Goal: Transaction & Acquisition: Purchase product/service

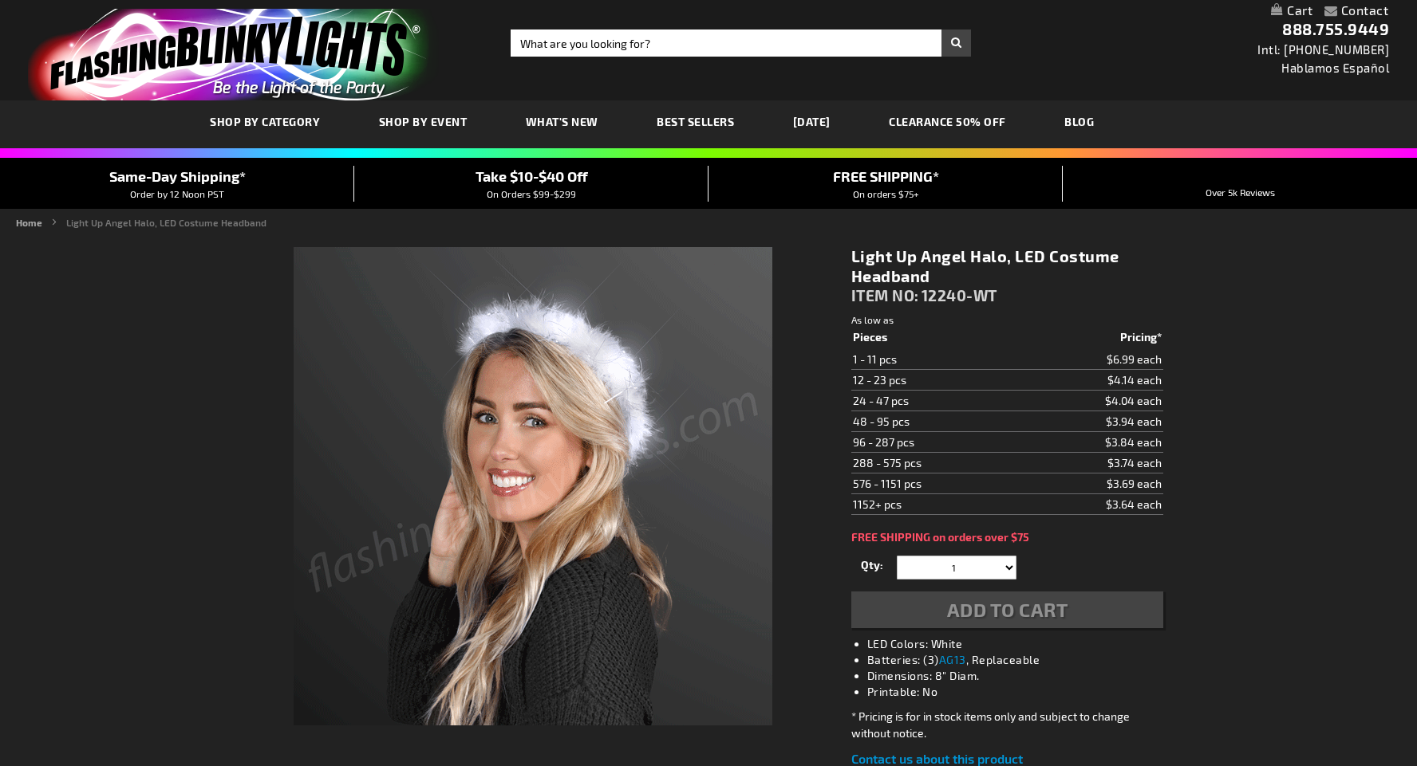
click at [292, 124] on span "SHOP BY CATEGORY" at bounding box center [265, 122] width 110 height 14
click at [281, 119] on span "SHOP BY CATEGORY" at bounding box center [265, 122] width 110 height 14
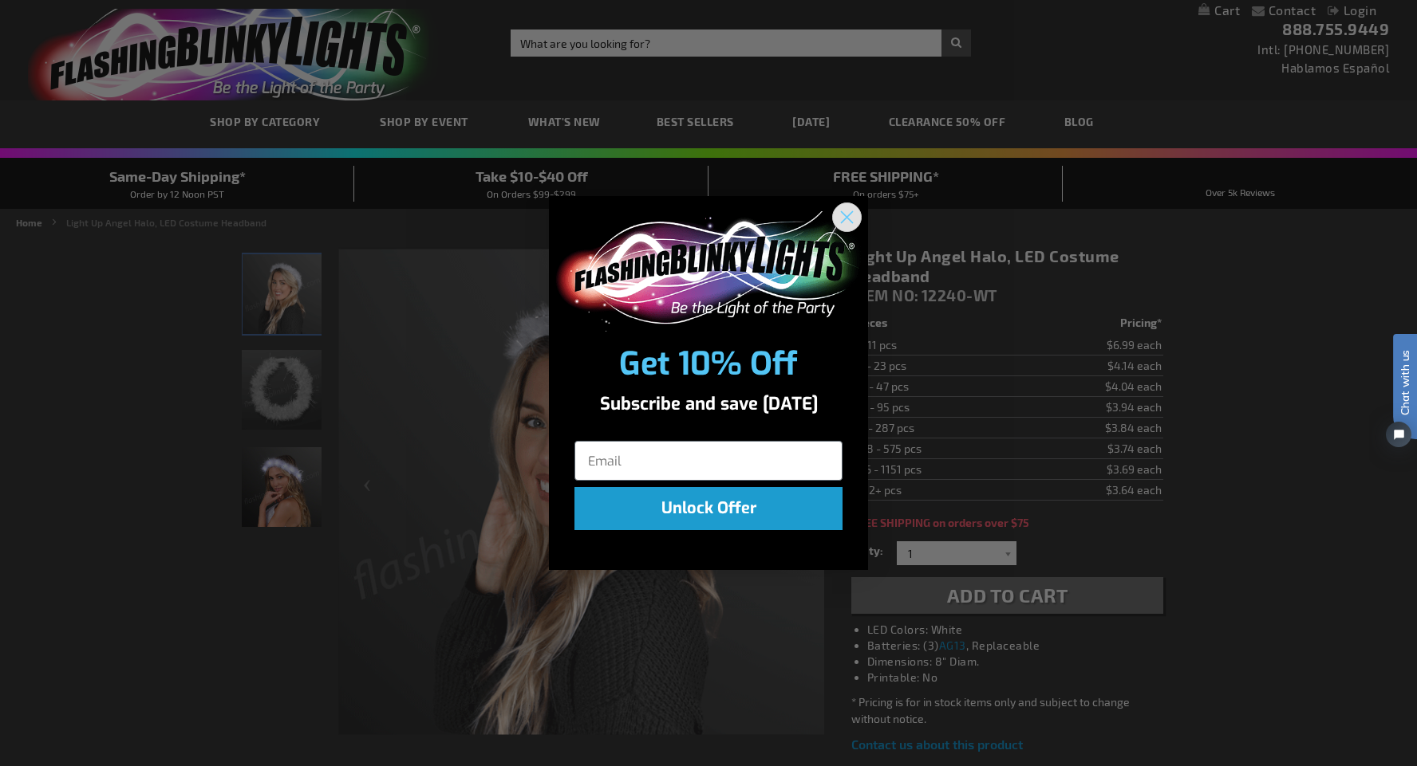
click at [839, 219] on circle "Close dialog" at bounding box center [846, 217] width 26 height 26
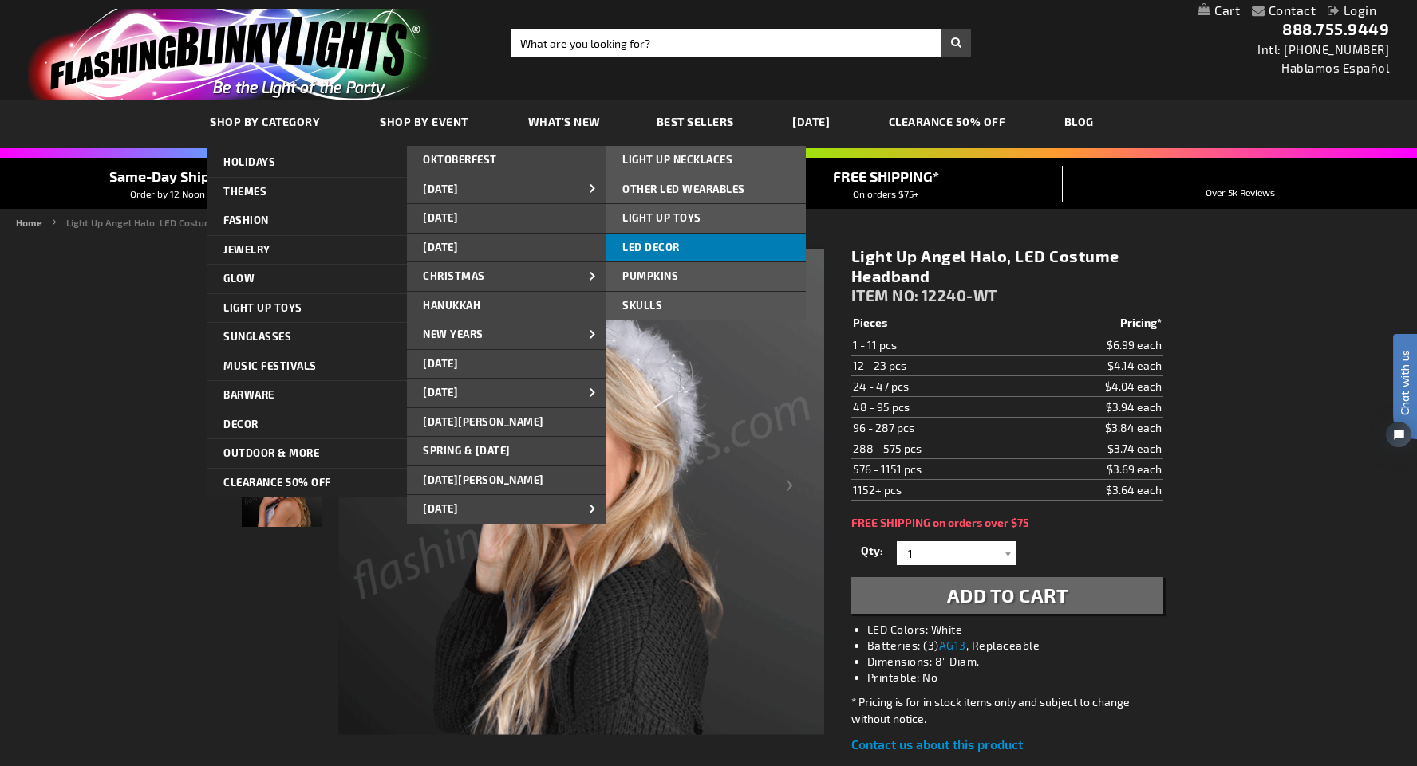
click at [702, 241] on link "LED DECOR" at bounding box center [705, 248] width 199 height 29
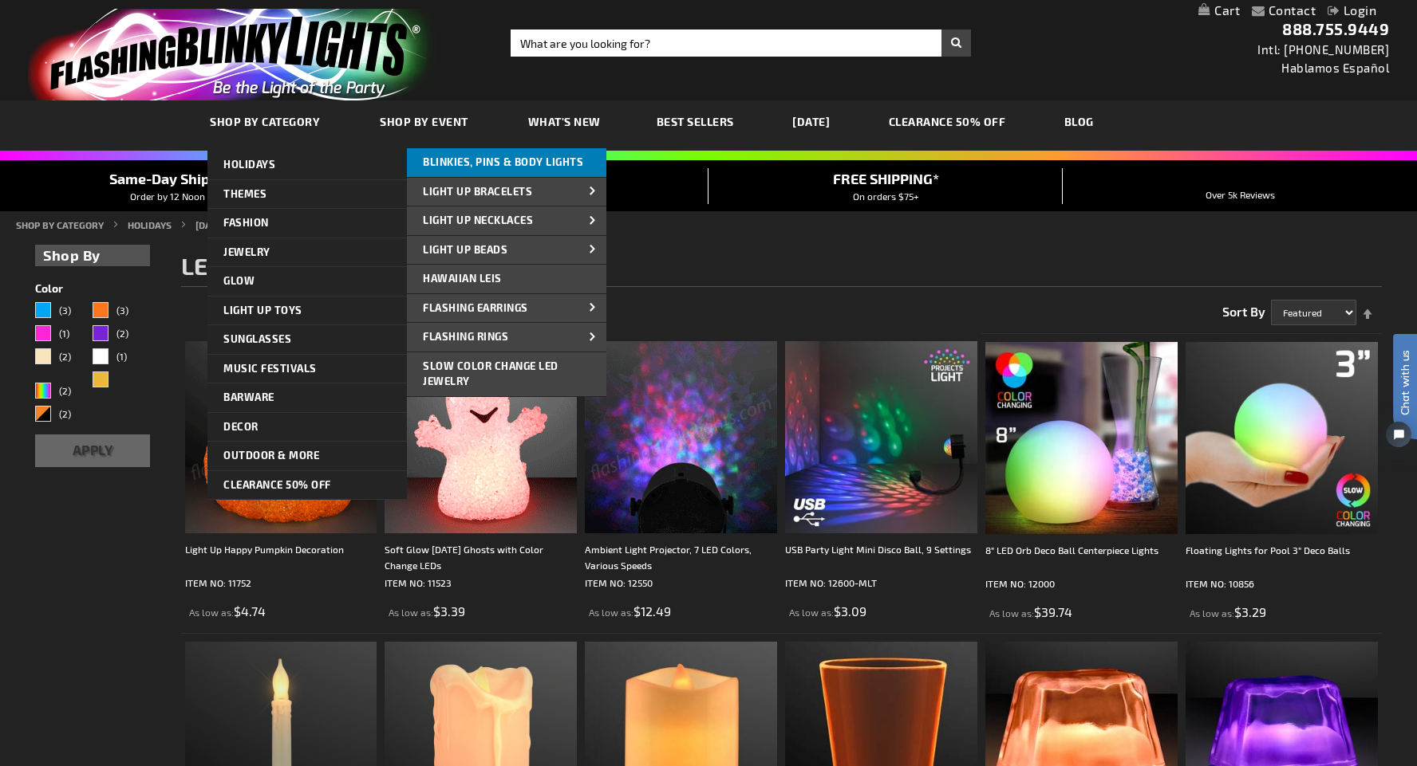
click at [588, 164] on link "Blinkies, Pins & Body Lights" at bounding box center [506, 162] width 199 height 29
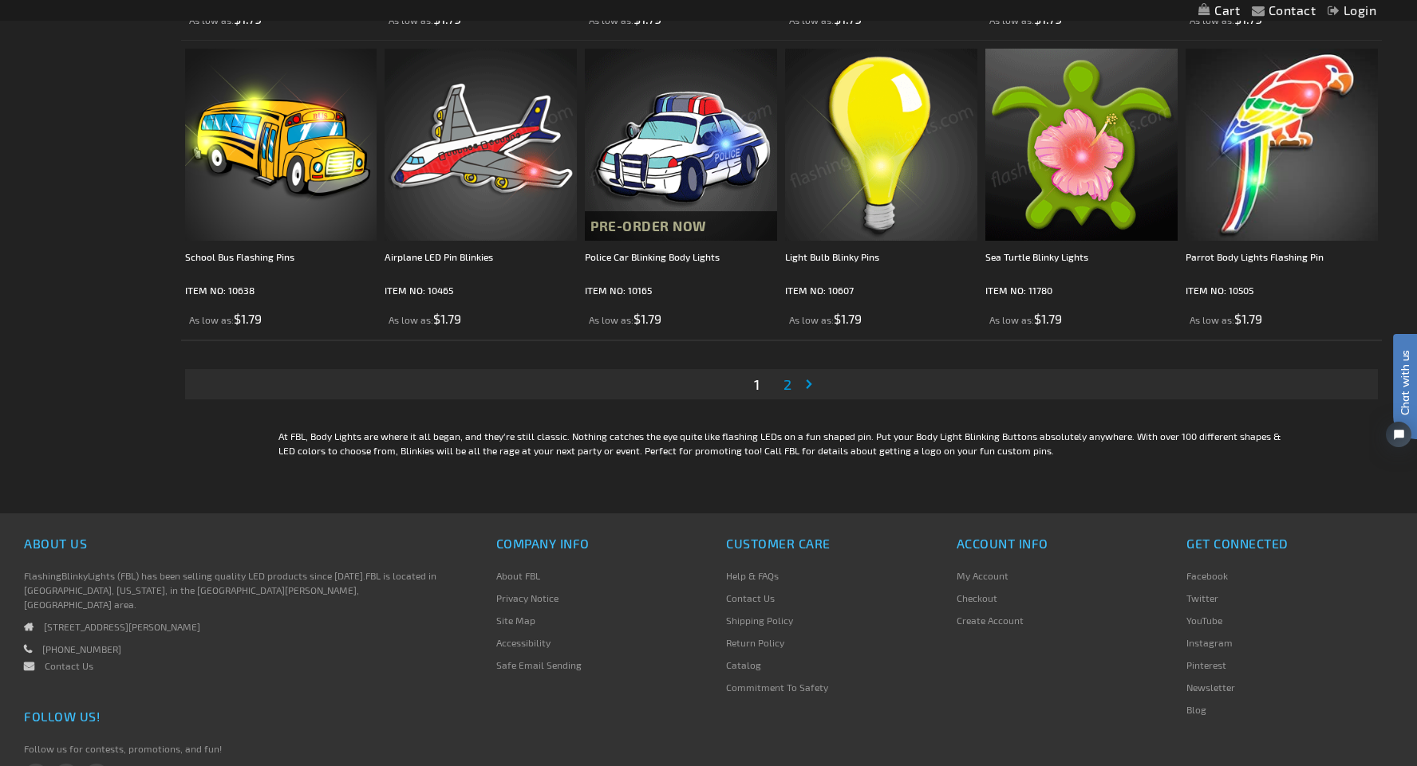
scroll to position [2994, 0]
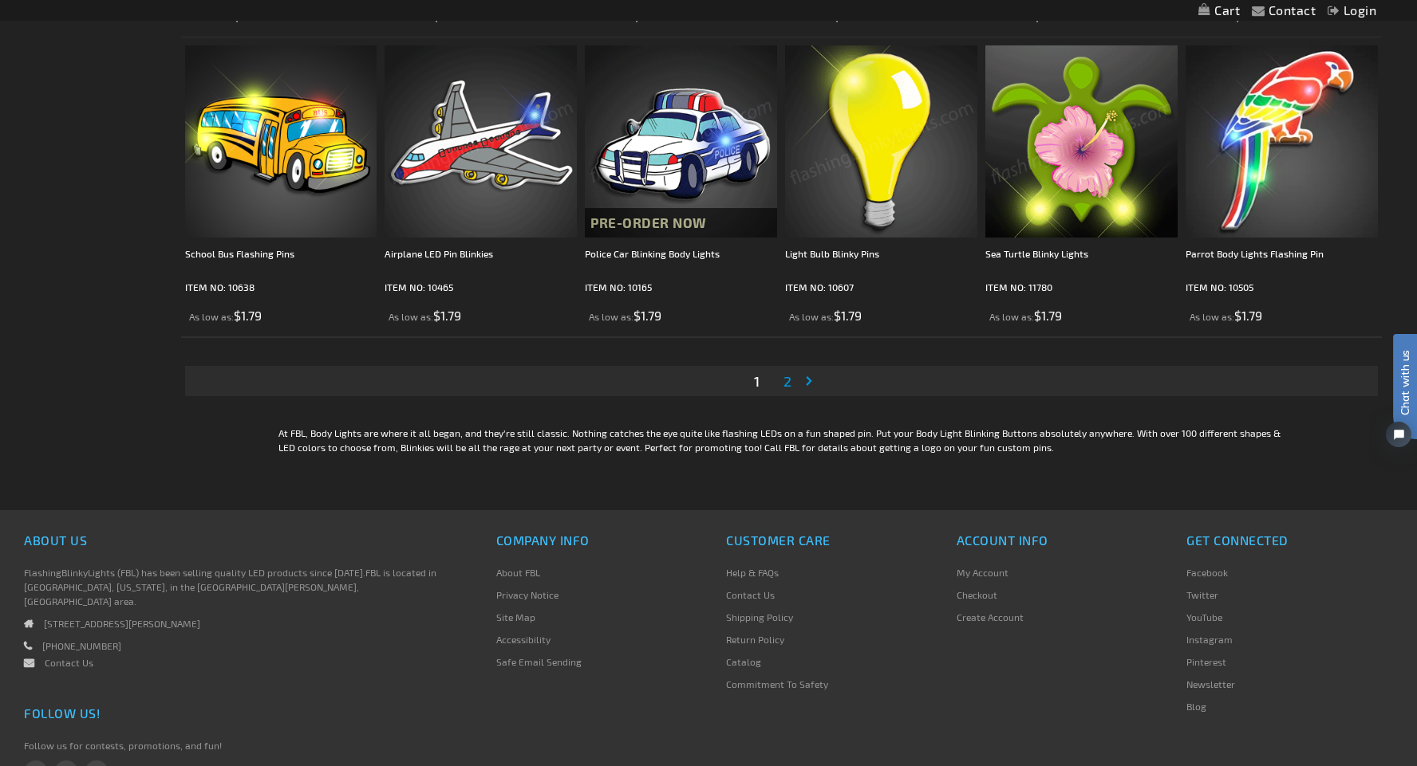
click at [781, 380] on link "Page 2" at bounding box center [787, 381] width 14 height 24
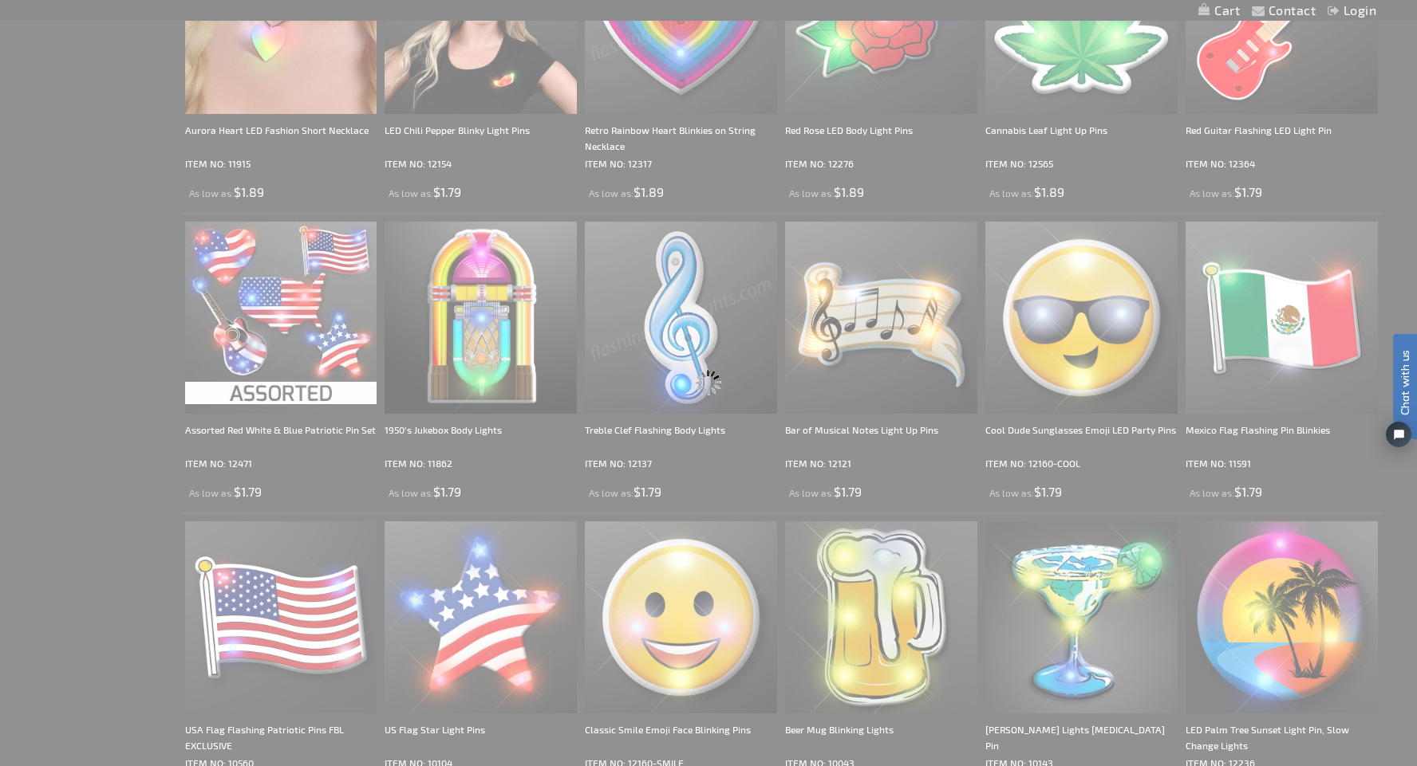
scroll to position [0, 0]
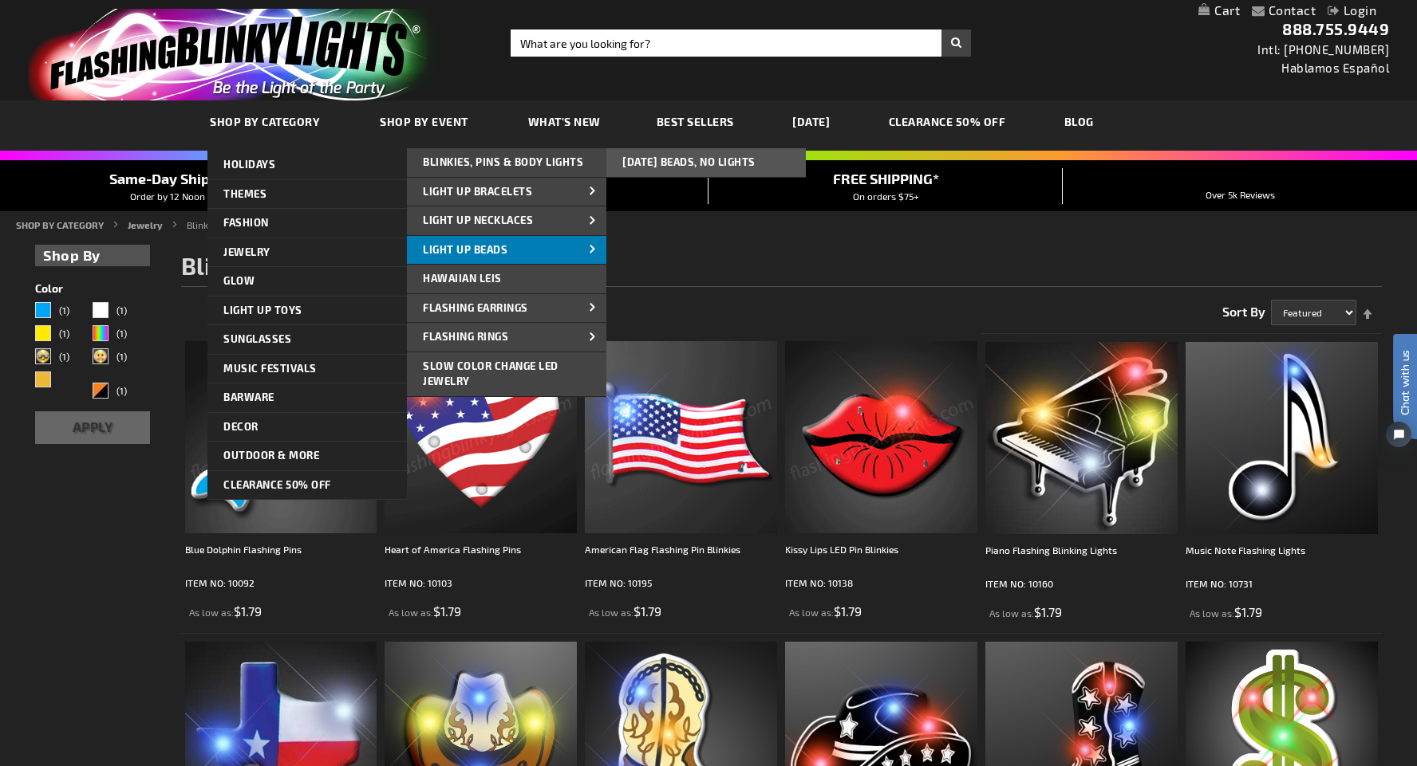
click at [587, 250] on span at bounding box center [593, 250] width 24 height 17
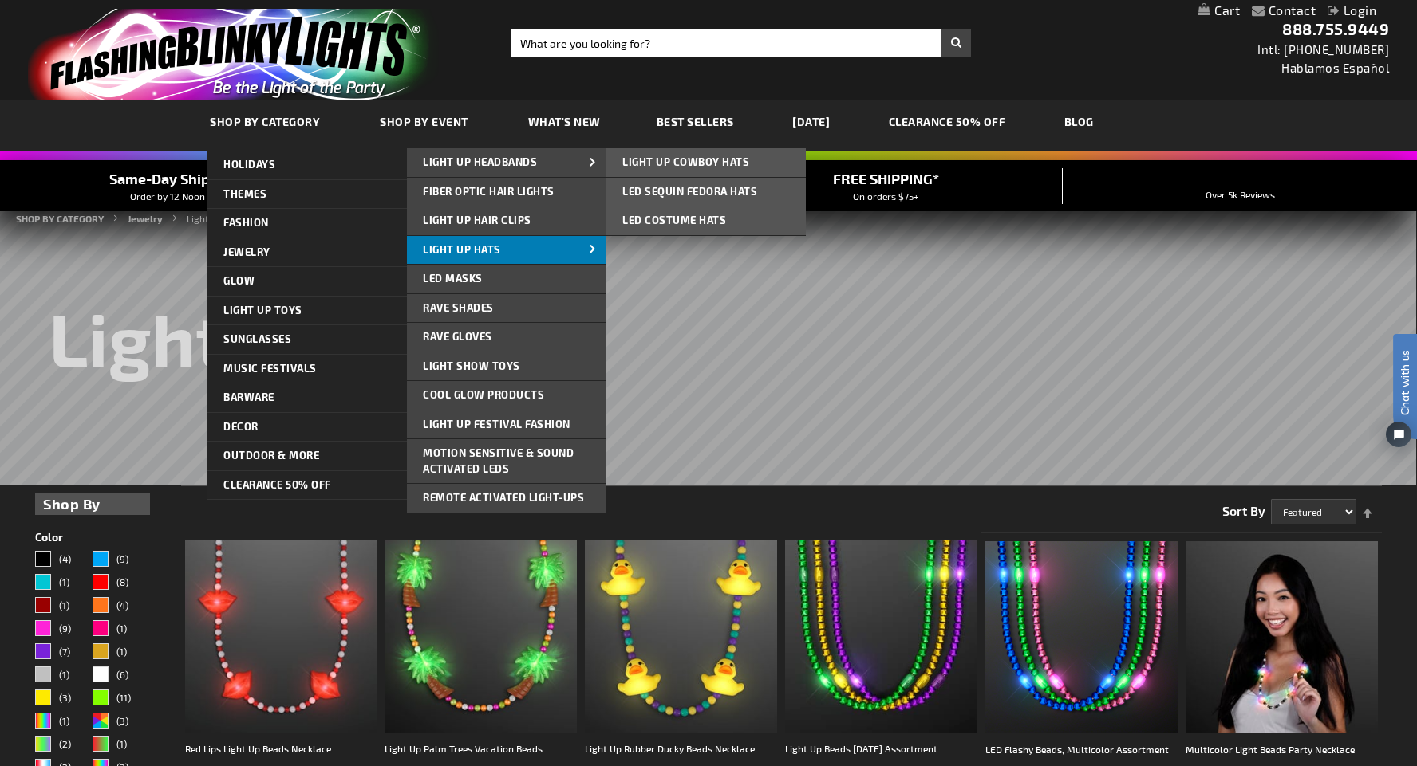
click at [590, 253] on span at bounding box center [593, 250] width 24 height 17
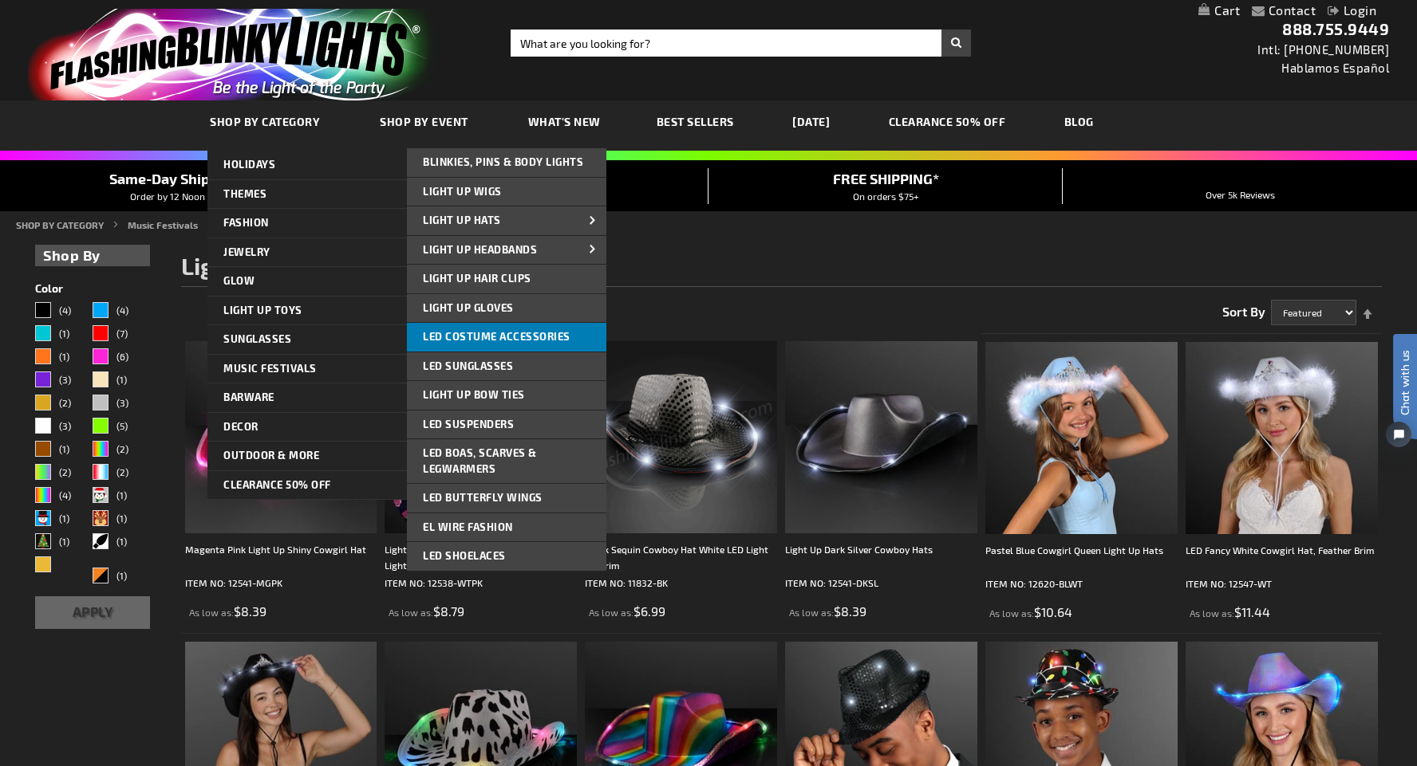
click at [558, 338] on span "LED Costume Accessories" at bounding box center [497, 336] width 148 height 13
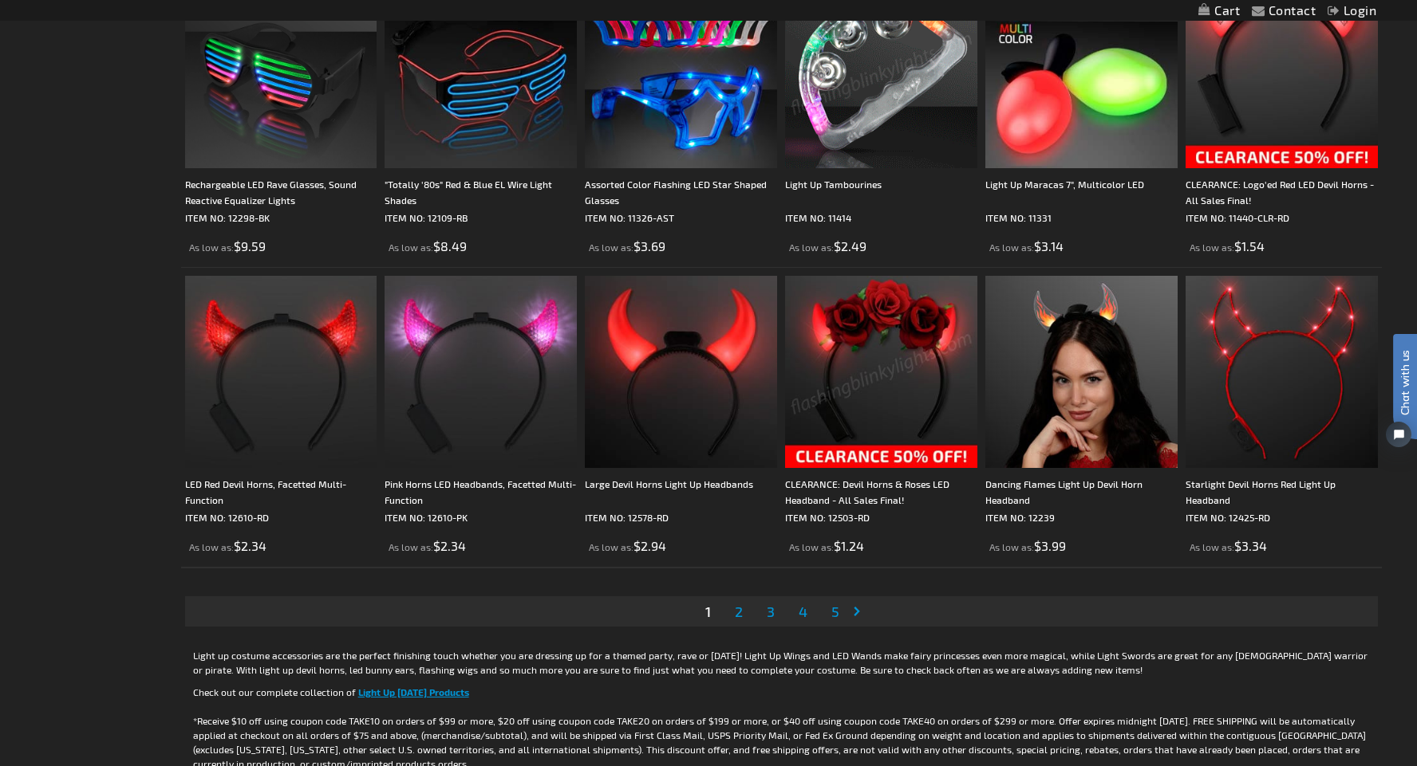
scroll to position [2768, 0]
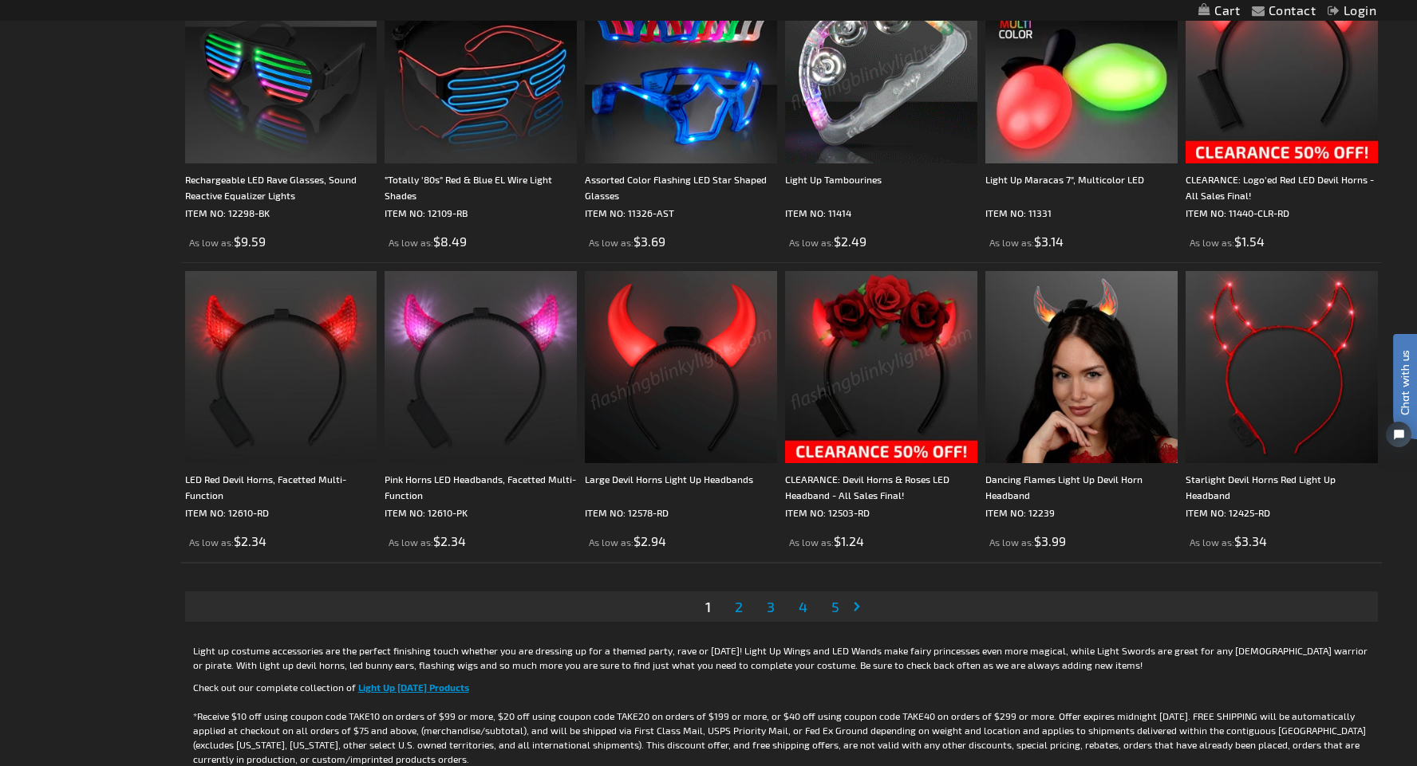
click at [742, 608] on span "2" at bounding box center [739, 607] width 8 height 18
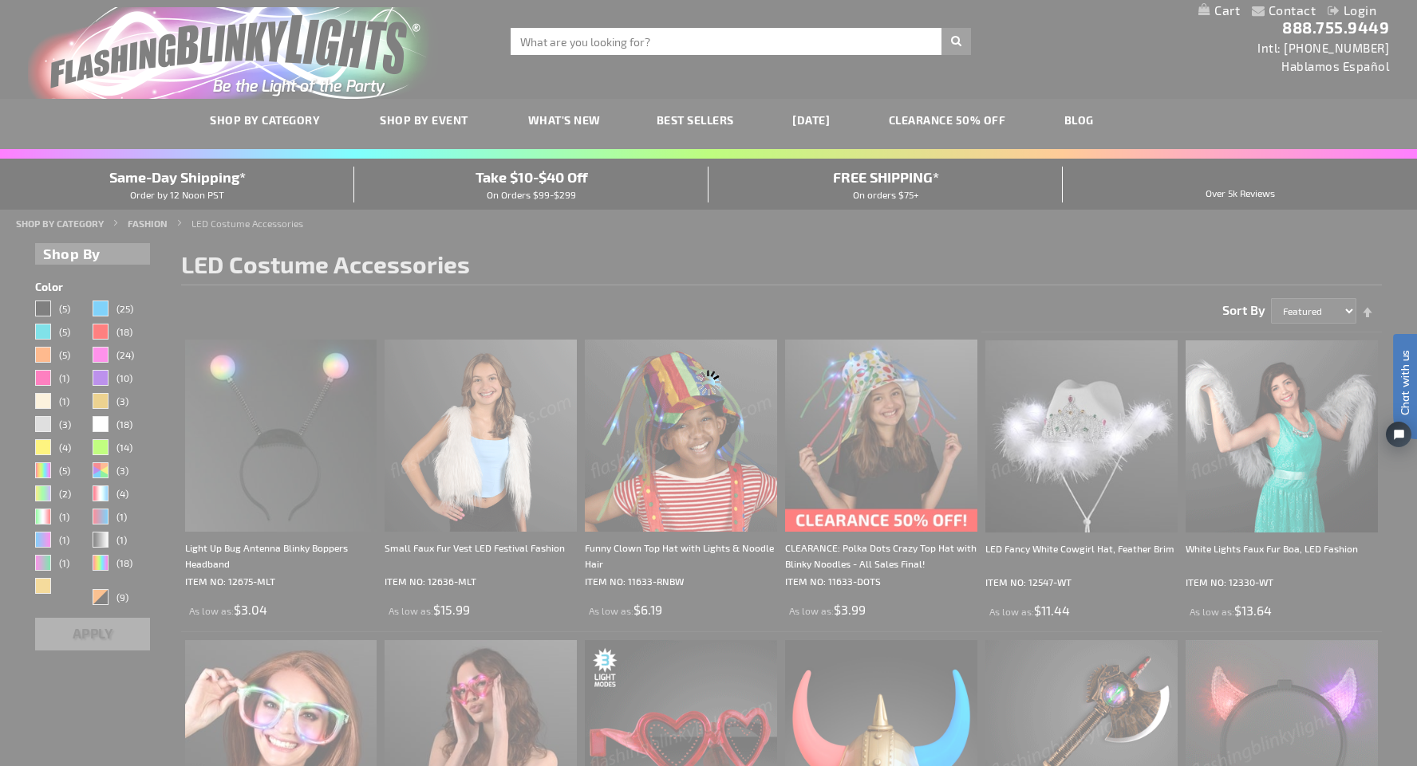
scroll to position [0, 0]
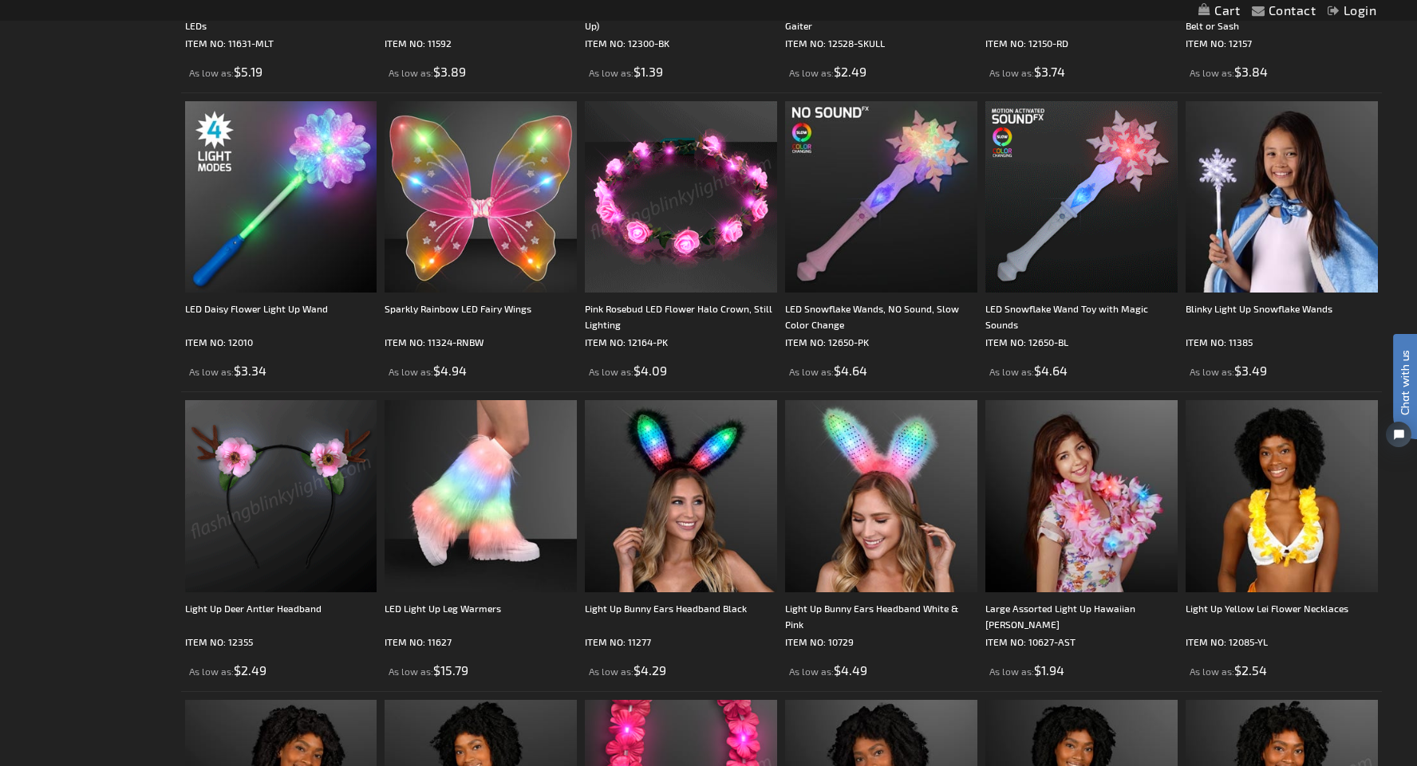
scroll to position [840, 0]
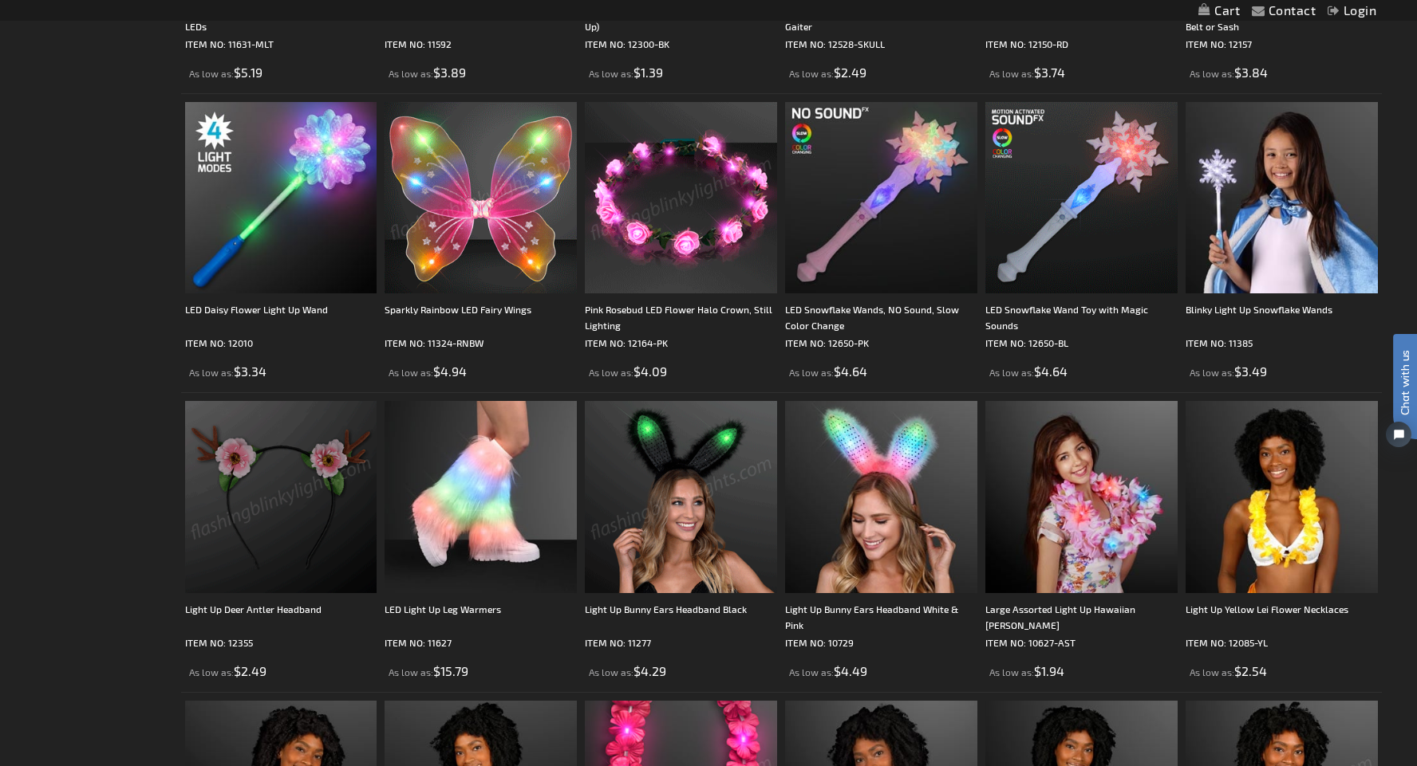
click at [483, 209] on img at bounding box center [480, 198] width 192 height 192
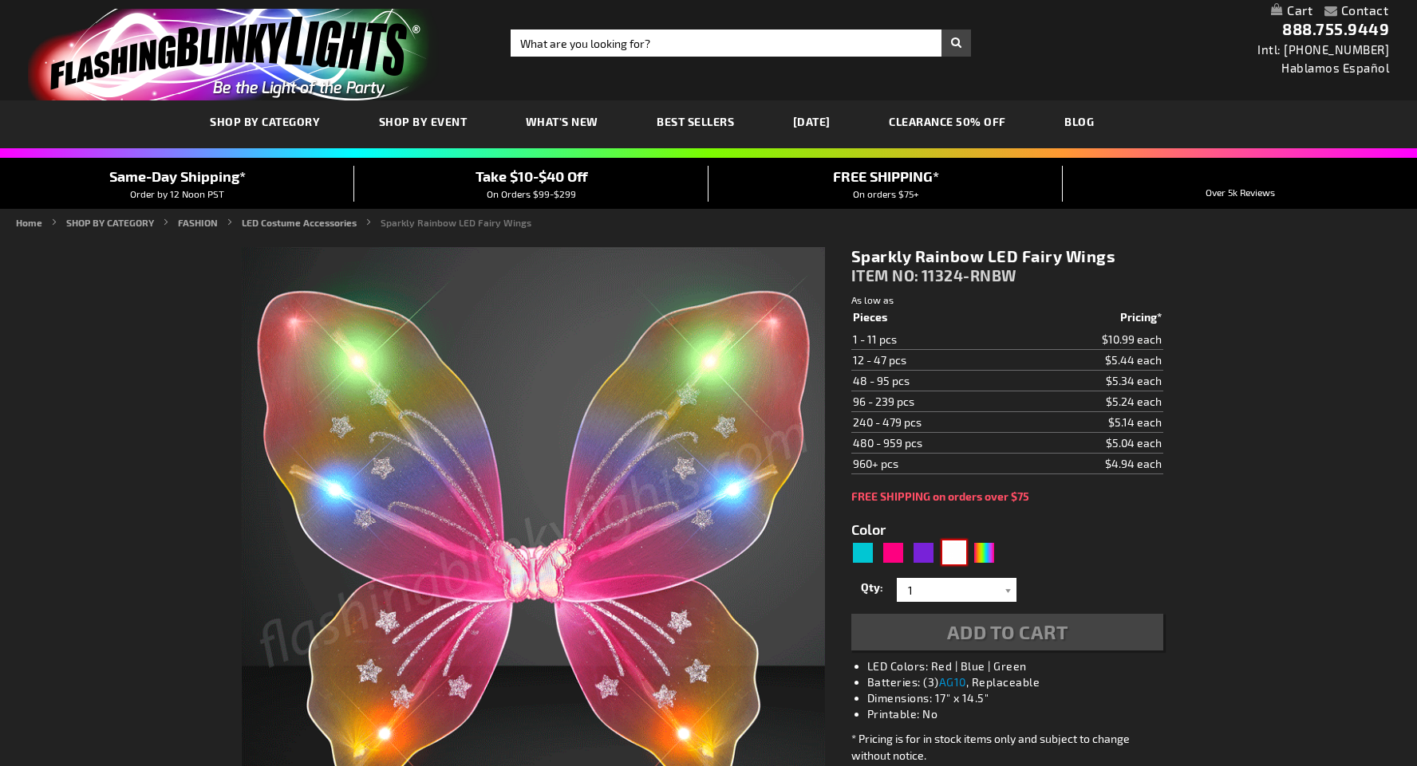
scroll to position [53, 0]
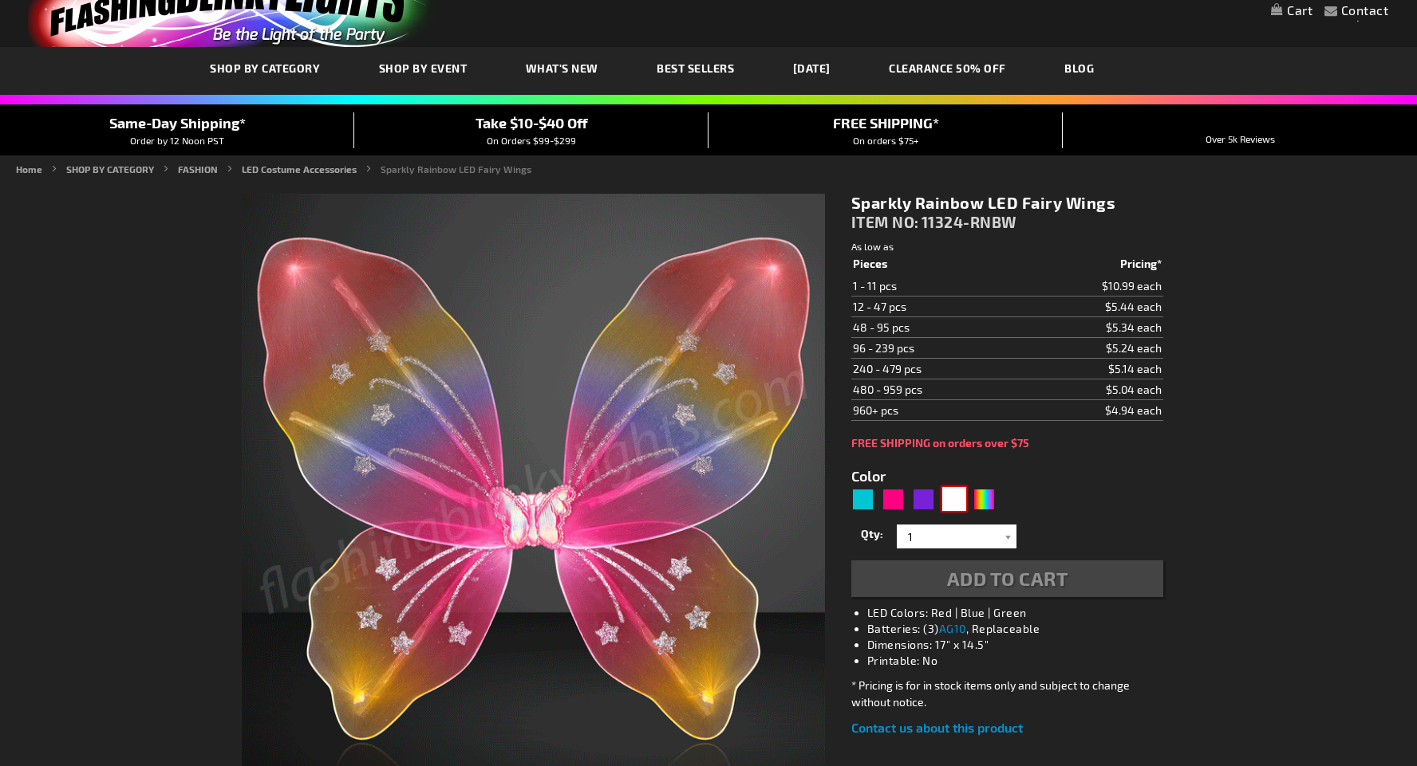
click at [956, 505] on div "White" at bounding box center [954, 499] width 24 height 24
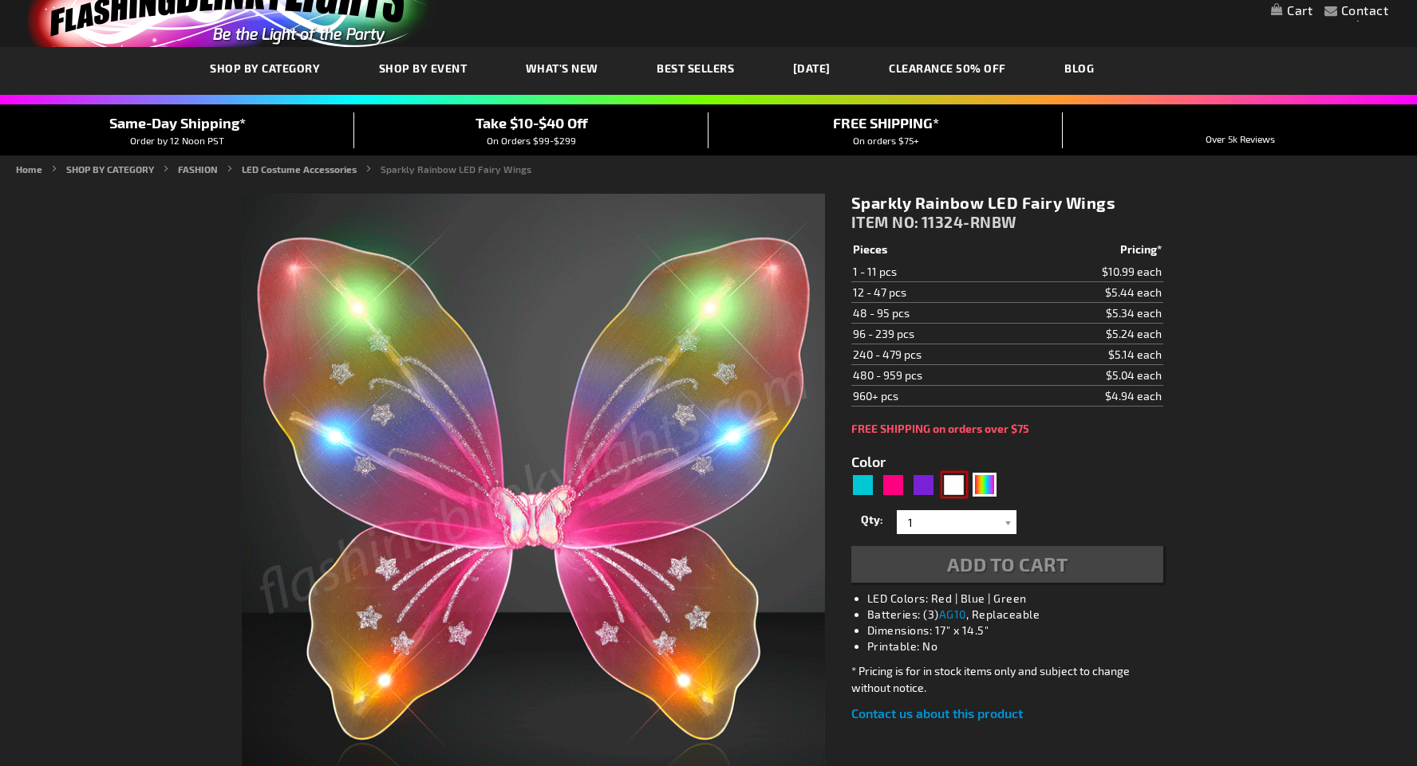
scroll to position [0, 0]
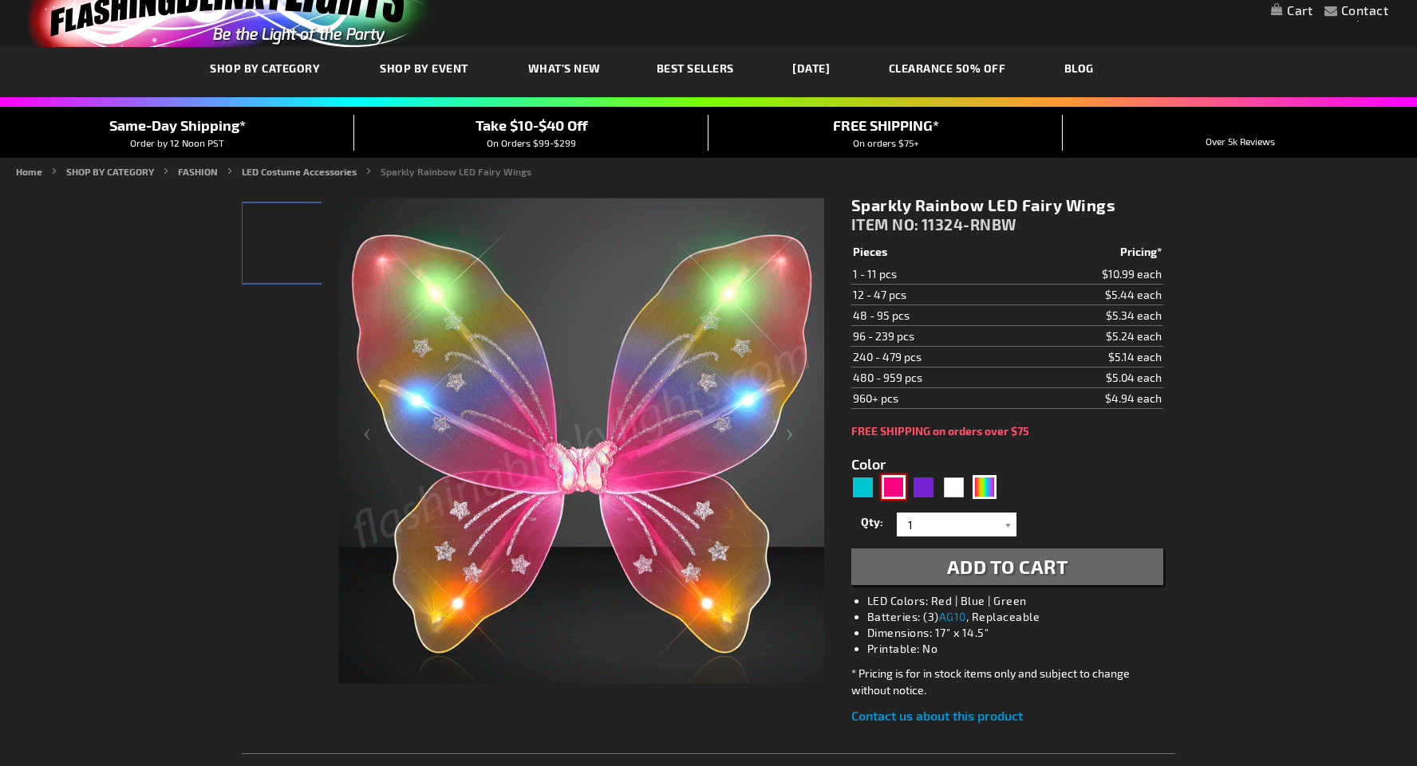
click at [891, 475] on div "Fuchsia" at bounding box center [893, 487] width 24 height 24
type input "5669"
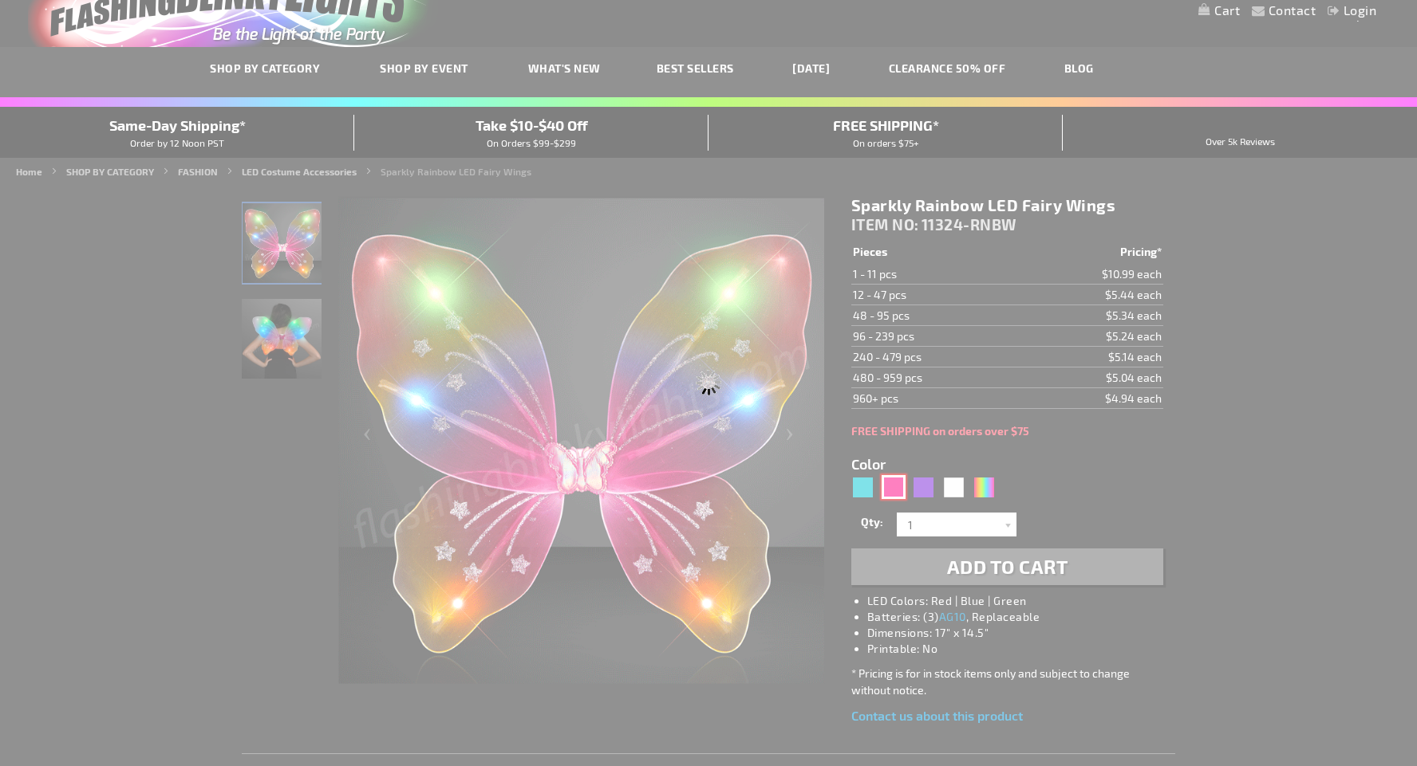
type input "11324-FS"
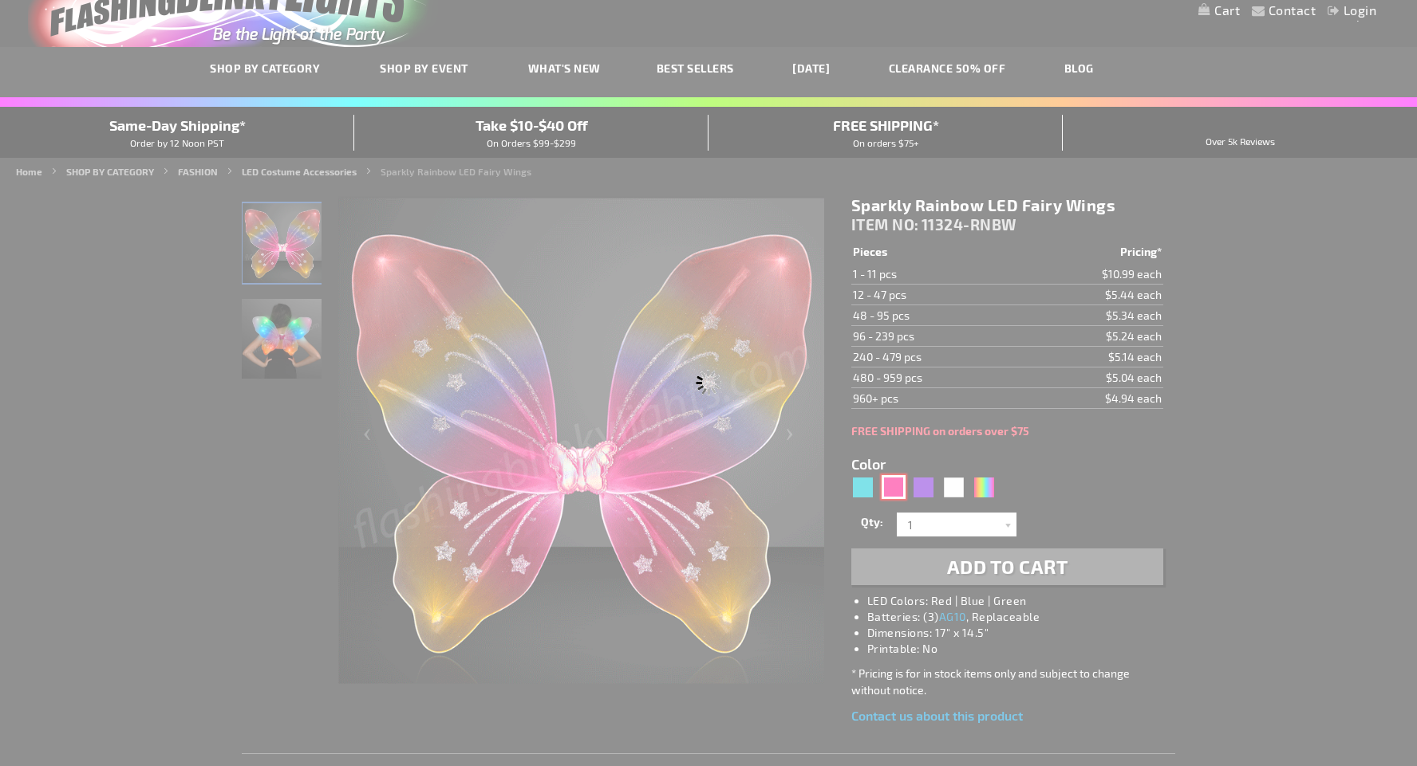
type input "Customize - Light Up Fuchsia Fairy Wings - ITEM NO: 11324-FS"
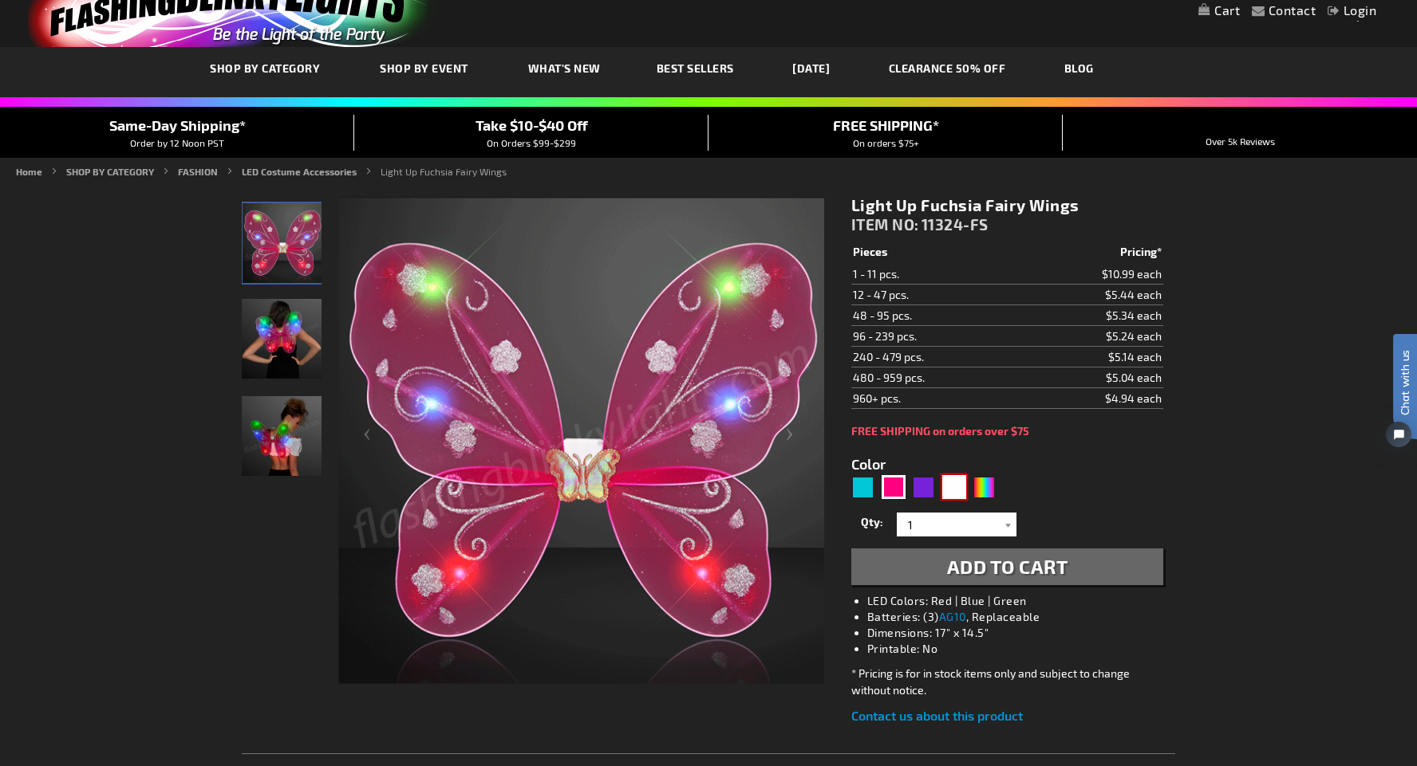
click at [956, 491] on div "White" at bounding box center [954, 487] width 24 height 24
type input "5646"
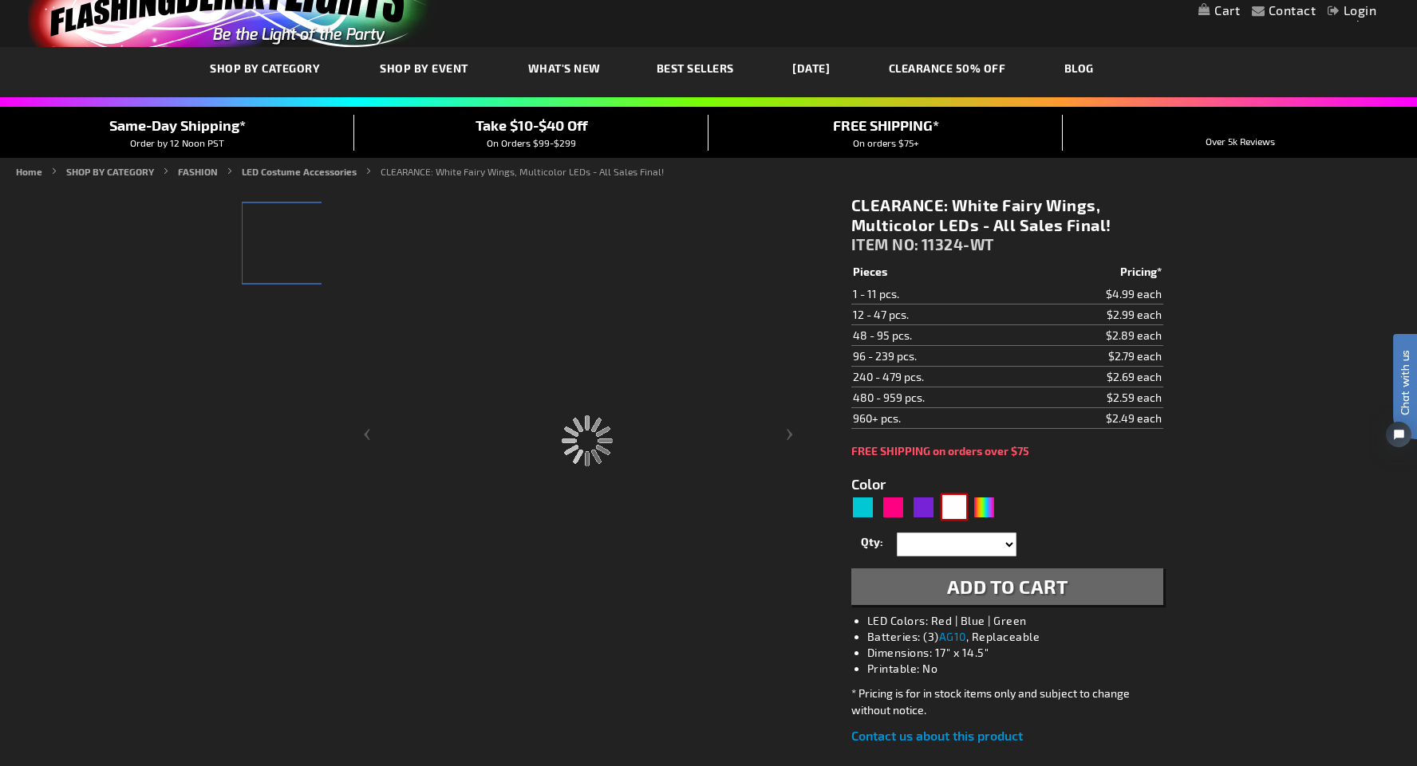
type input "11324-WT"
type input "Customize - CLEARANCE: White Fairy Wings, Multicolor LEDs - All Sales Final! - …"
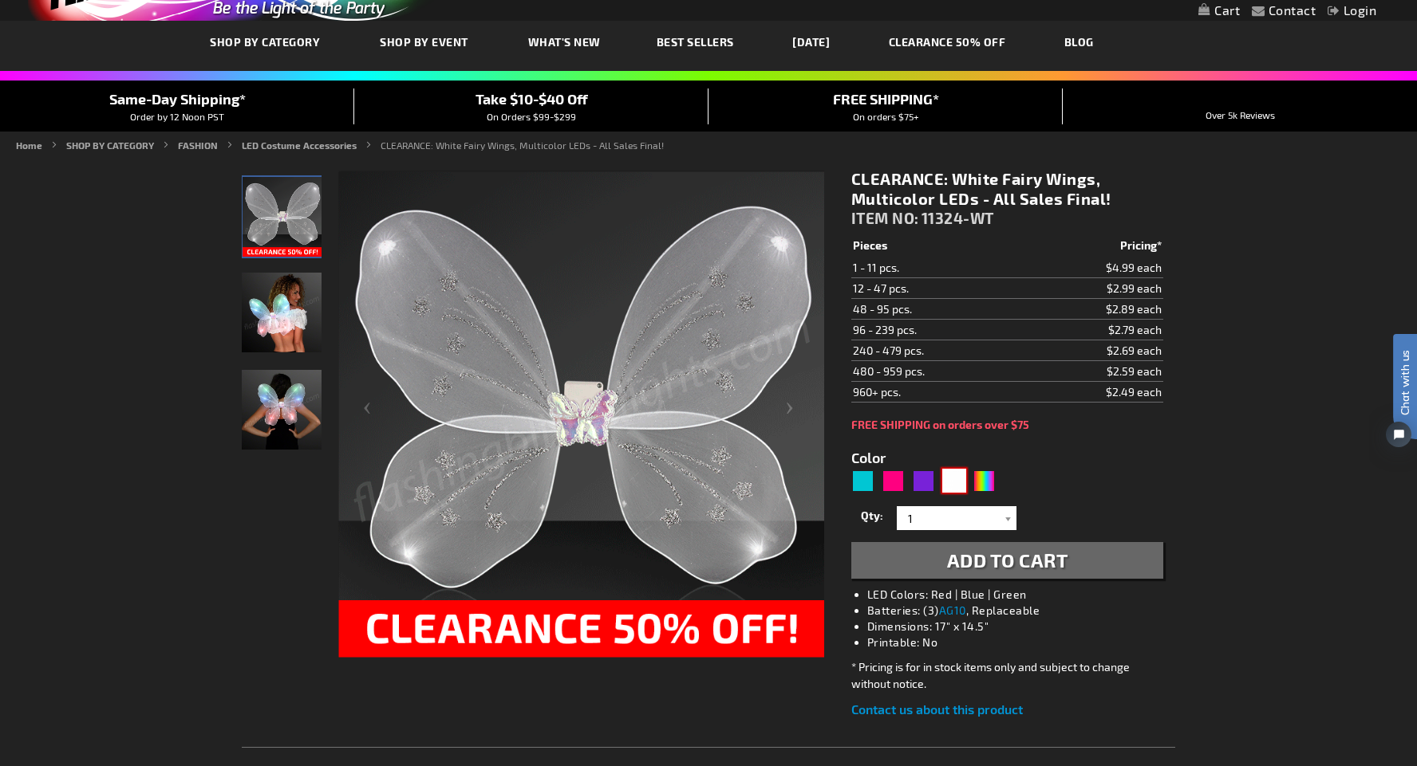
scroll to position [76, 0]
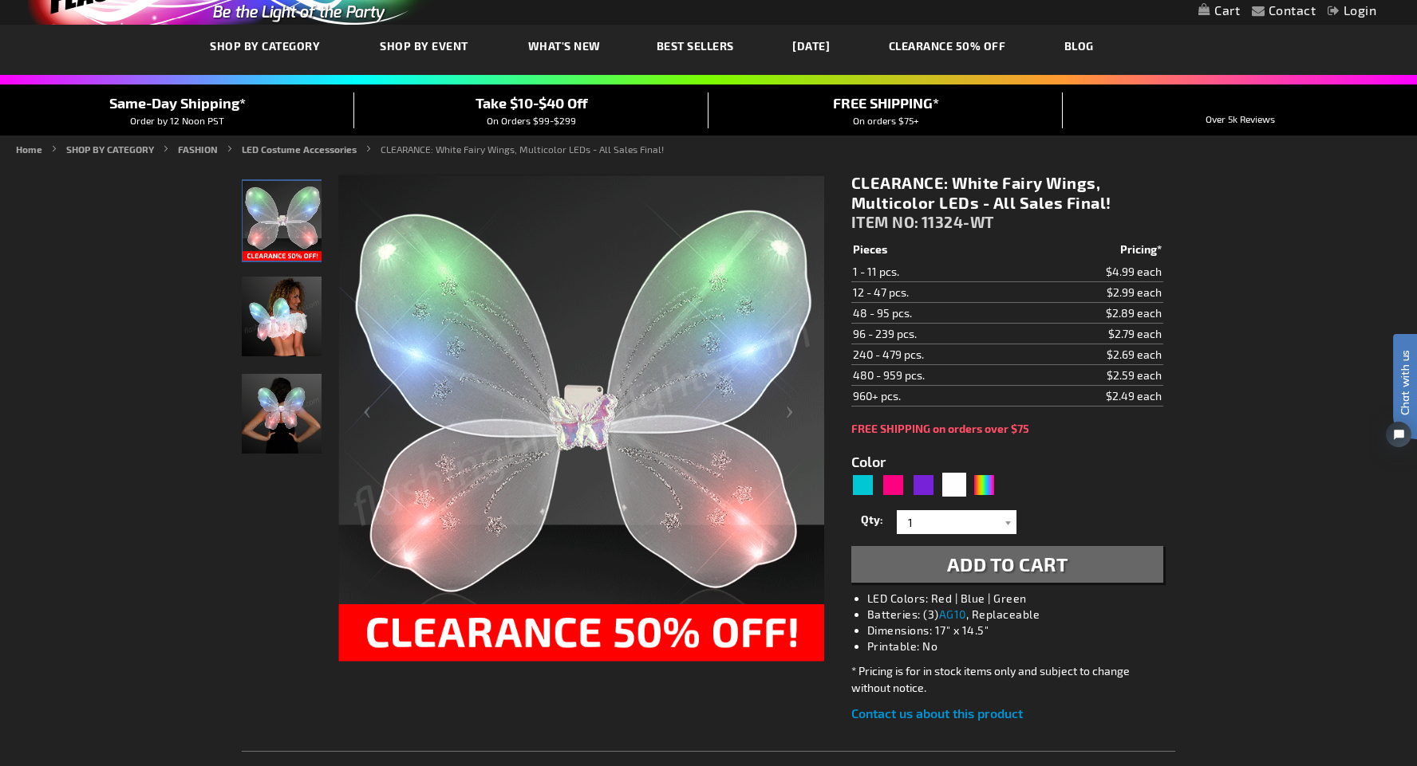
click at [978, 568] on span "Add to Cart" at bounding box center [1007, 564] width 121 height 23
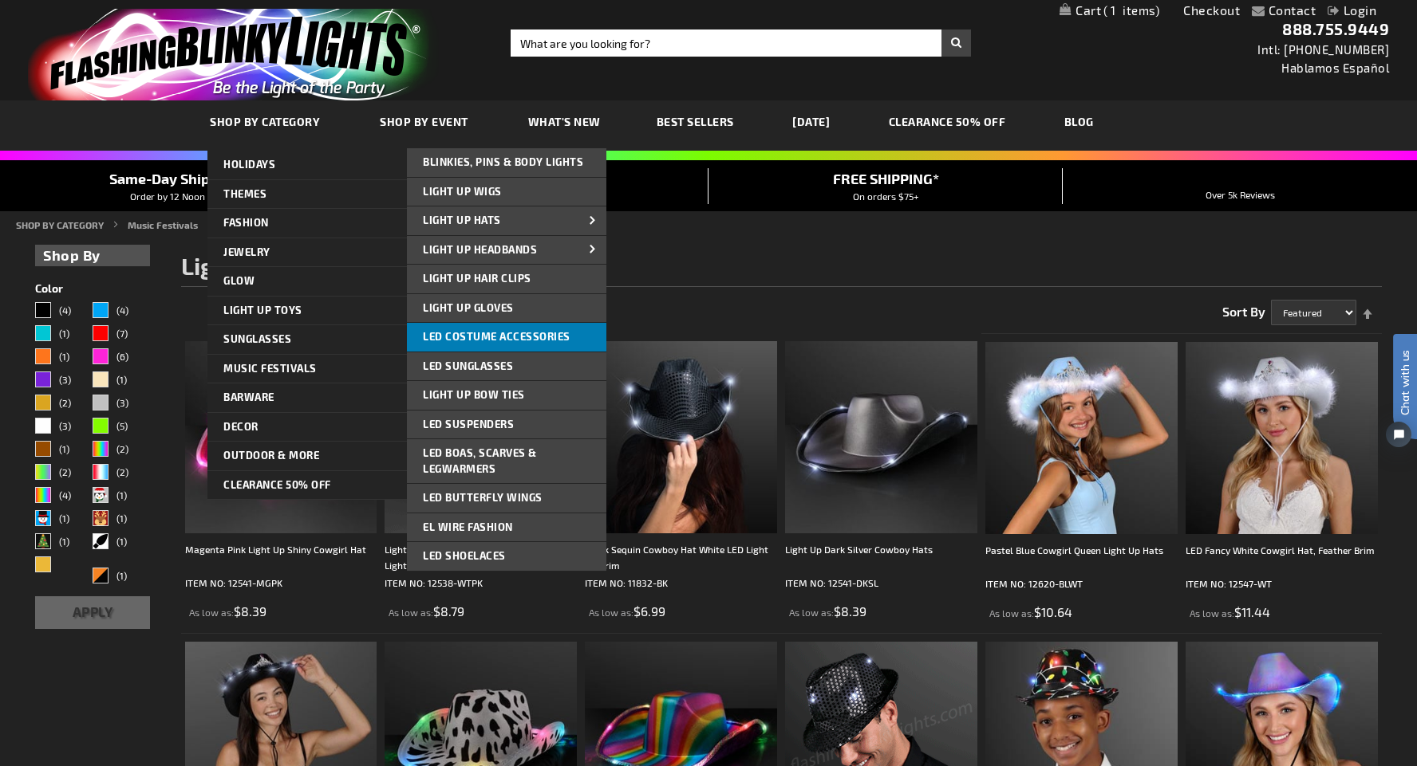
click at [541, 336] on span "LED Costume Accessories" at bounding box center [497, 336] width 148 height 13
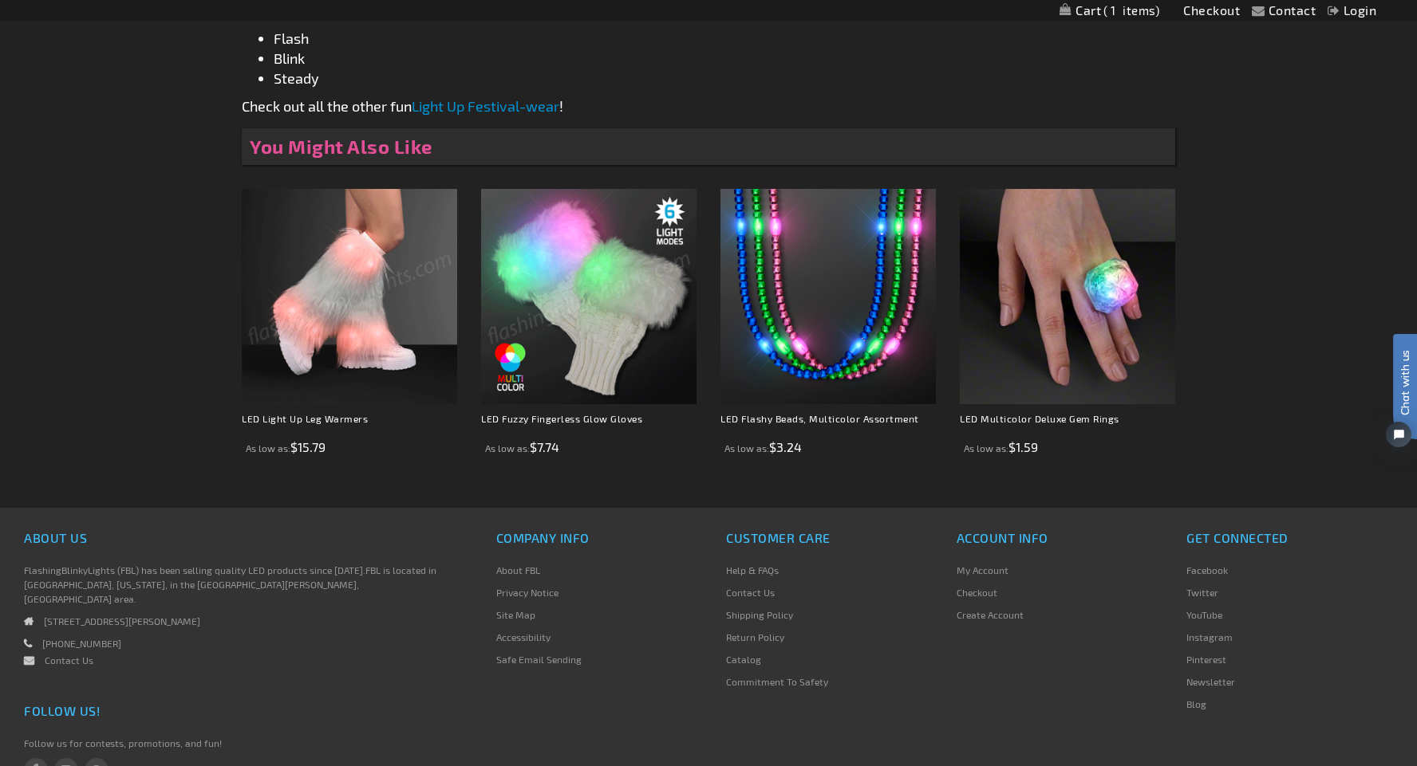
click at [416, 294] on img at bounding box center [349, 296] width 215 height 215
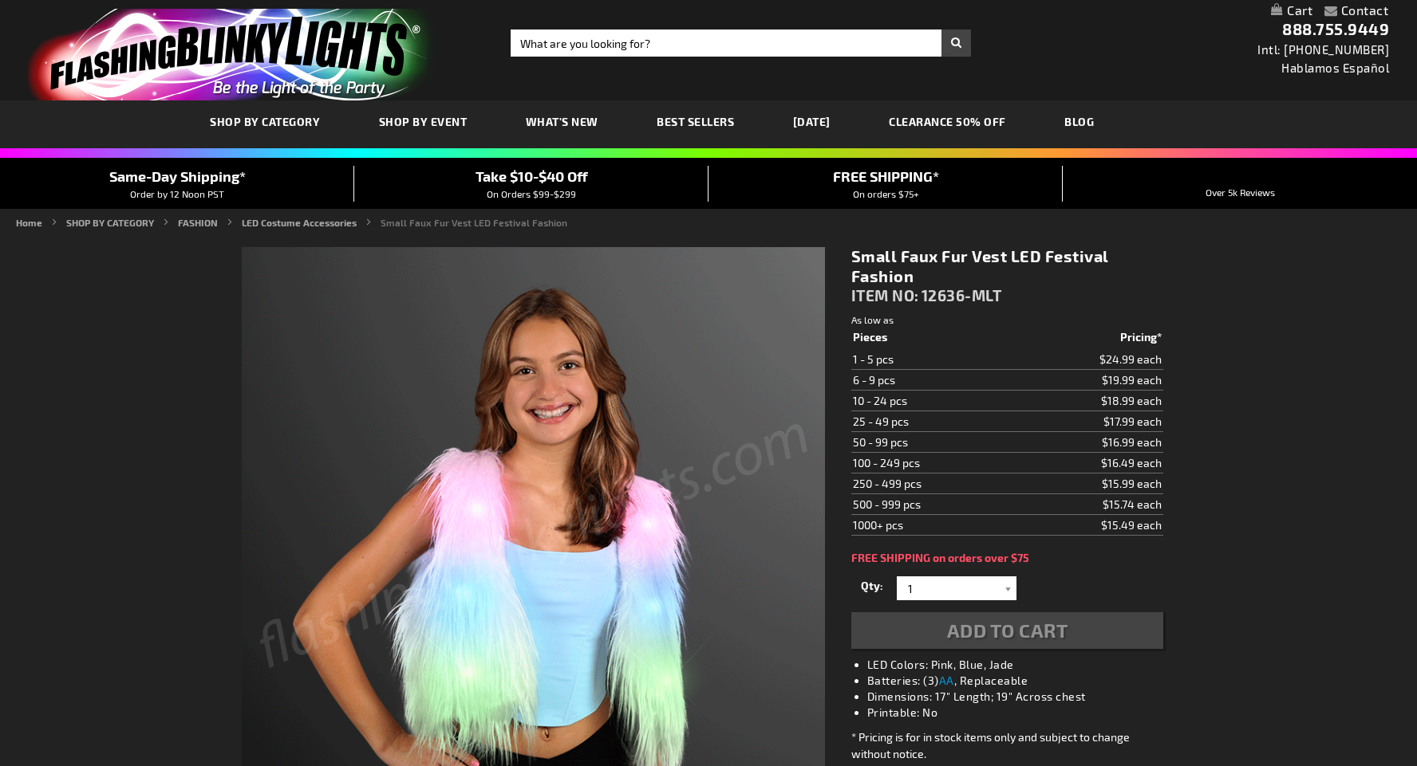
click at [282, 126] on span "SHOP BY CATEGORY" at bounding box center [265, 122] width 110 height 14
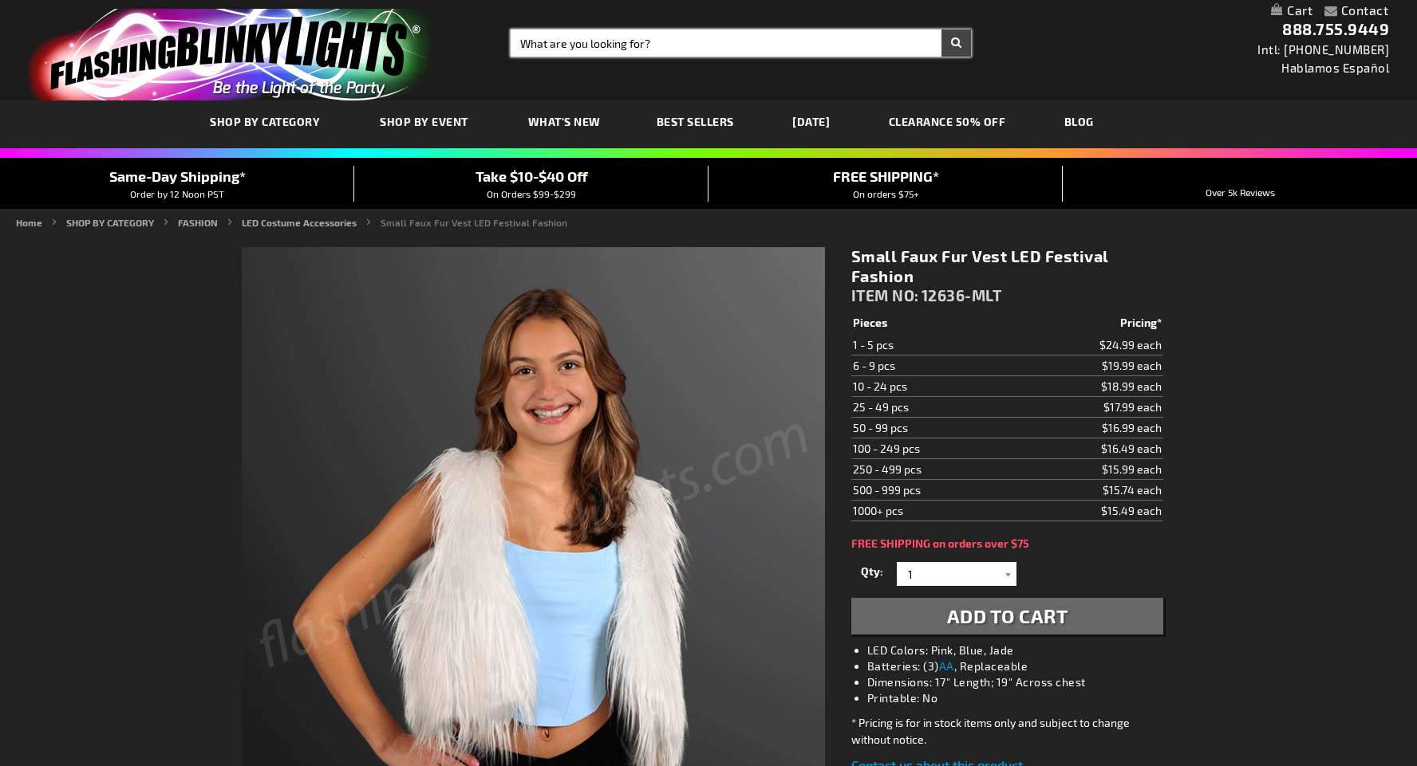
click at [526, 49] on input "Search" at bounding box center [740, 43] width 460 height 27
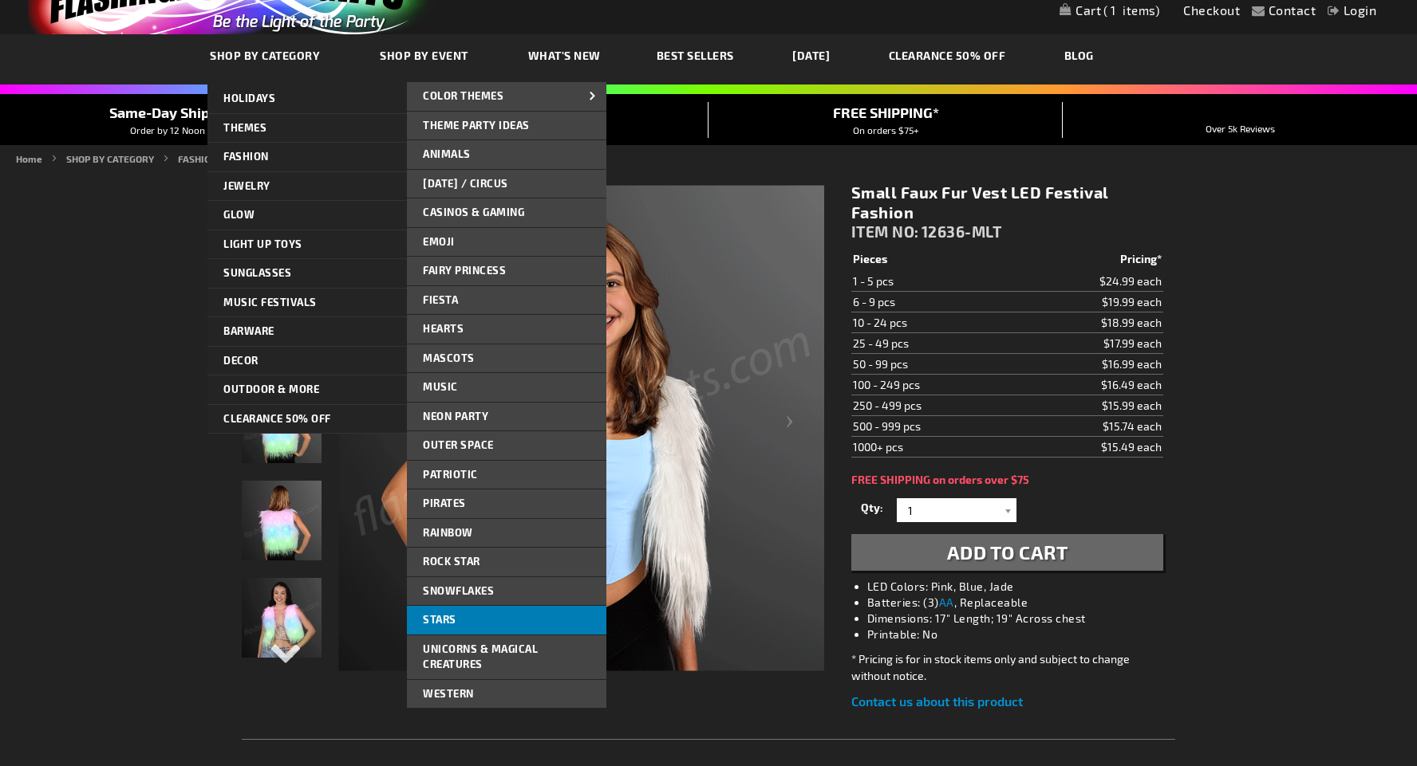
scroll to position [69, 0]
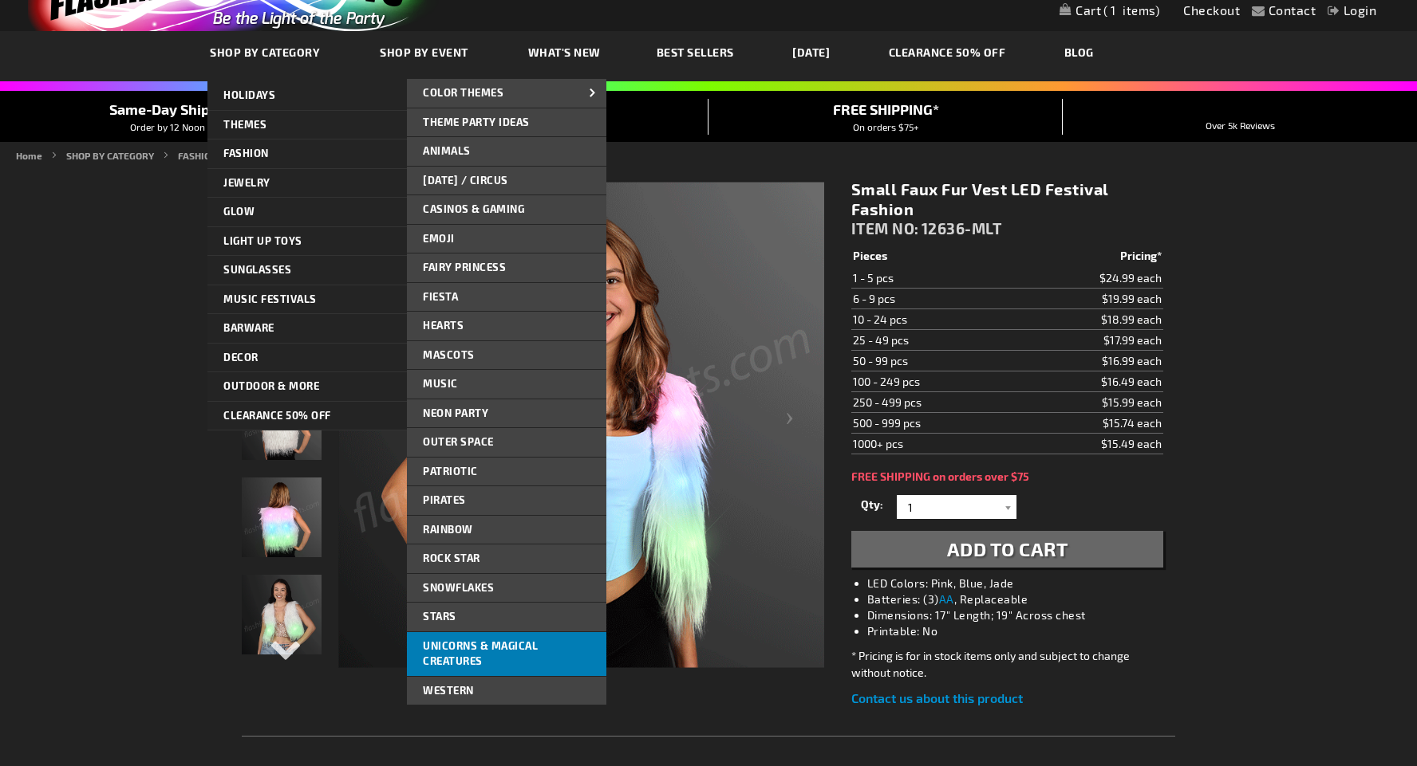
click at [502, 646] on link "Unicorns & Magical Creatures" at bounding box center [506, 654] width 199 height 44
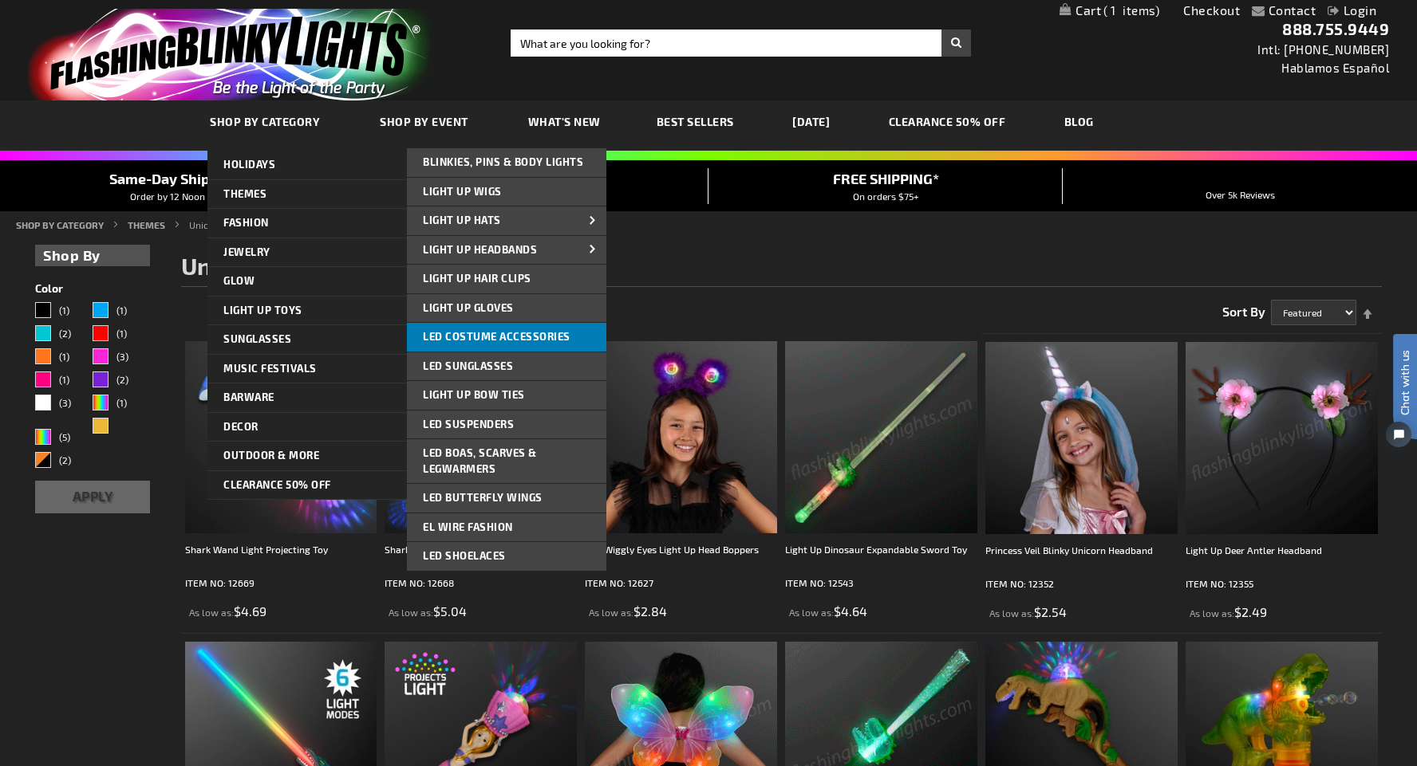
click at [519, 330] on span "LED Costume Accessories" at bounding box center [497, 336] width 148 height 13
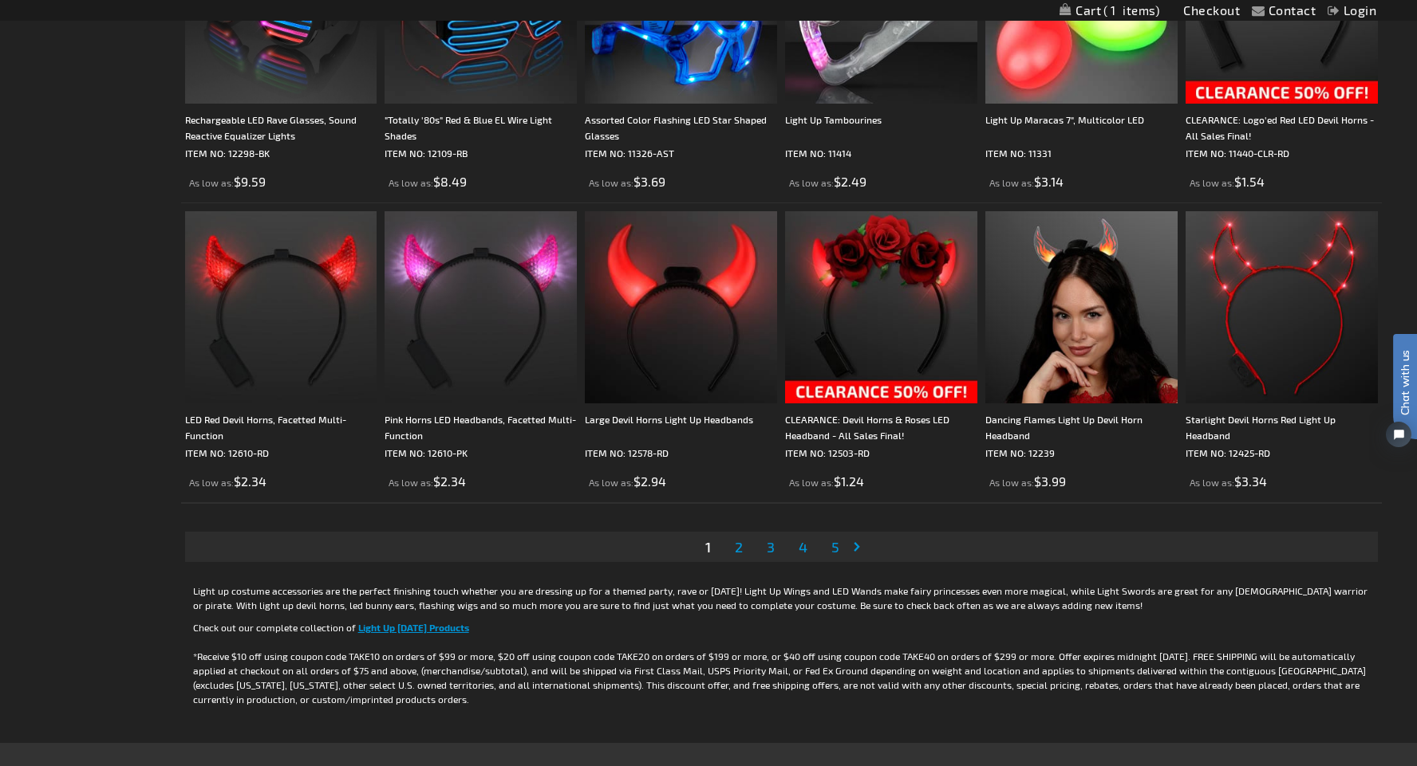
scroll to position [2830, 0]
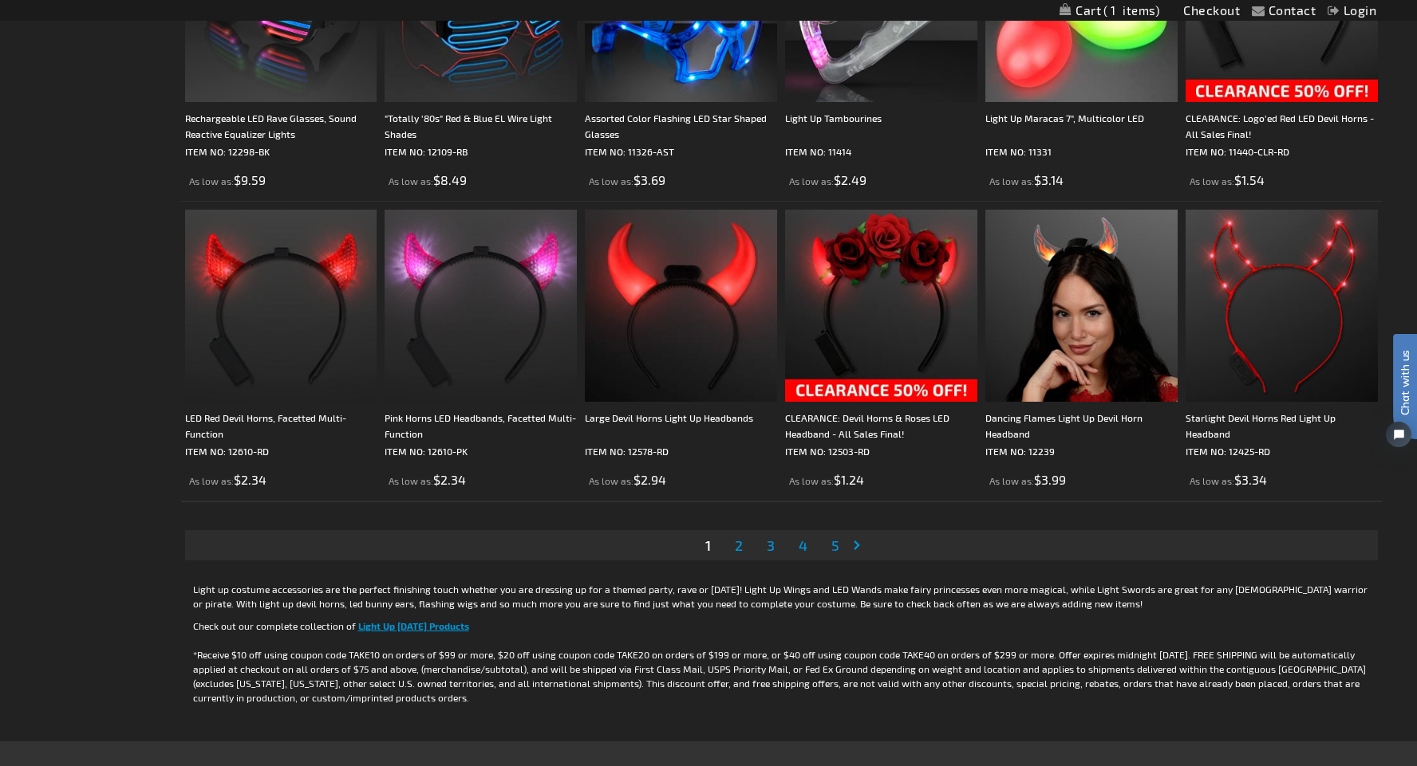
click at [742, 548] on span "2" at bounding box center [739, 546] width 8 height 18
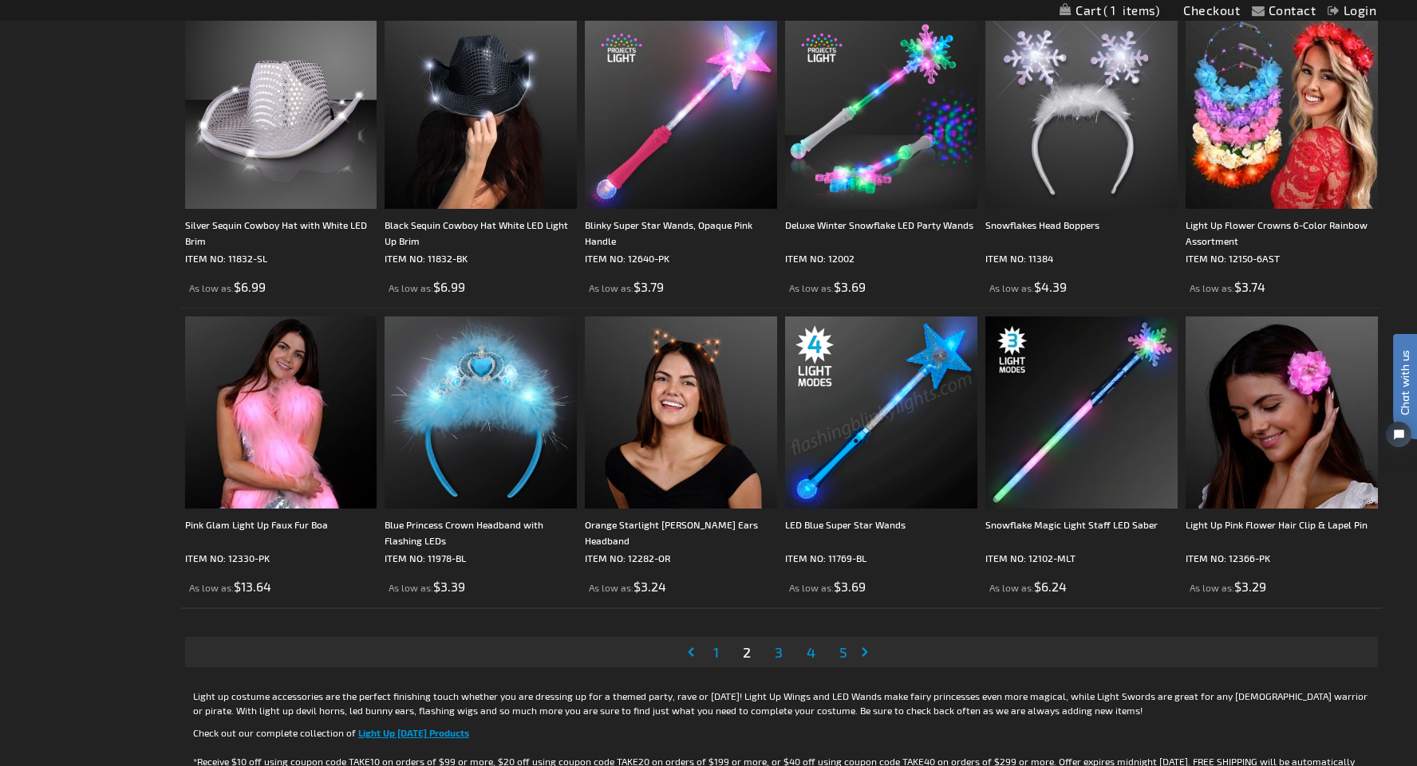
scroll to position [2723, 0]
click at [782, 656] on span "3" at bounding box center [778, 653] width 8 height 18
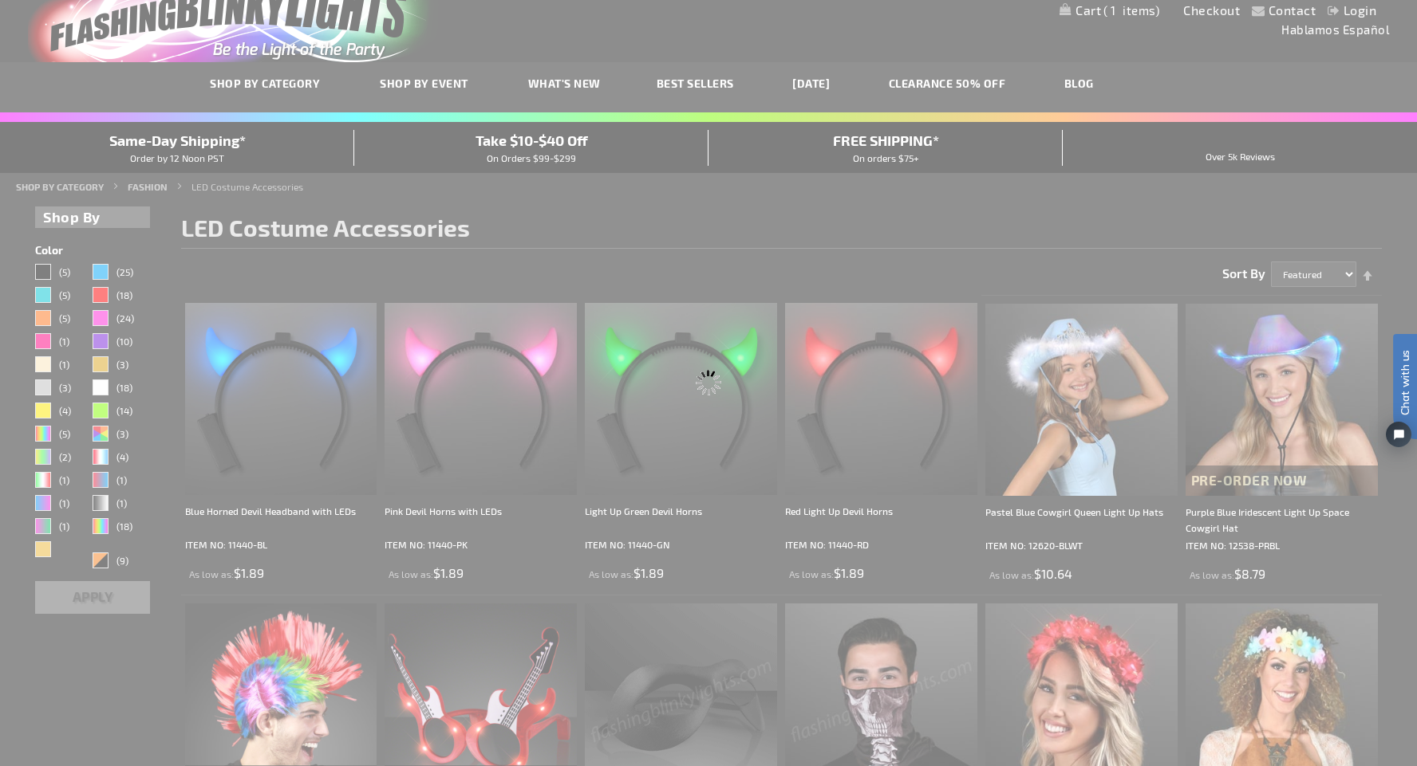
scroll to position [0, 0]
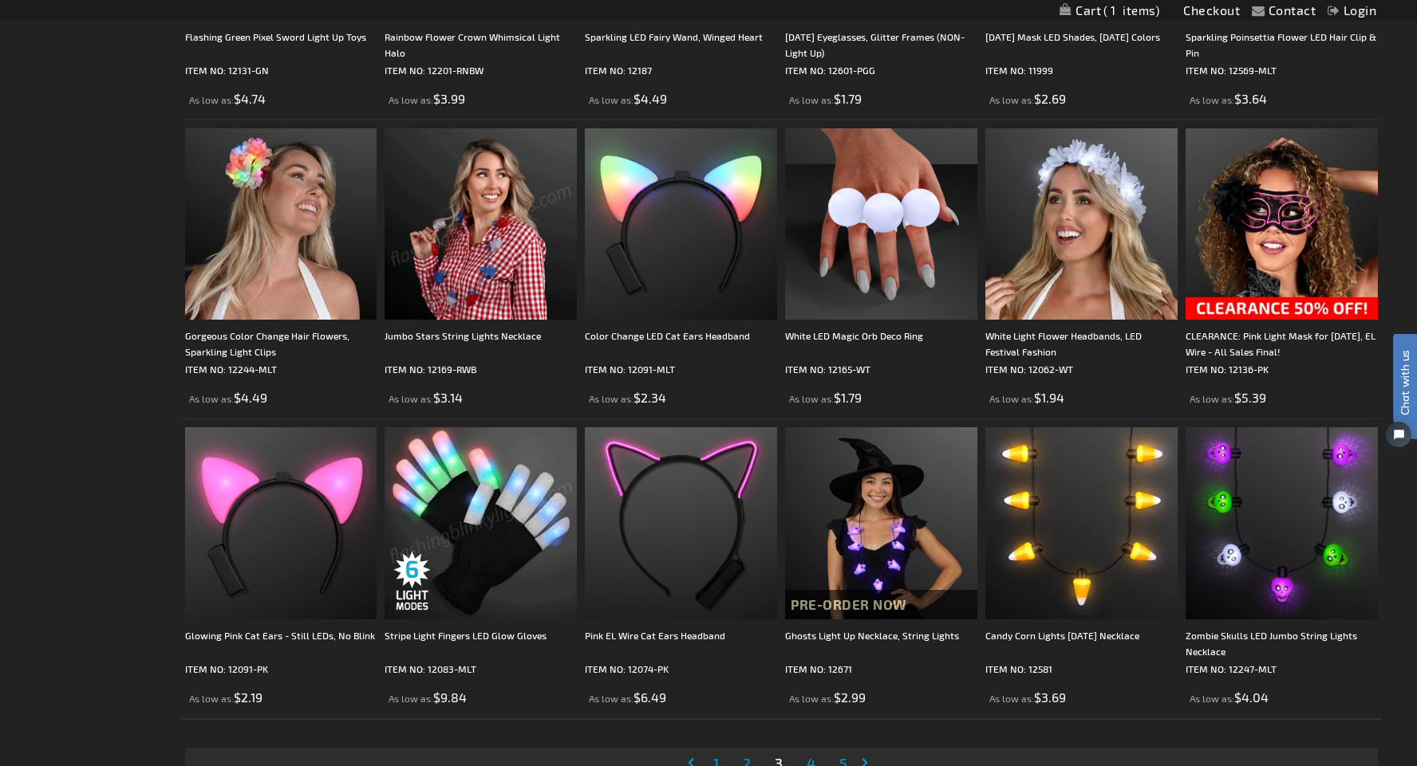
scroll to position [2850, 0]
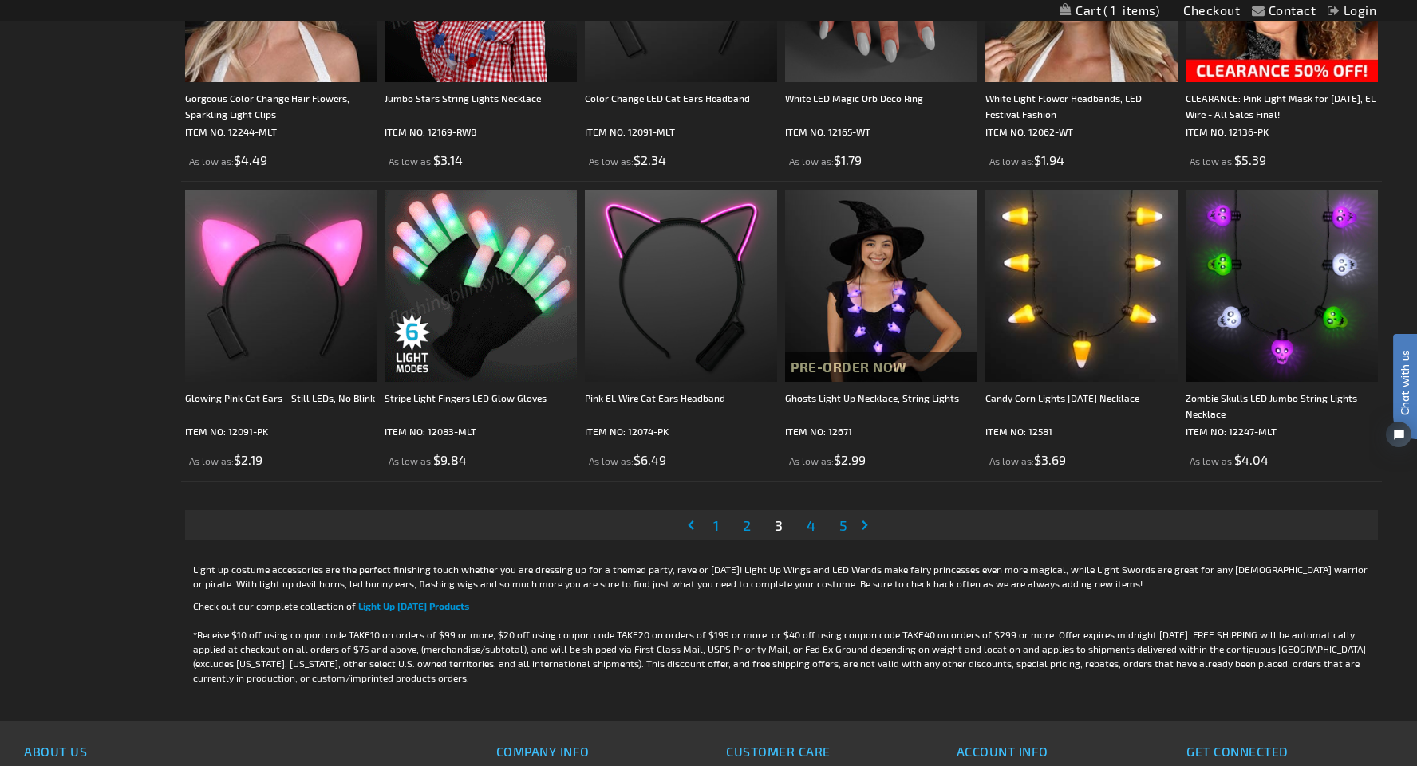
click at [540, 311] on img at bounding box center [480, 286] width 192 height 192
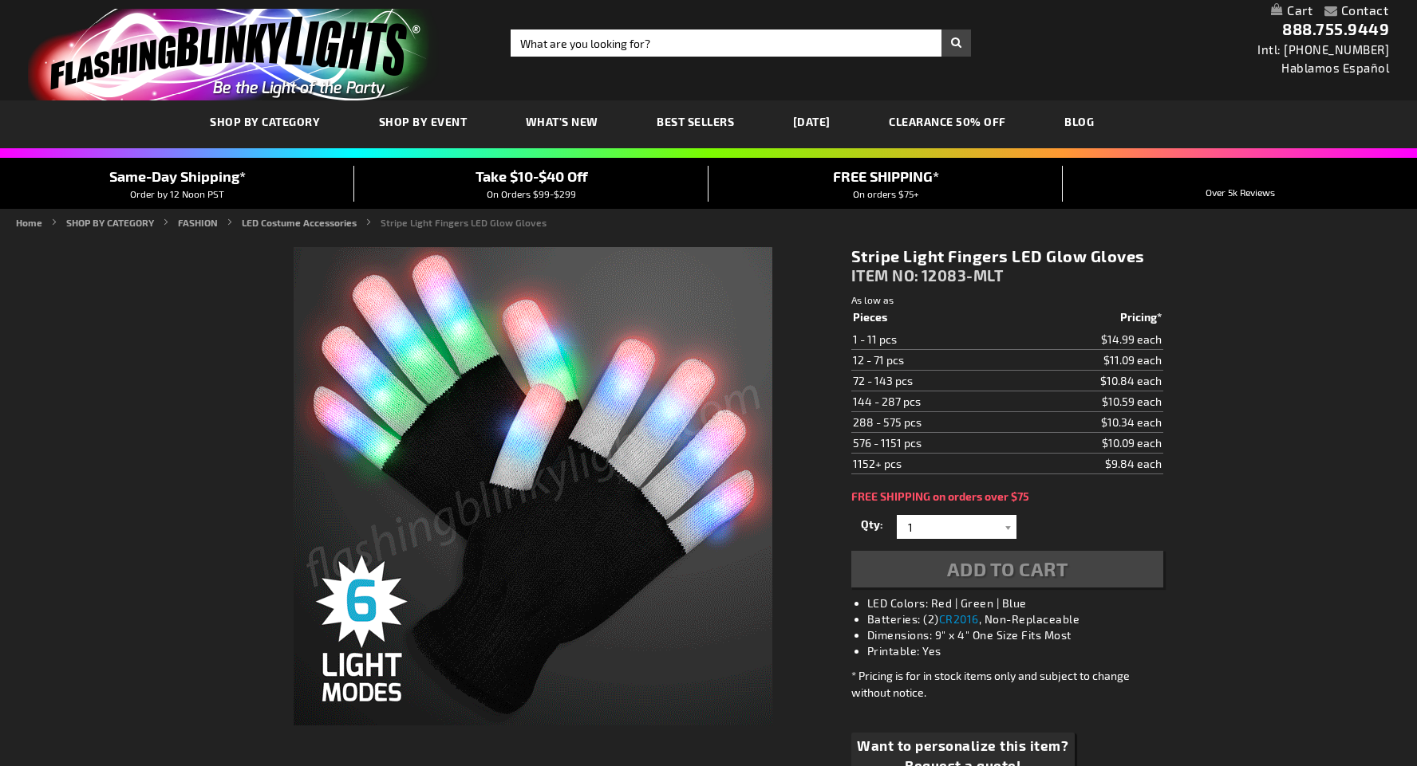
scroll to position [107, 0]
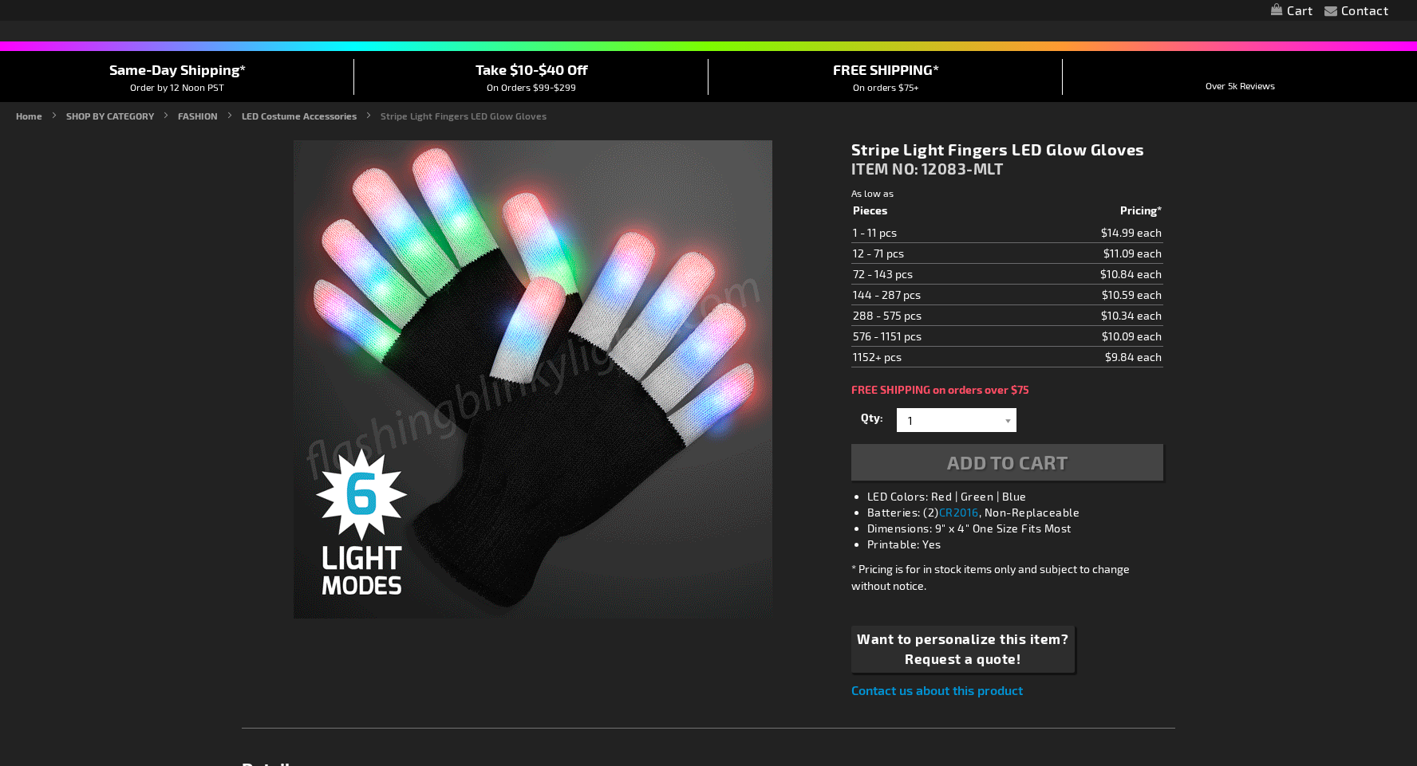
click at [988, 473] on div "Add to Cart" at bounding box center [1007, 462] width 312 height 37
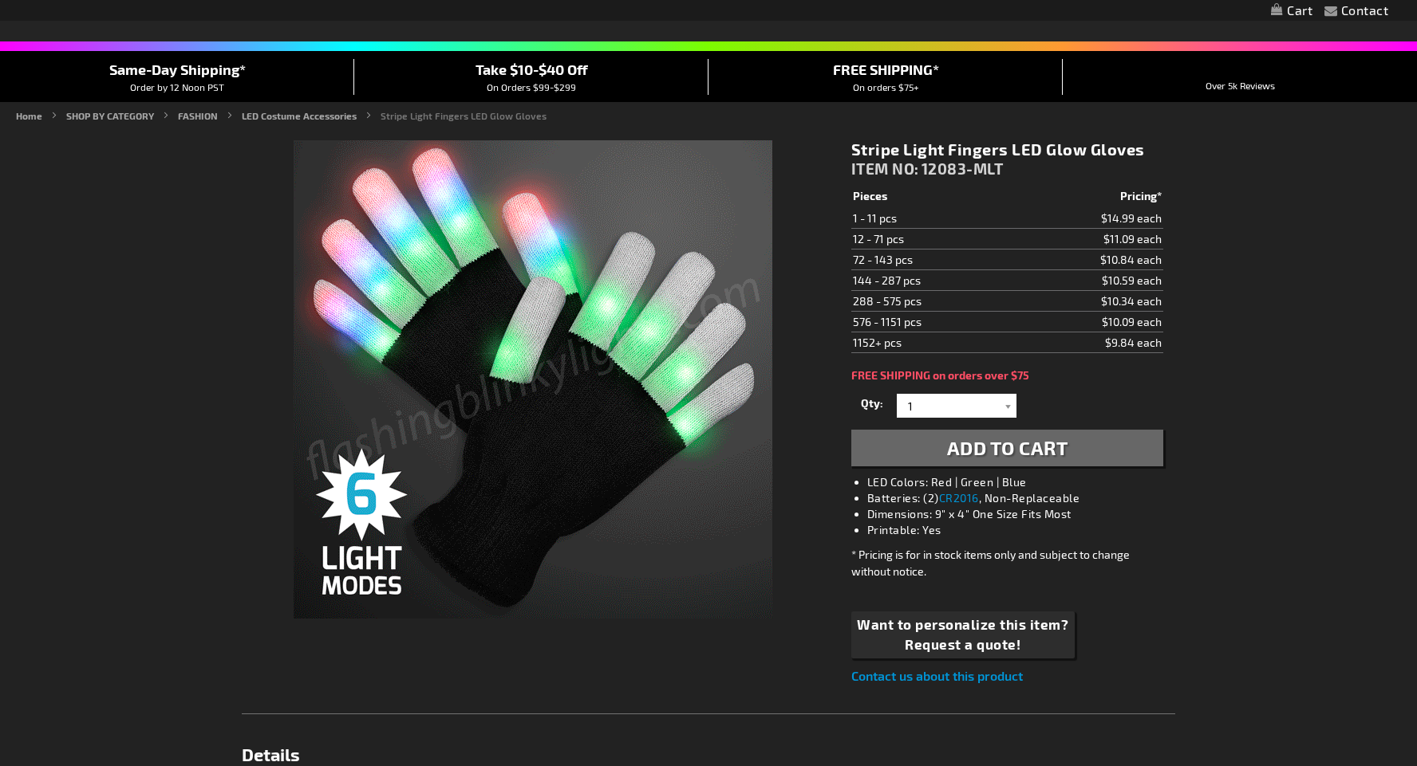
scroll to position [257, 0]
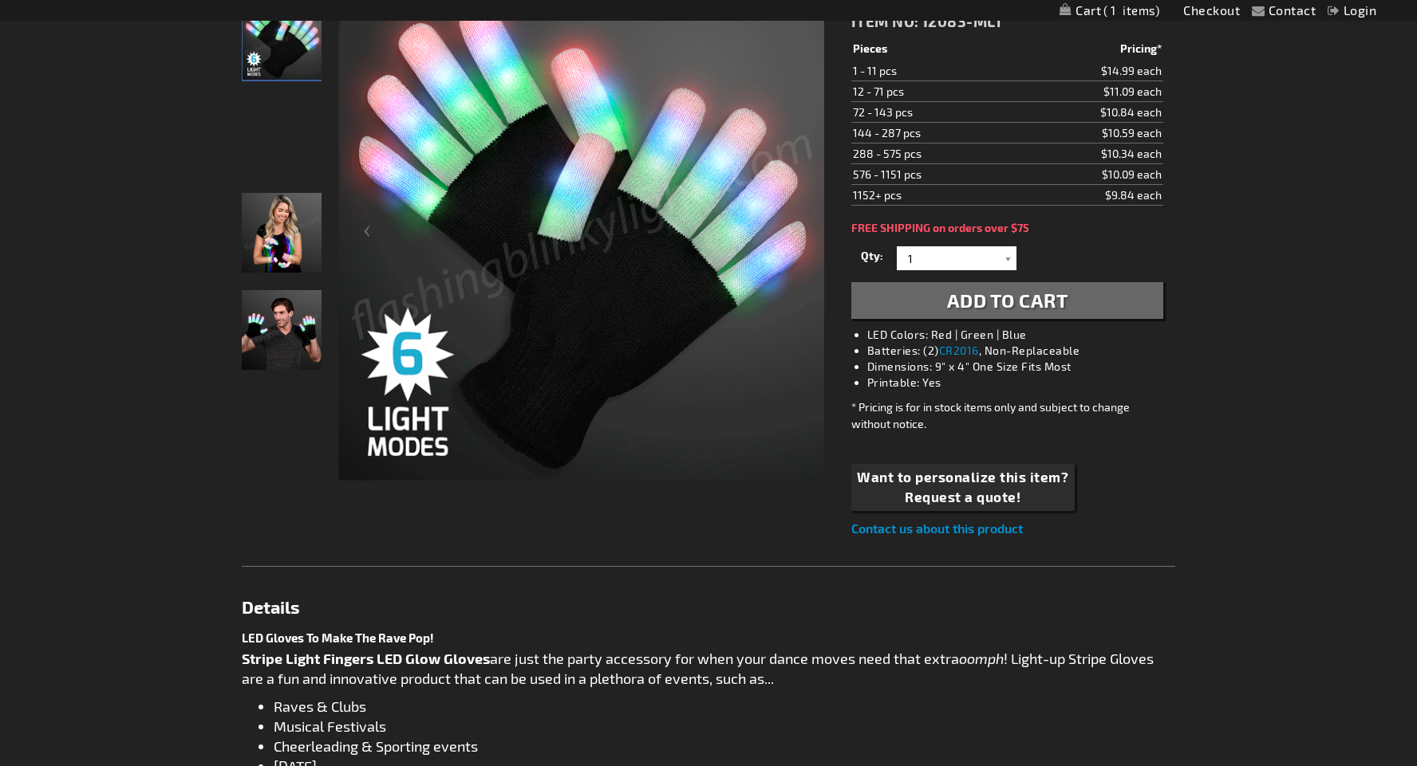
click at [966, 302] on span "Add to Cart" at bounding box center [1007, 300] width 121 height 23
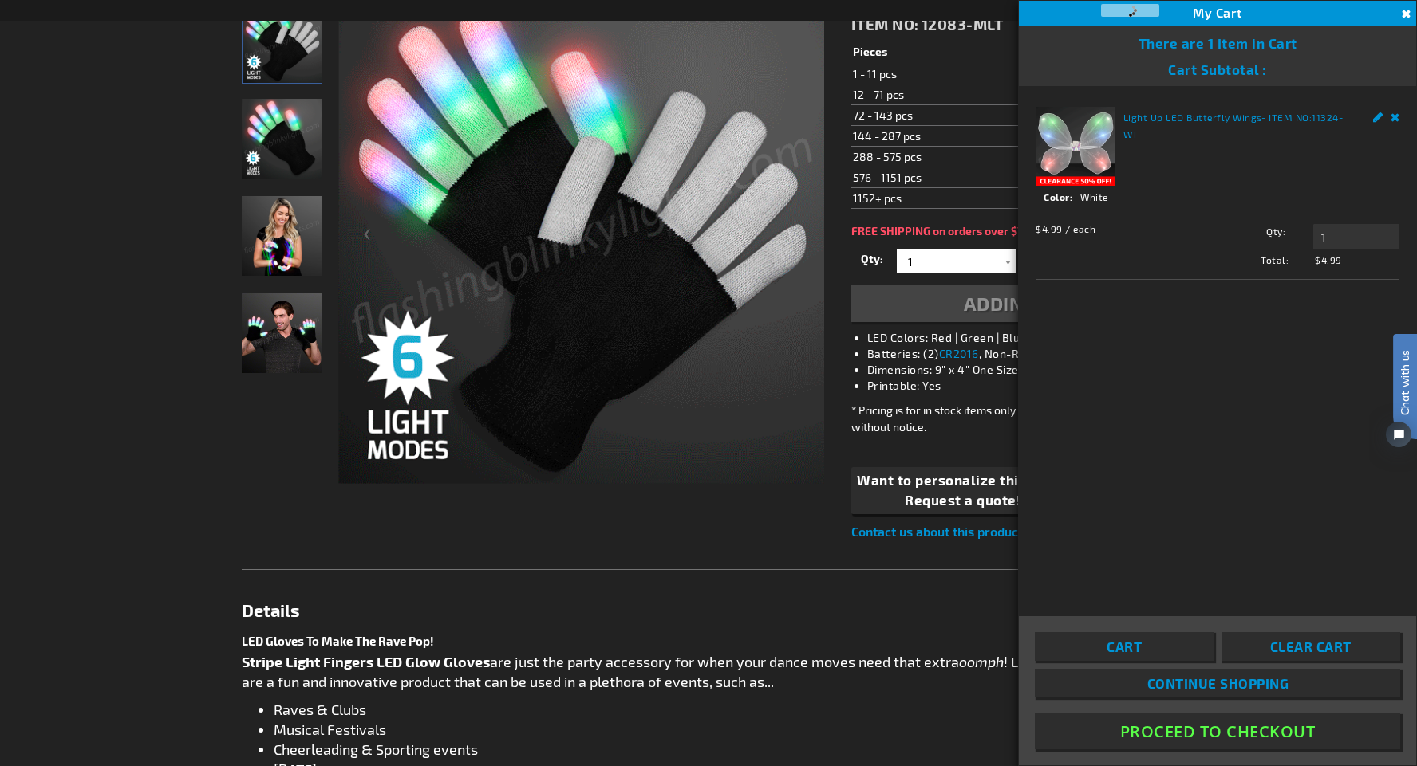
scroll to position [71, 0]
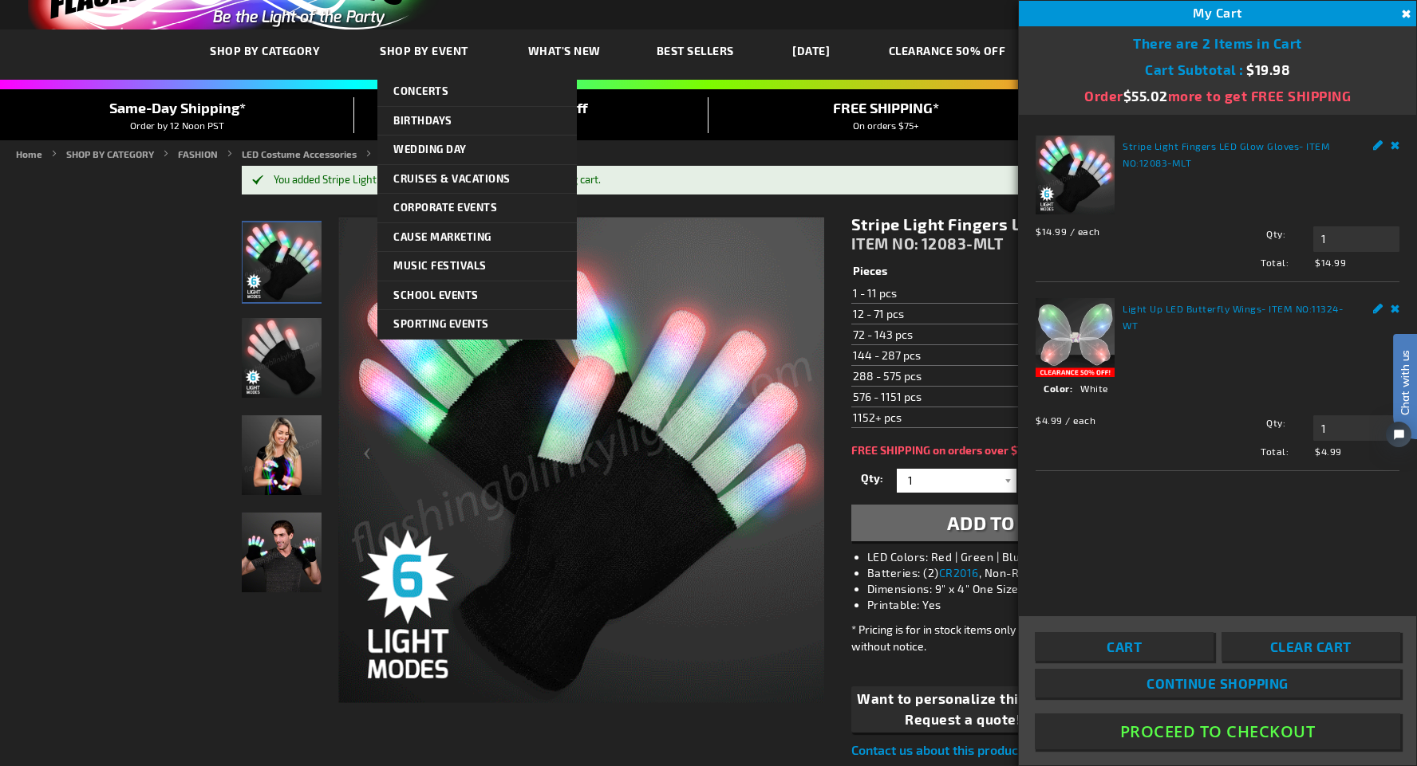
drag, startPoint x: 426, startPoint y: 62, endPoint x: 313, endPoint y: 64, distance: 112.5
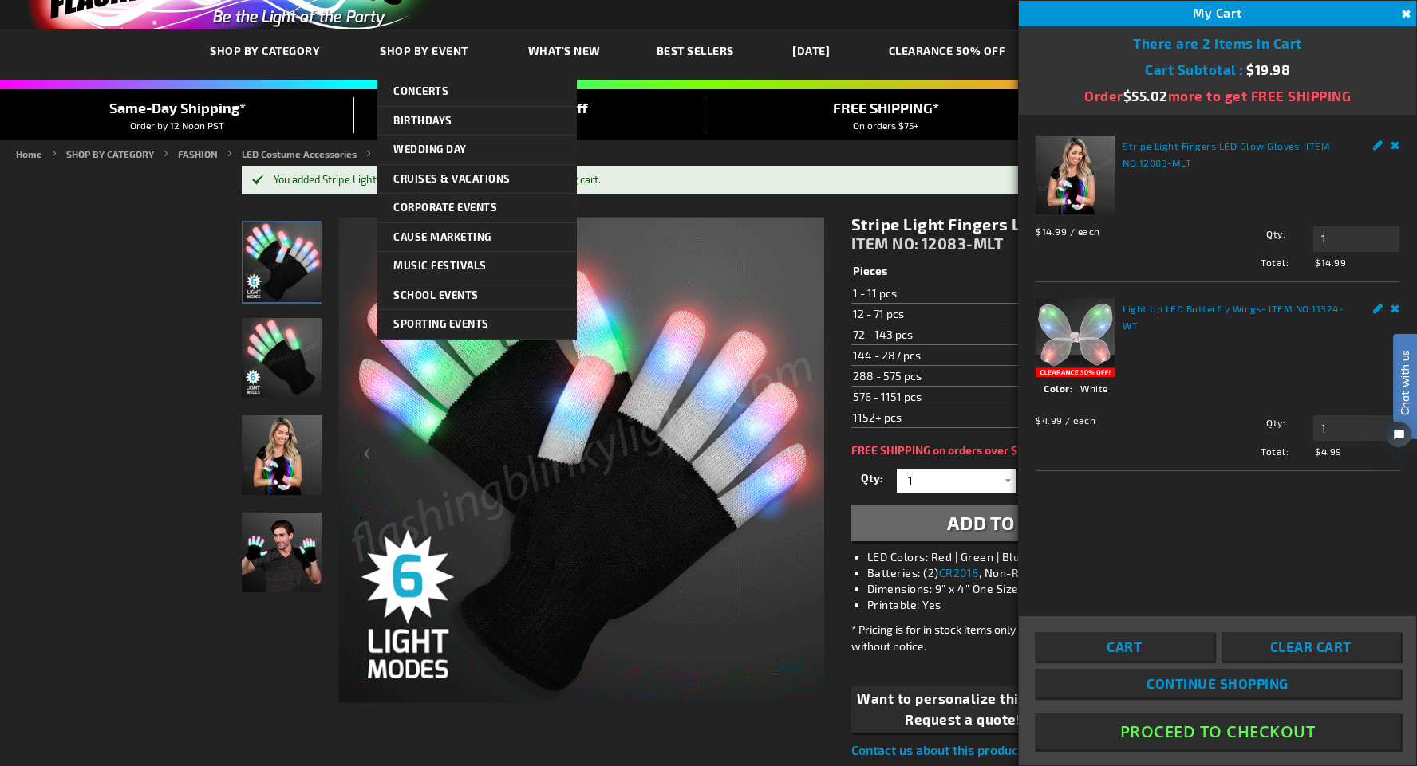
click at [426, 62] on link "Shop By Event" at bounding box center [426, 50] width 116 height 53
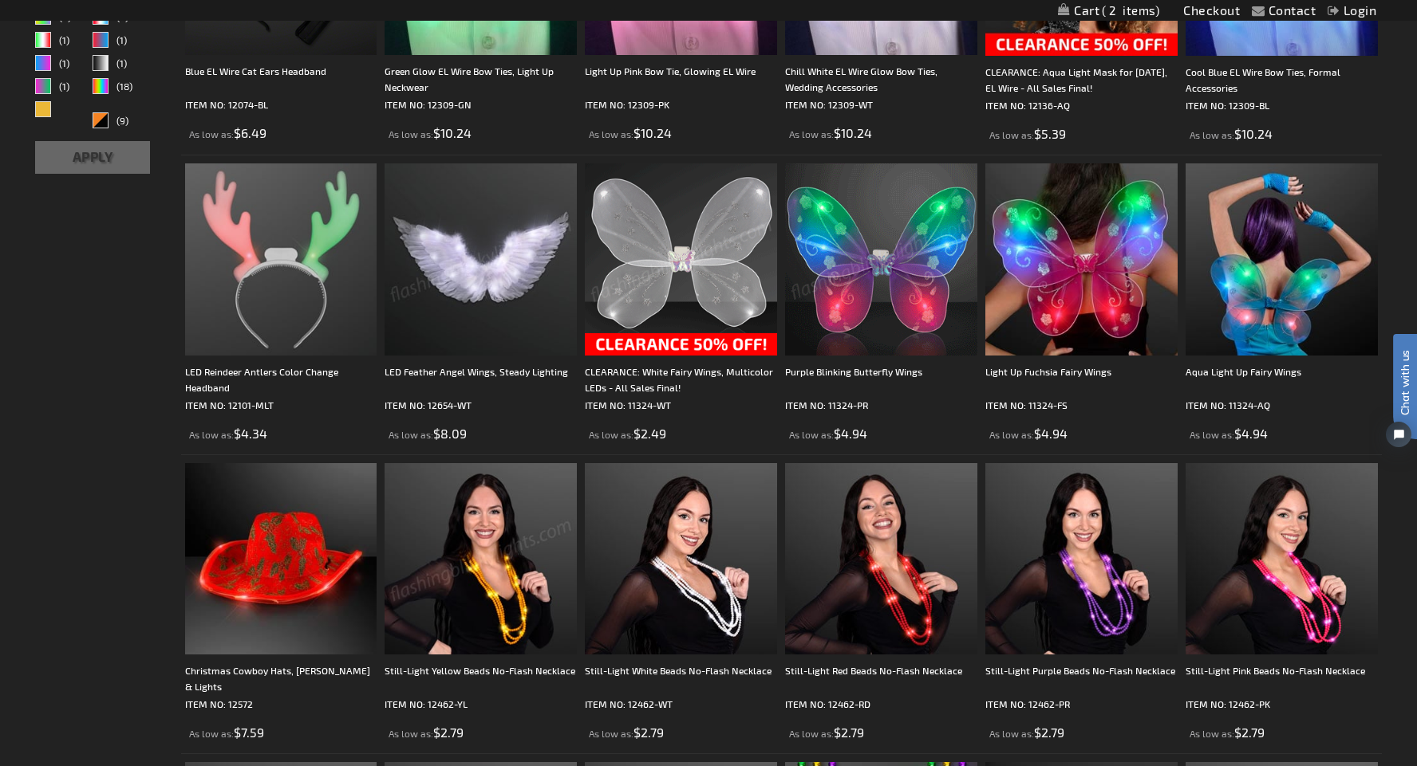
scroll to position [475, 0]
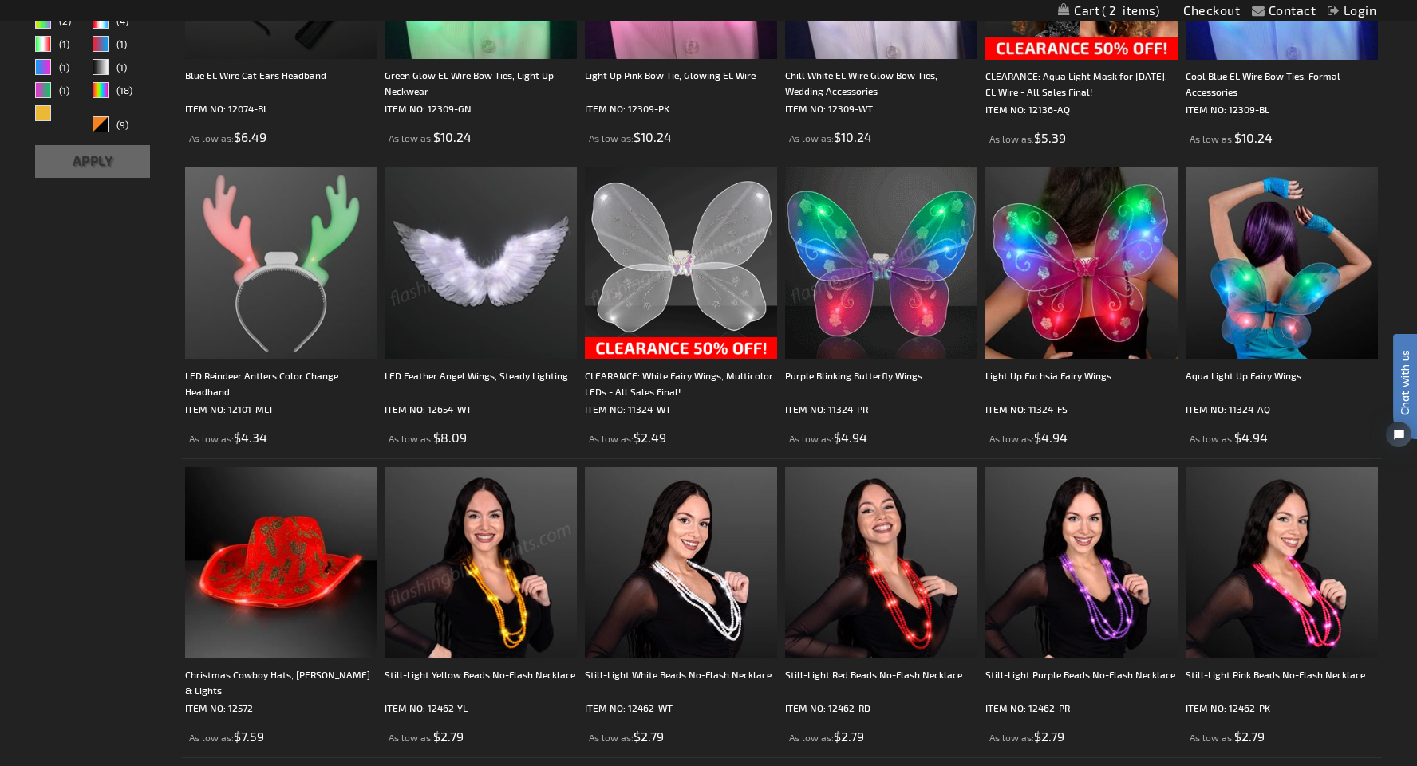
click at [495, 290] on img at bounding box center [480, 263] width 192 height 192
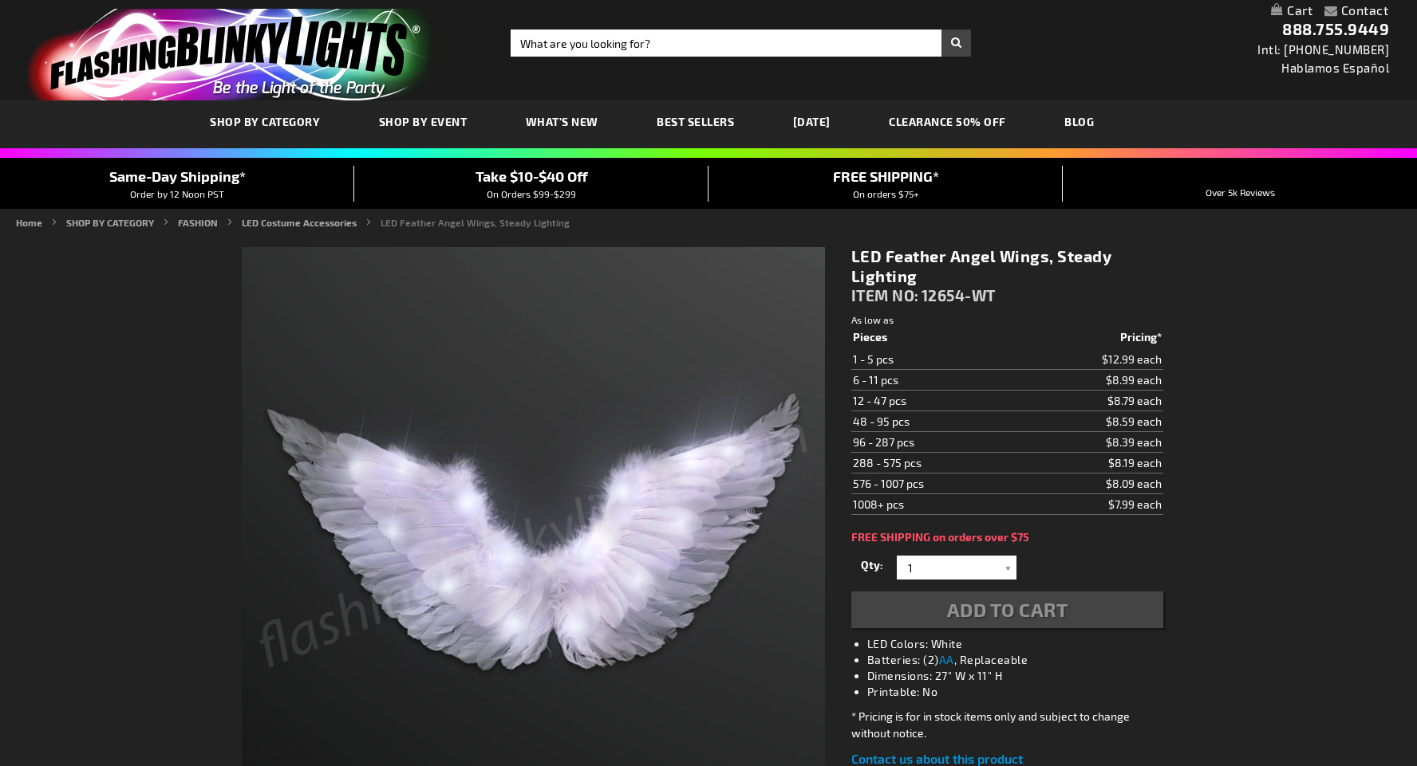
click at [993, 614] on div "Add to Cart" at bounding box center [1007, 610] width 312 height 37
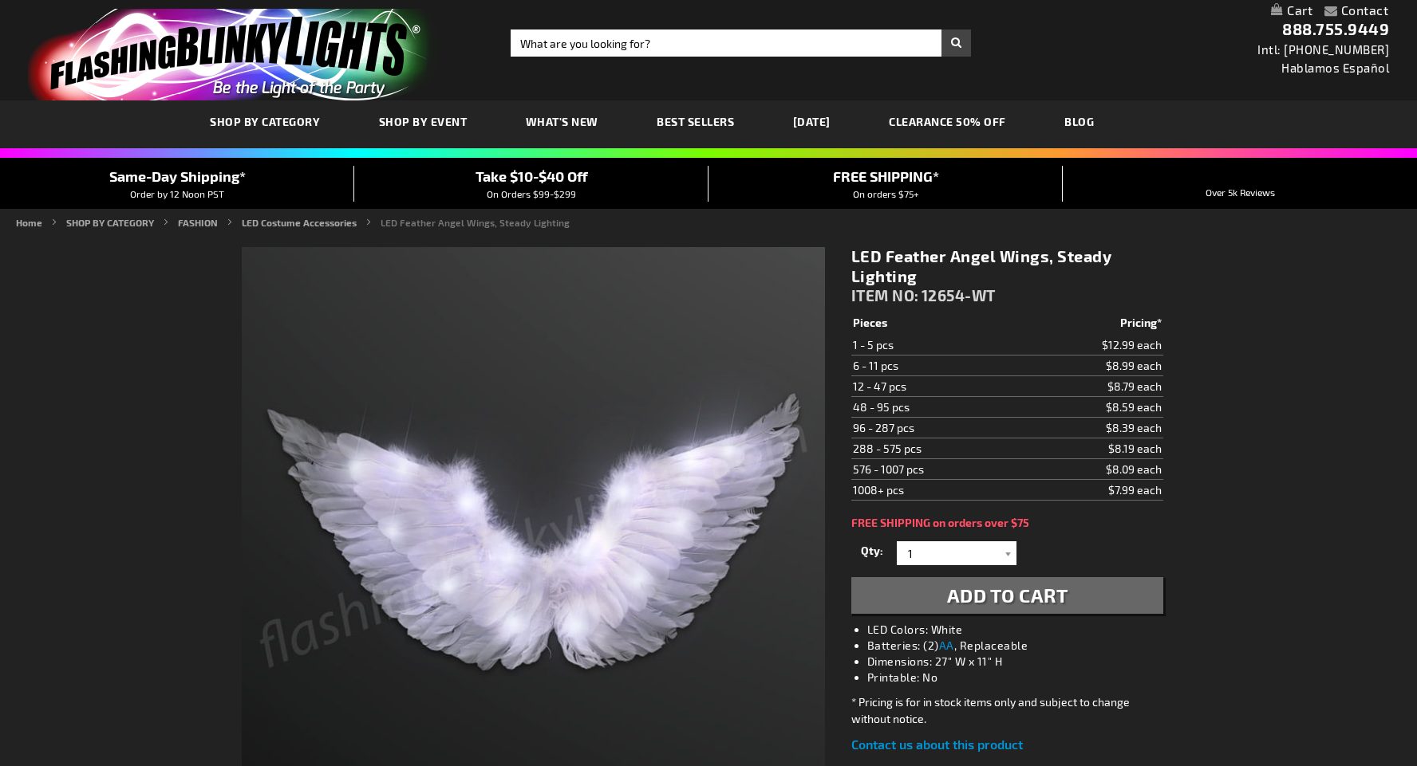
click at [978, 592] on span "Add to Cart" at bounding box center [1007, 595] width 121 height 23
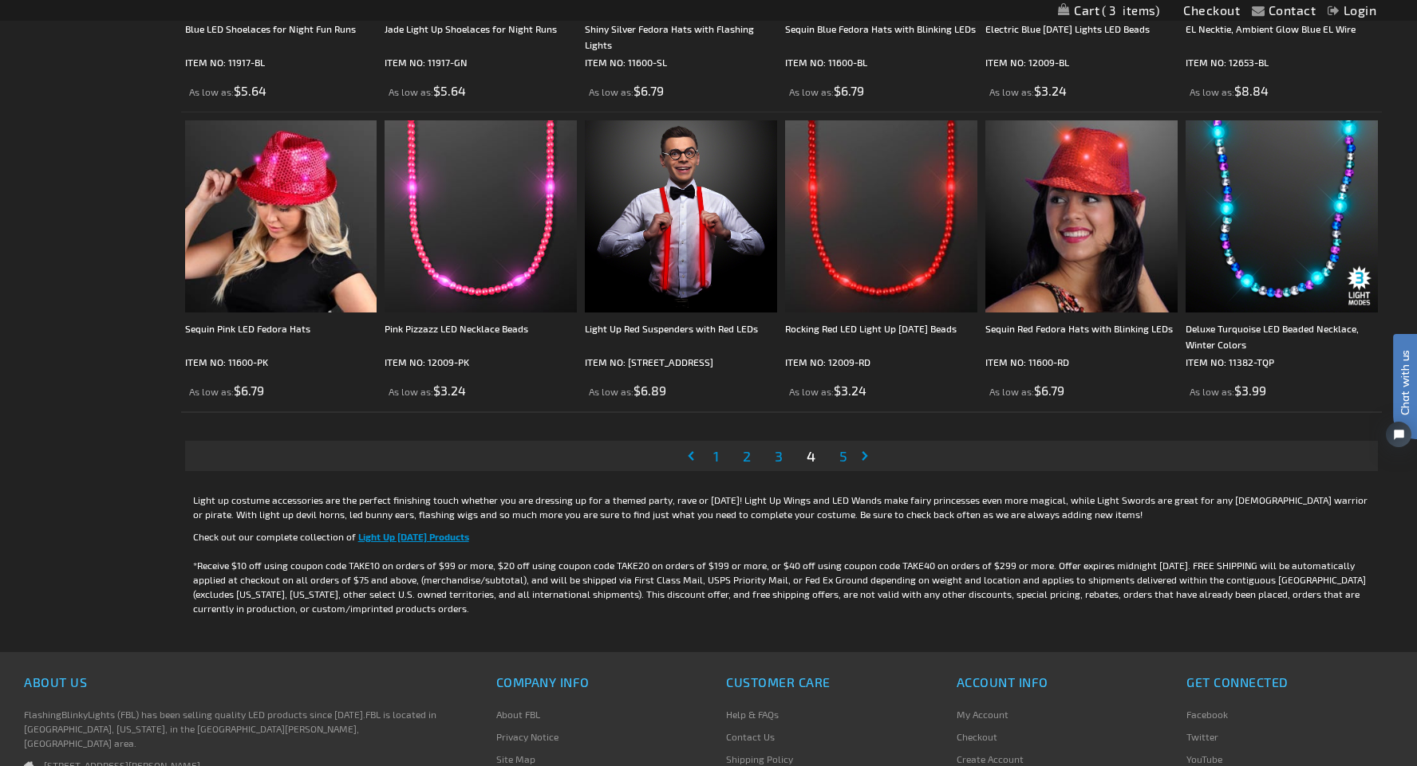
scroll to position [2924, 0]
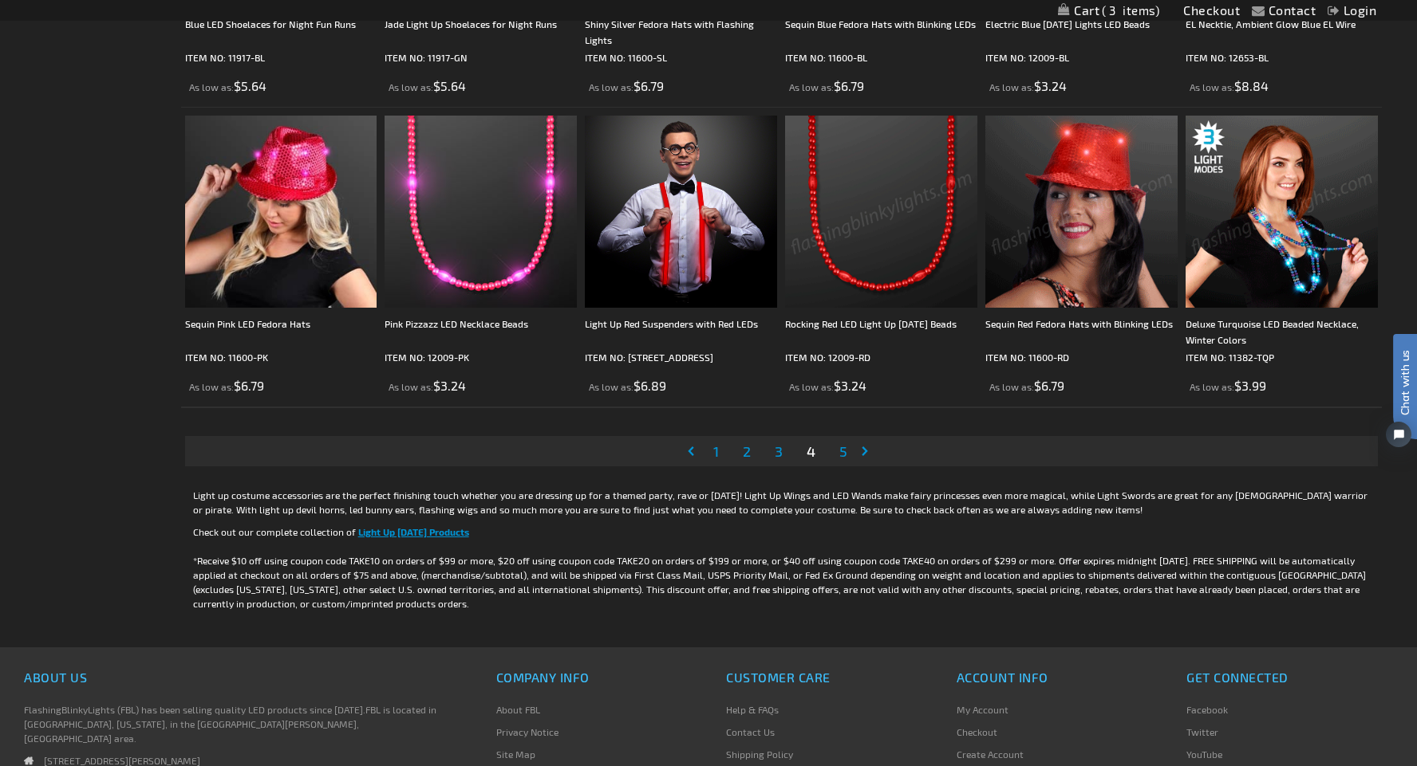
click at [841, 455] on span "5" at bounding box center [843, 452] width 8 height 18
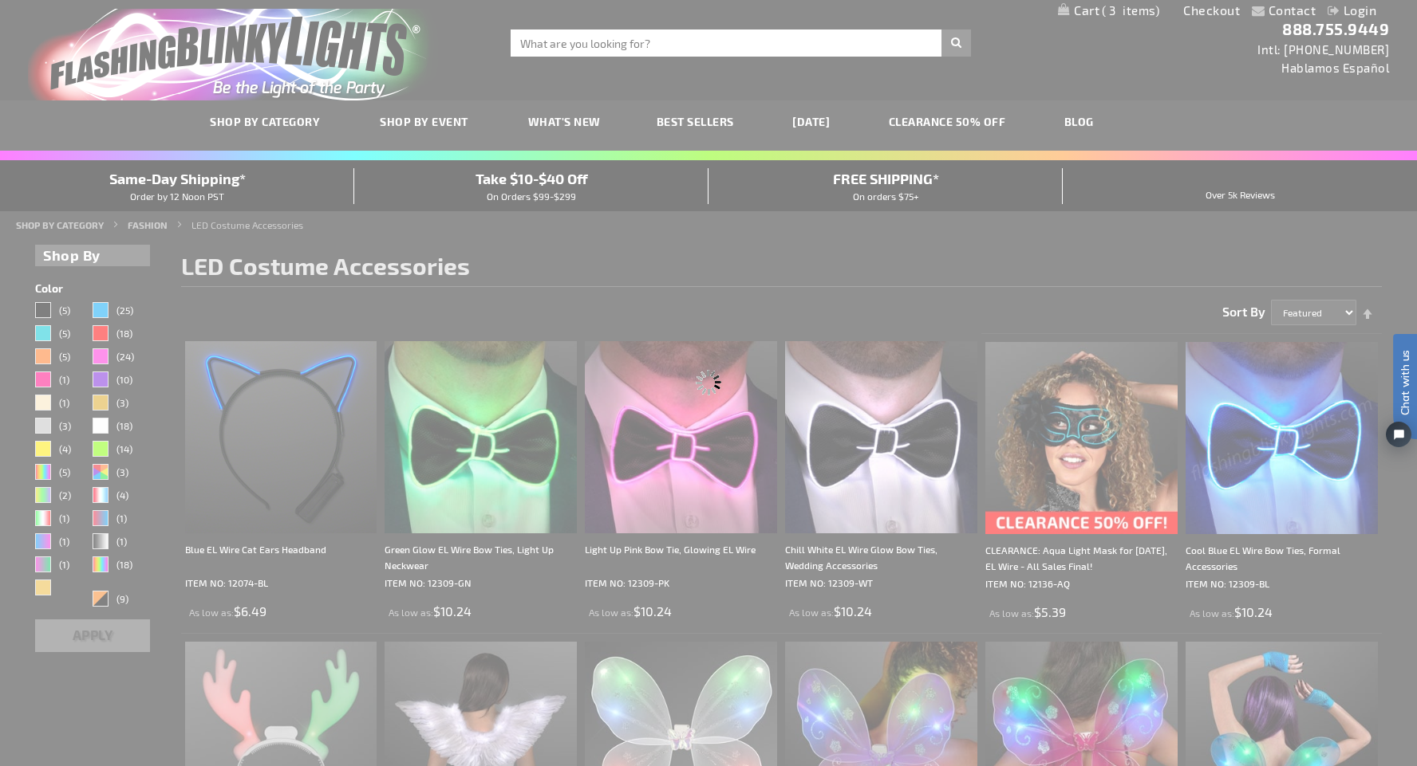
scroll to position [0, 0]
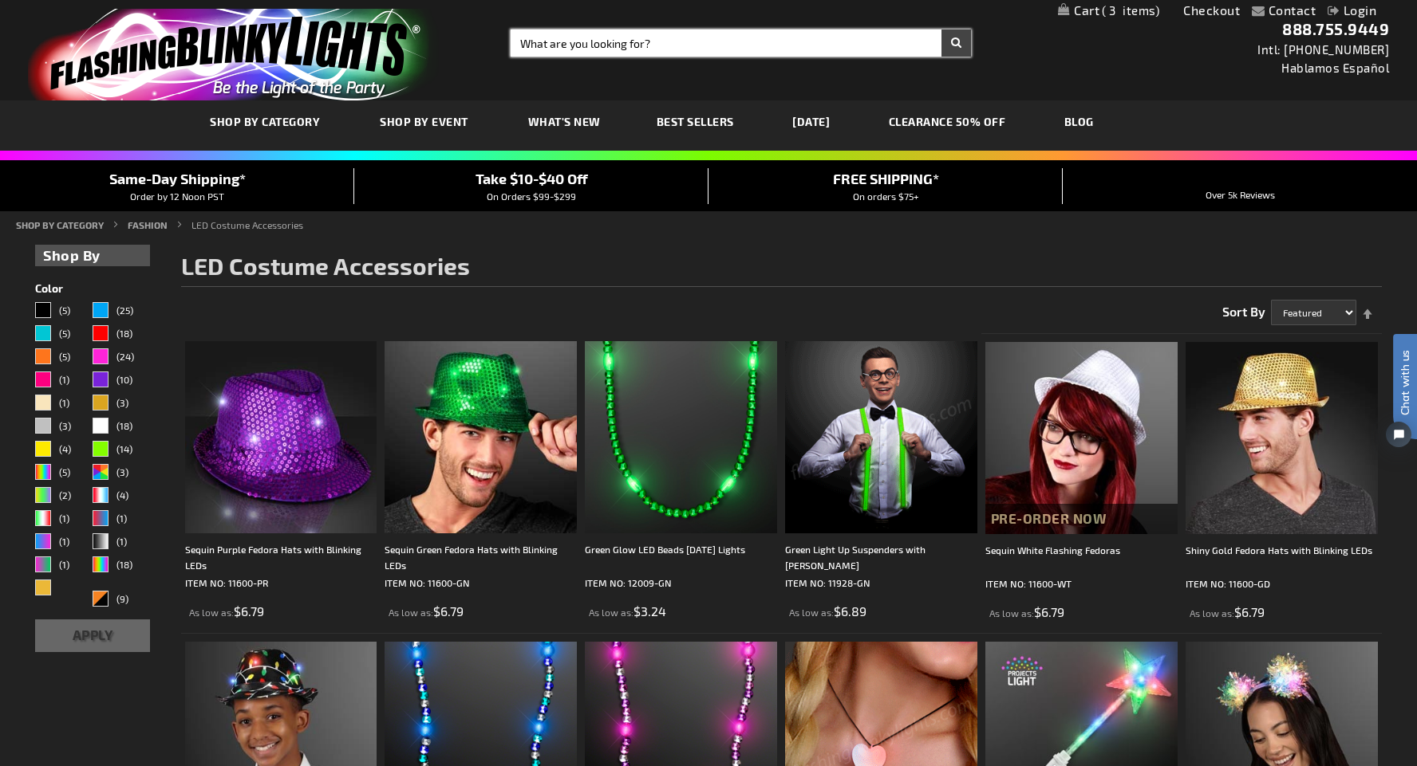
click at [641, 44] on input "Search" at bounding box center [740, 43] width 460 height 27
type input "halo"
click at [956, 43] on button "Search" at bounding box center [956, 43] width 30 height 27
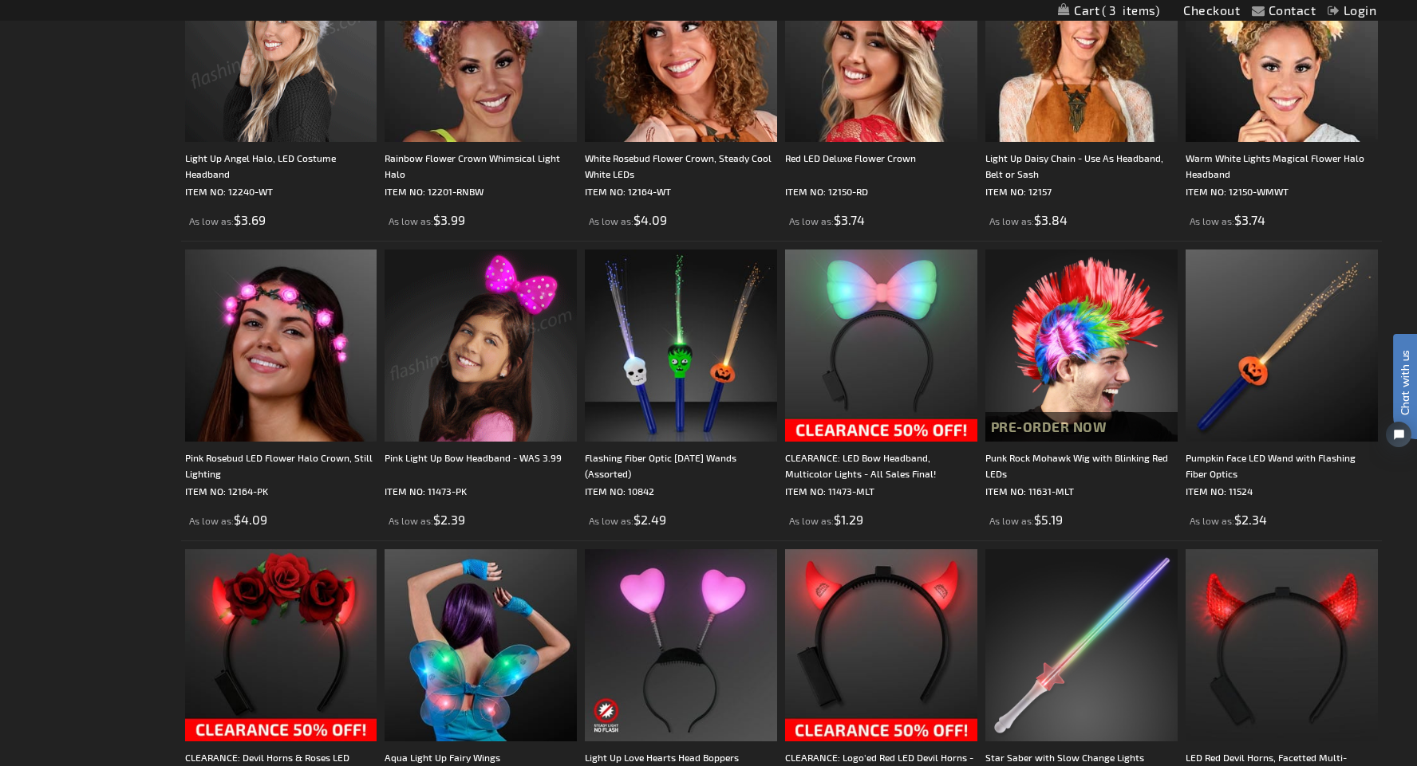
scroll to position [943, 0]
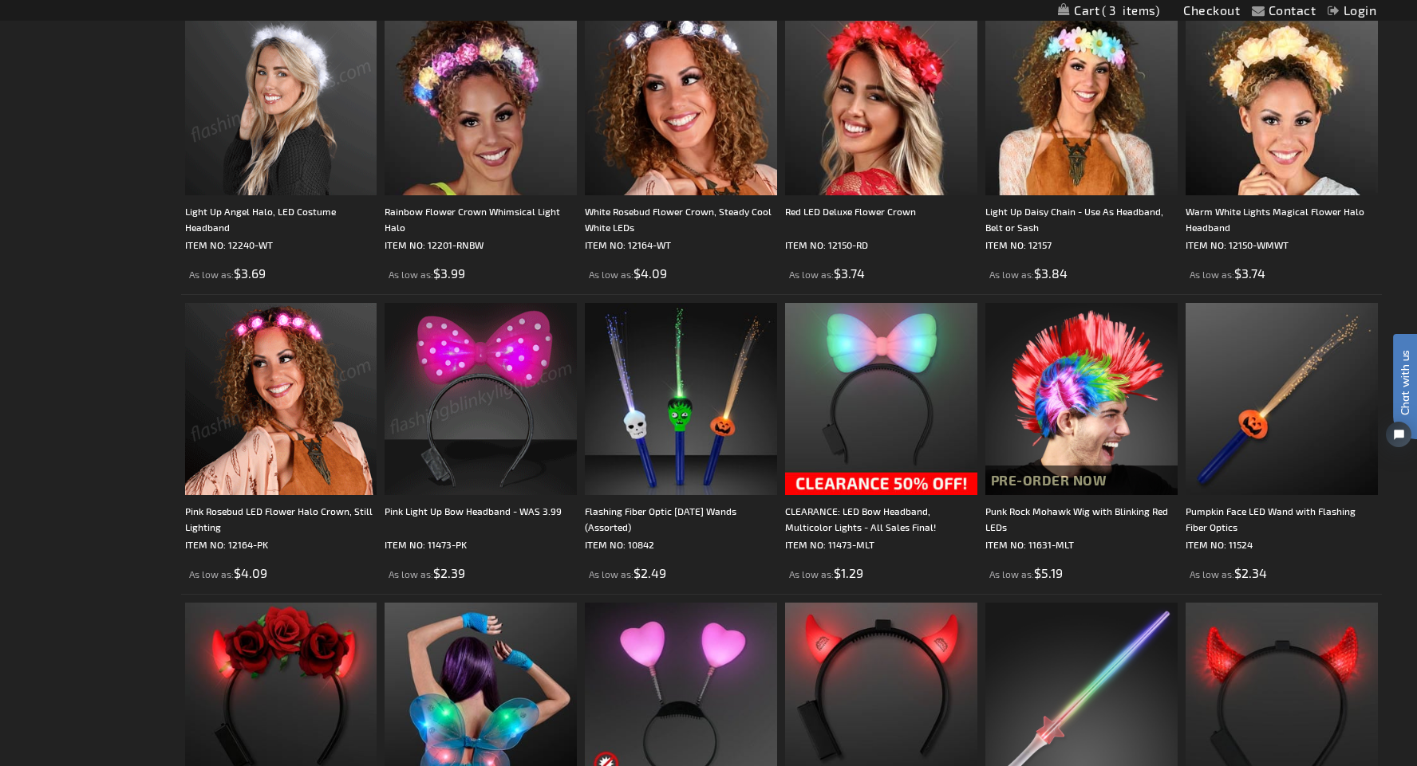
click at [269, 122] on img at bounding box center [281, 100] width 192 height 192
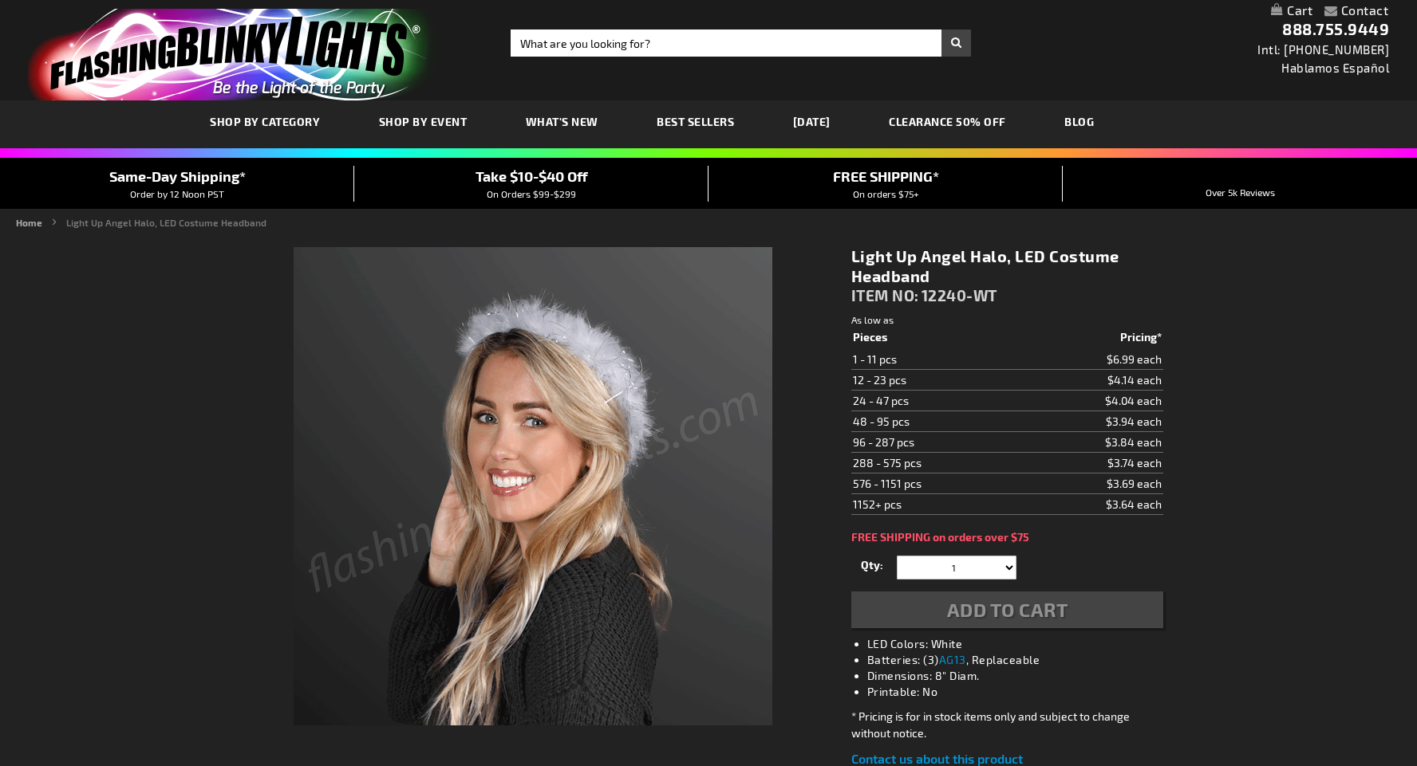
click at [956, 607] on div "Add to Cart" at bounding box center [1007, 610] width 312 height 37
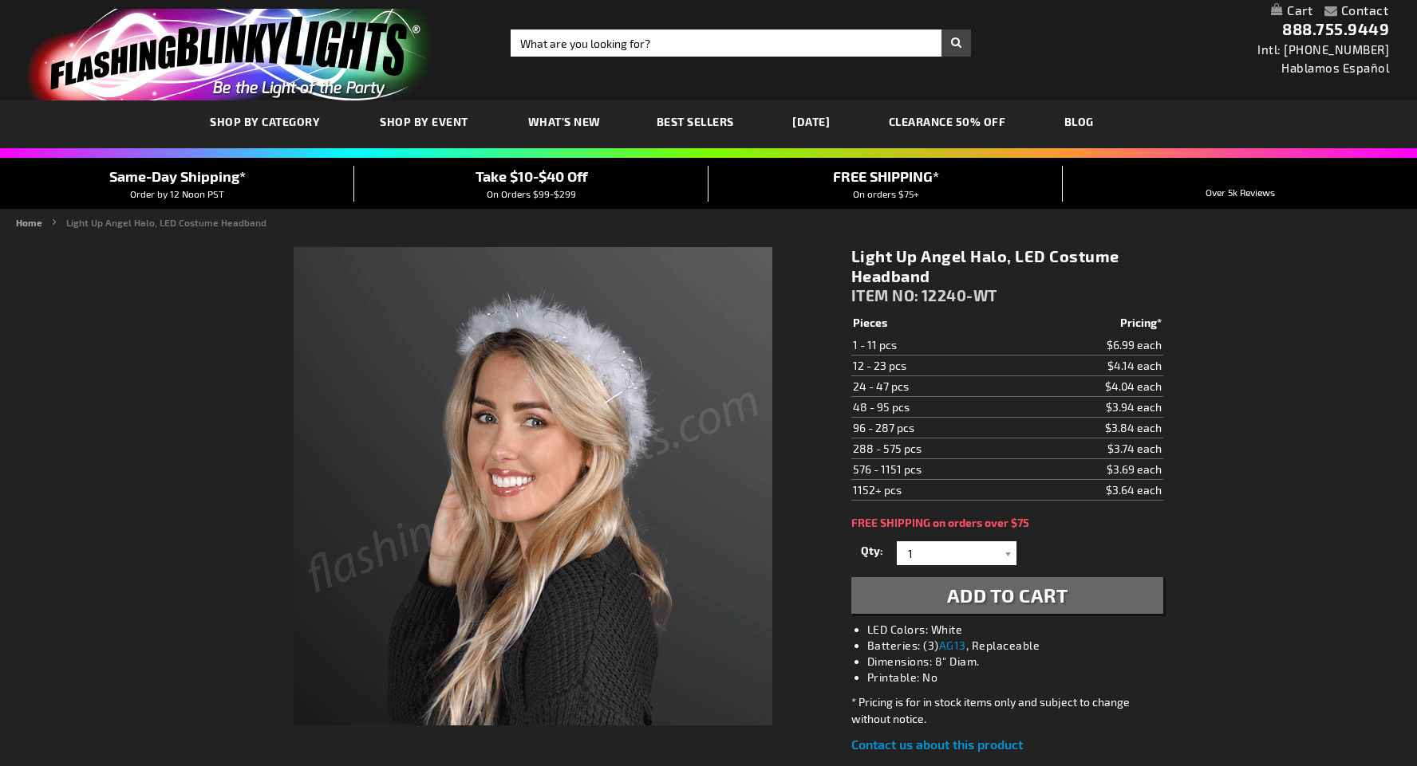
click at [981, 597] on span "Add to Cart" at bounding box center [1007, 595] width 121 height 23
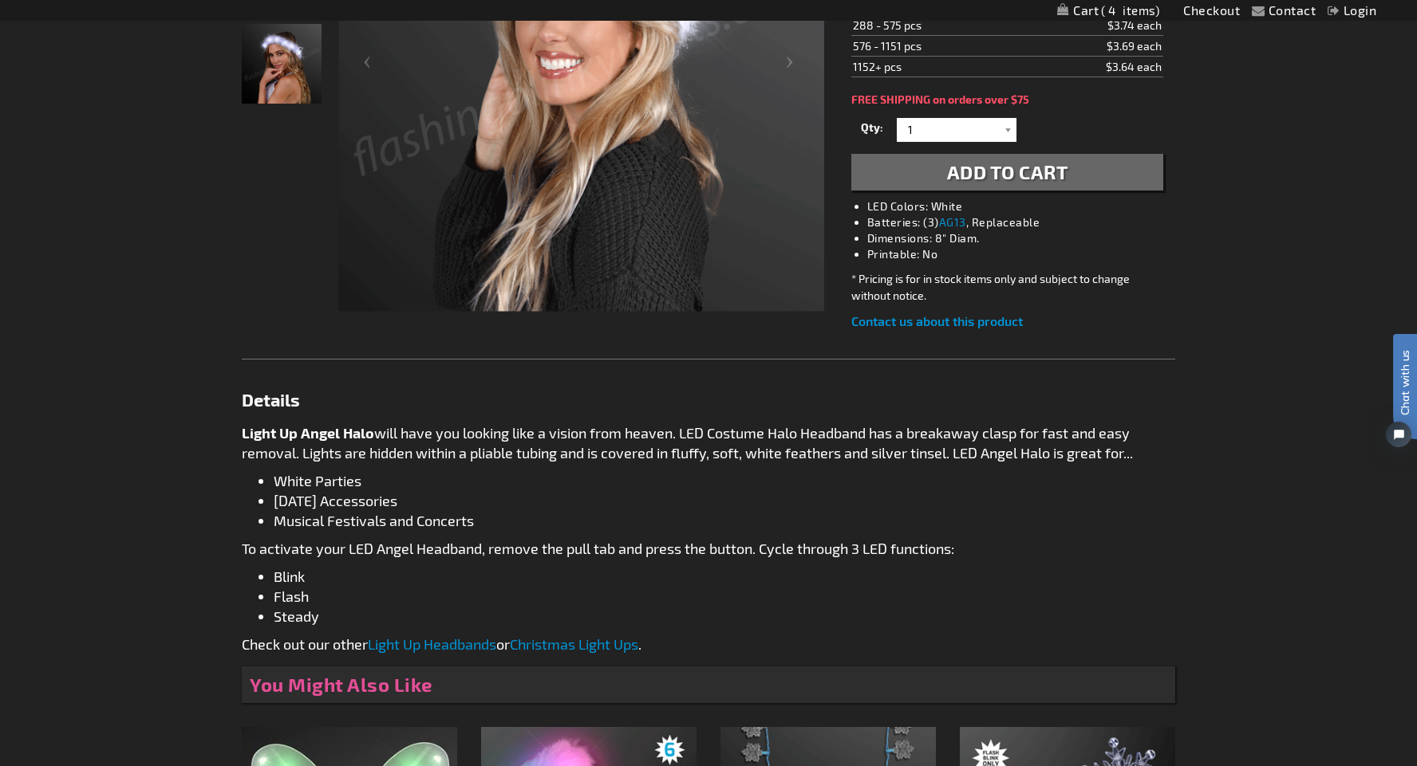
scroll to position [645, 0]
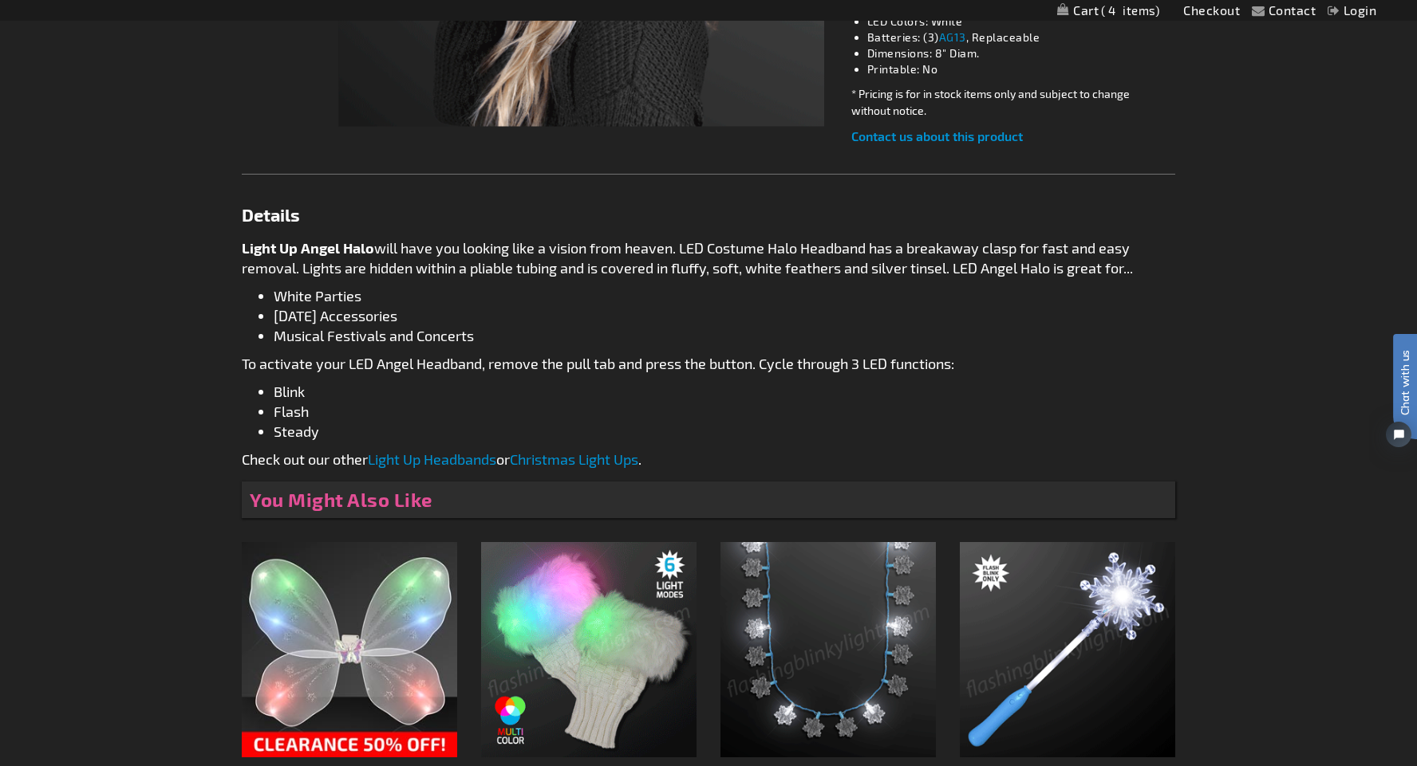
click at [566, 614] on img at bounding box center [588, 649] width 215 height 215
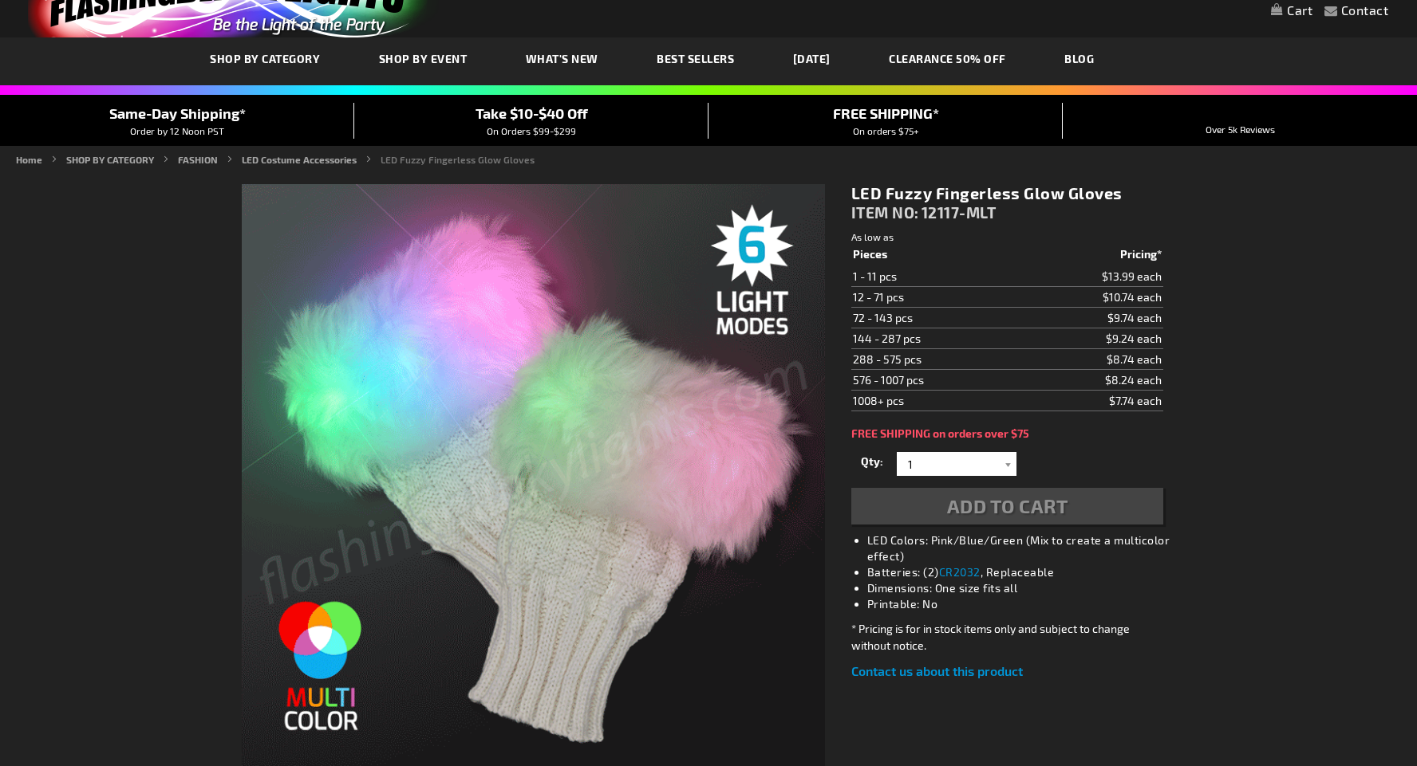
scroll to position [63, 0]
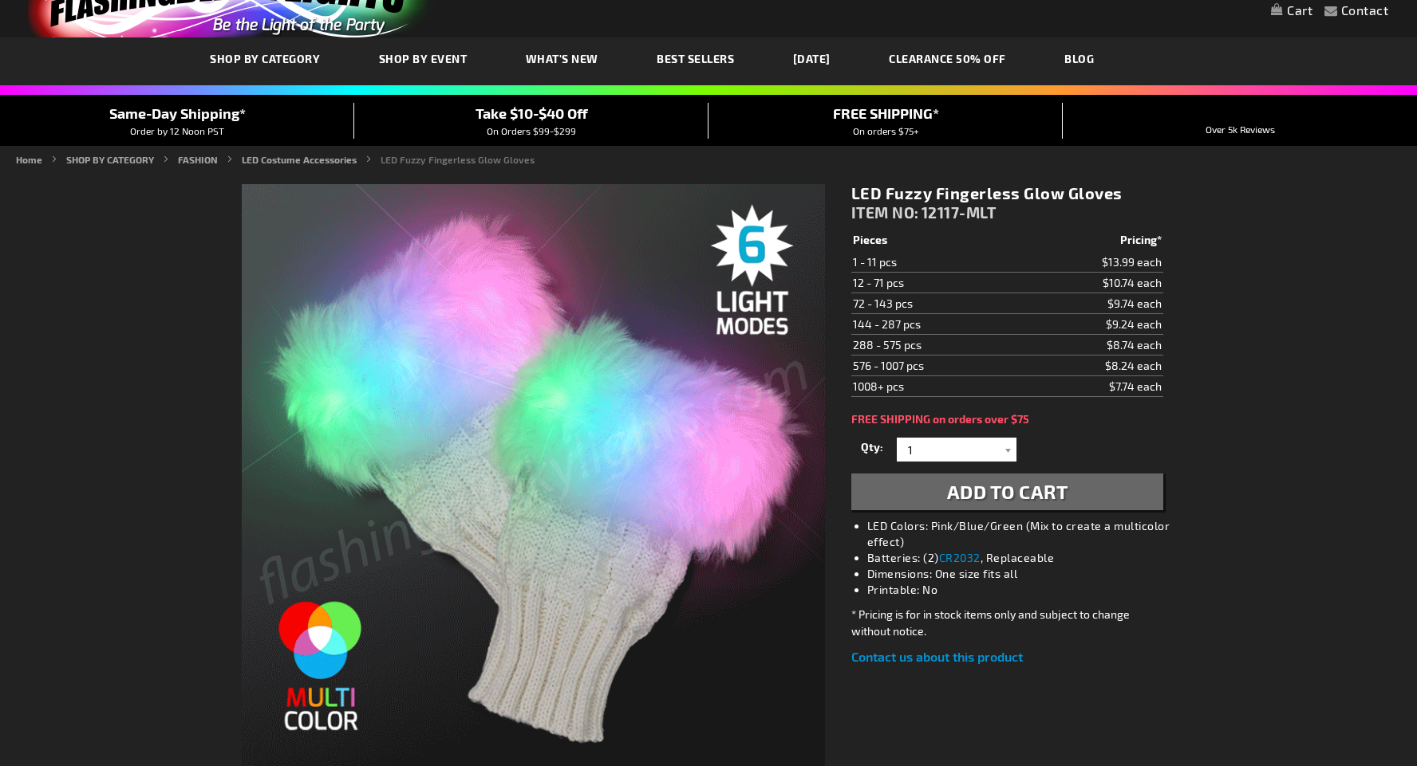
click at [994, 495] on span "Add to Cart" at bounding box center [1007, 491] width 121 height 23
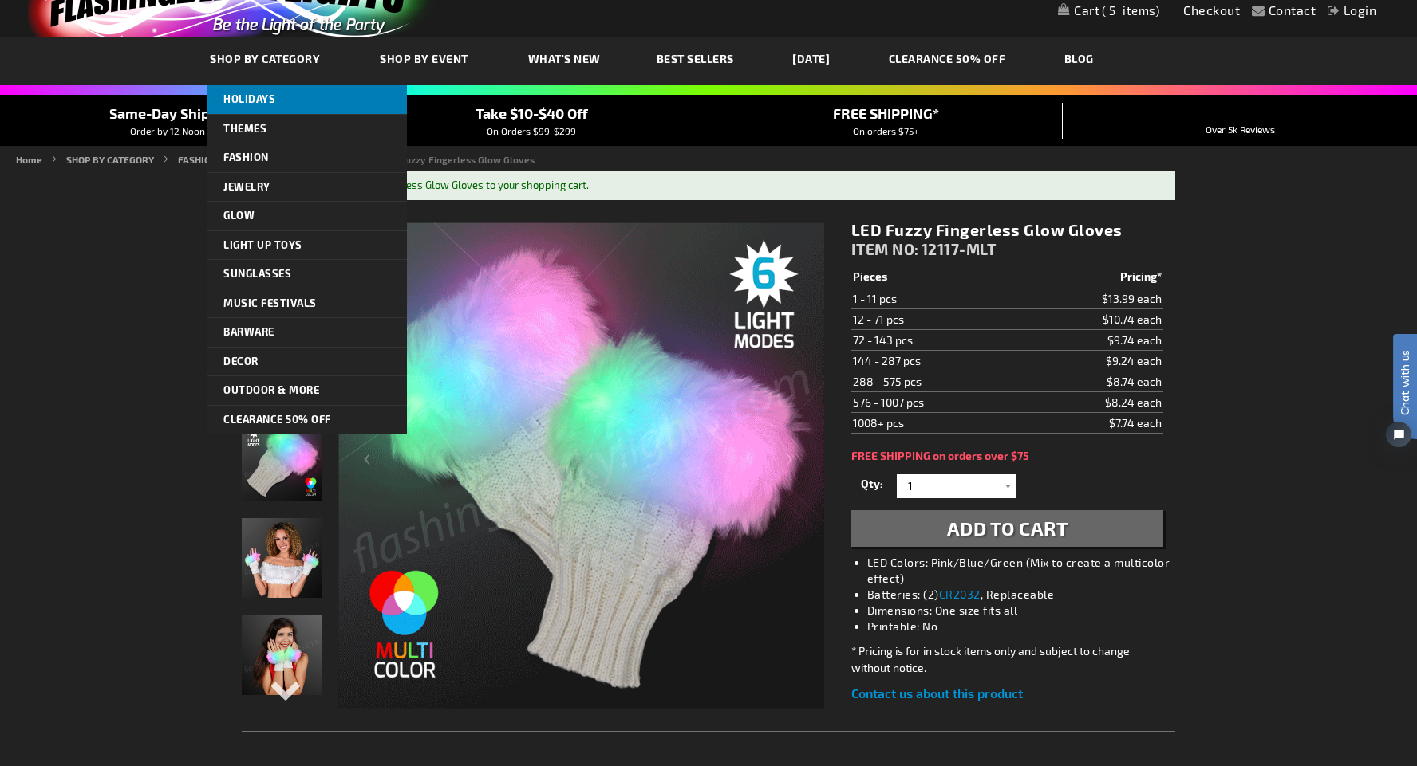
scroll to position [0, 0]
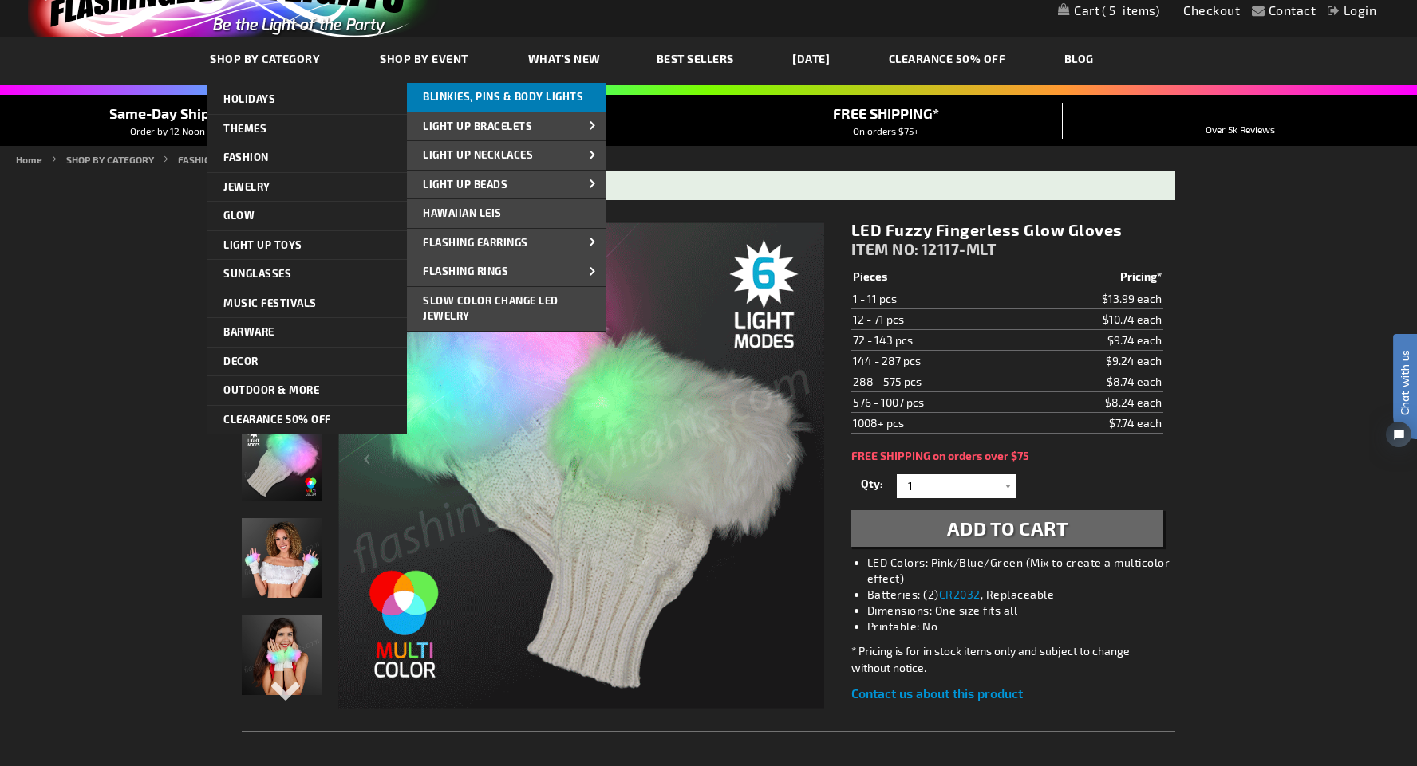
click at [524, 103] on link "Blinkies, Pins & Body Lights" at bounding box center [506, 97] width 199 height 29
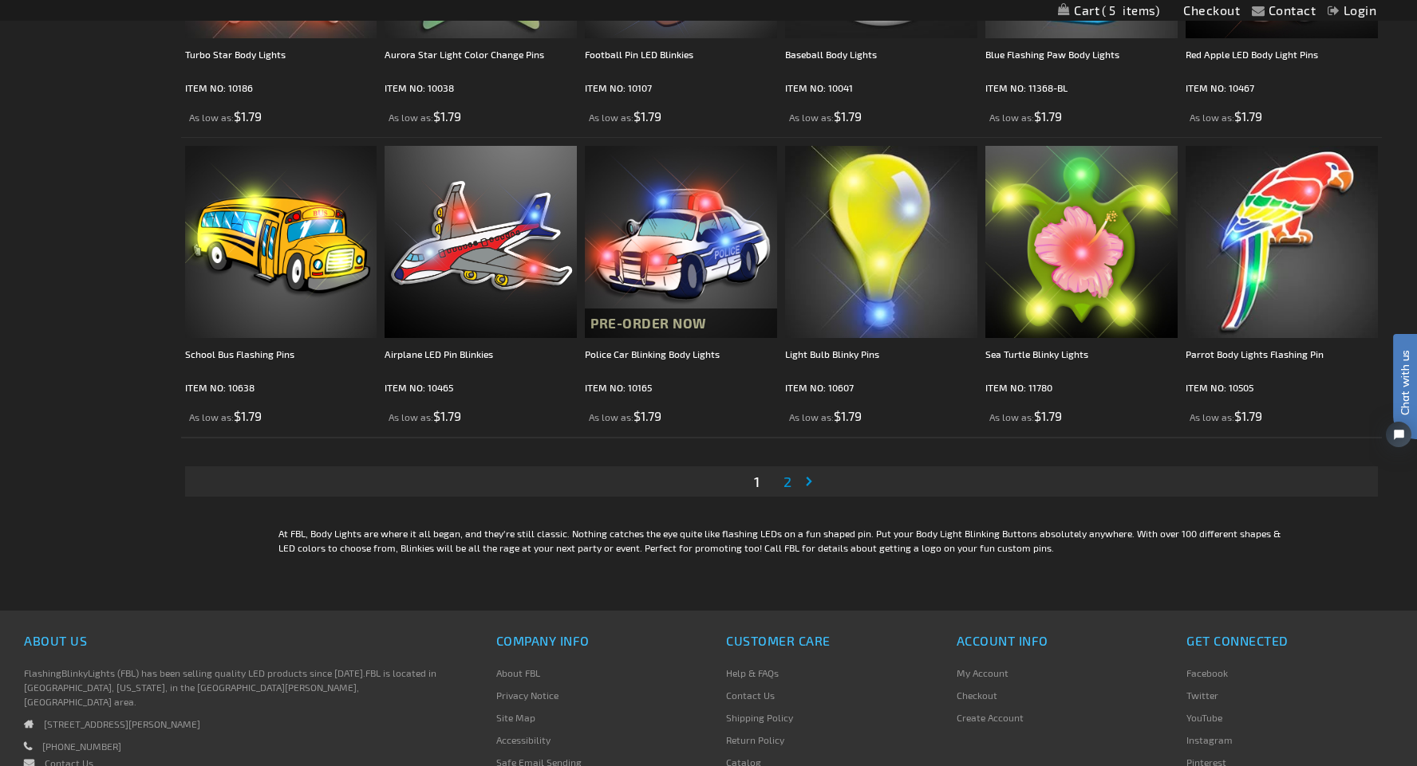
scroll to position [2898, 0]
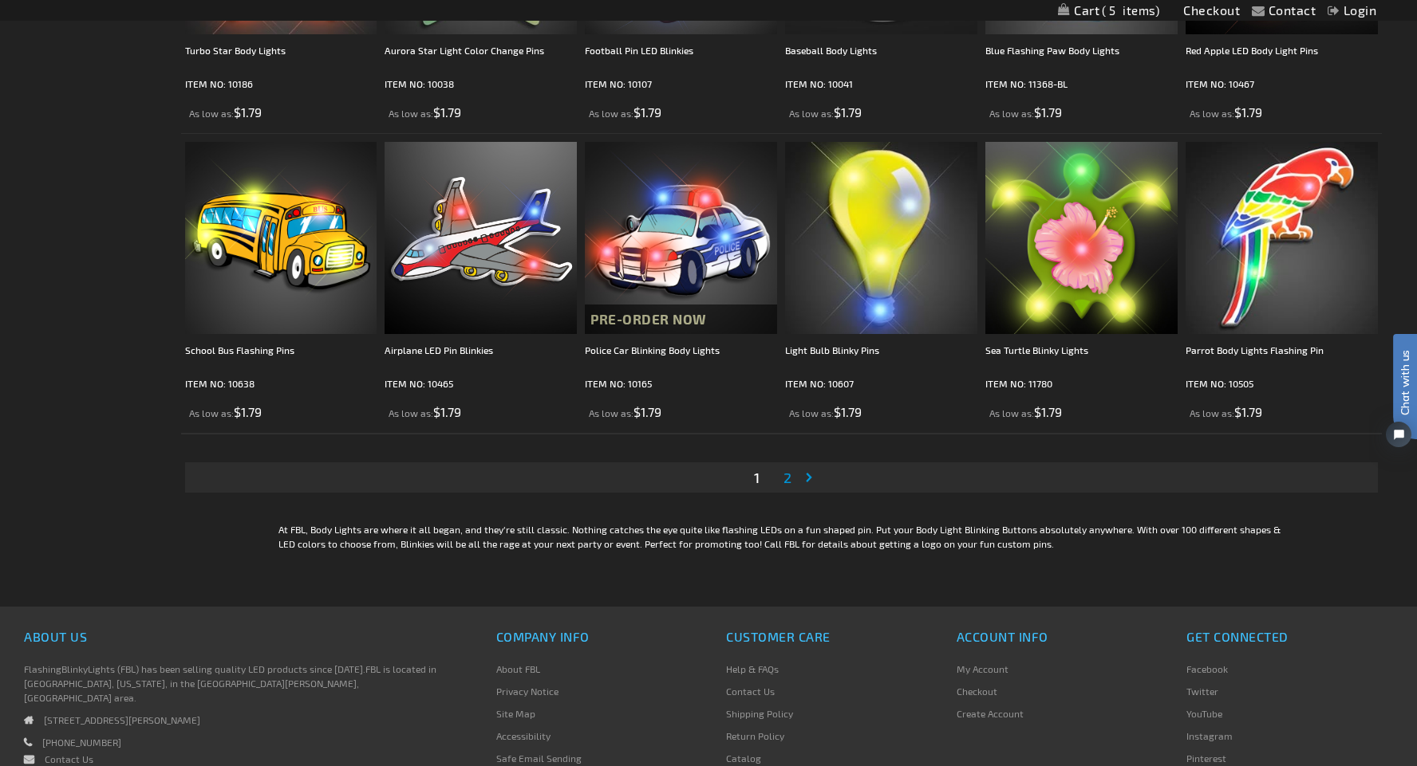
click at [789, 480] on span "2" at bounding box center [787, 478] width 8 height 18
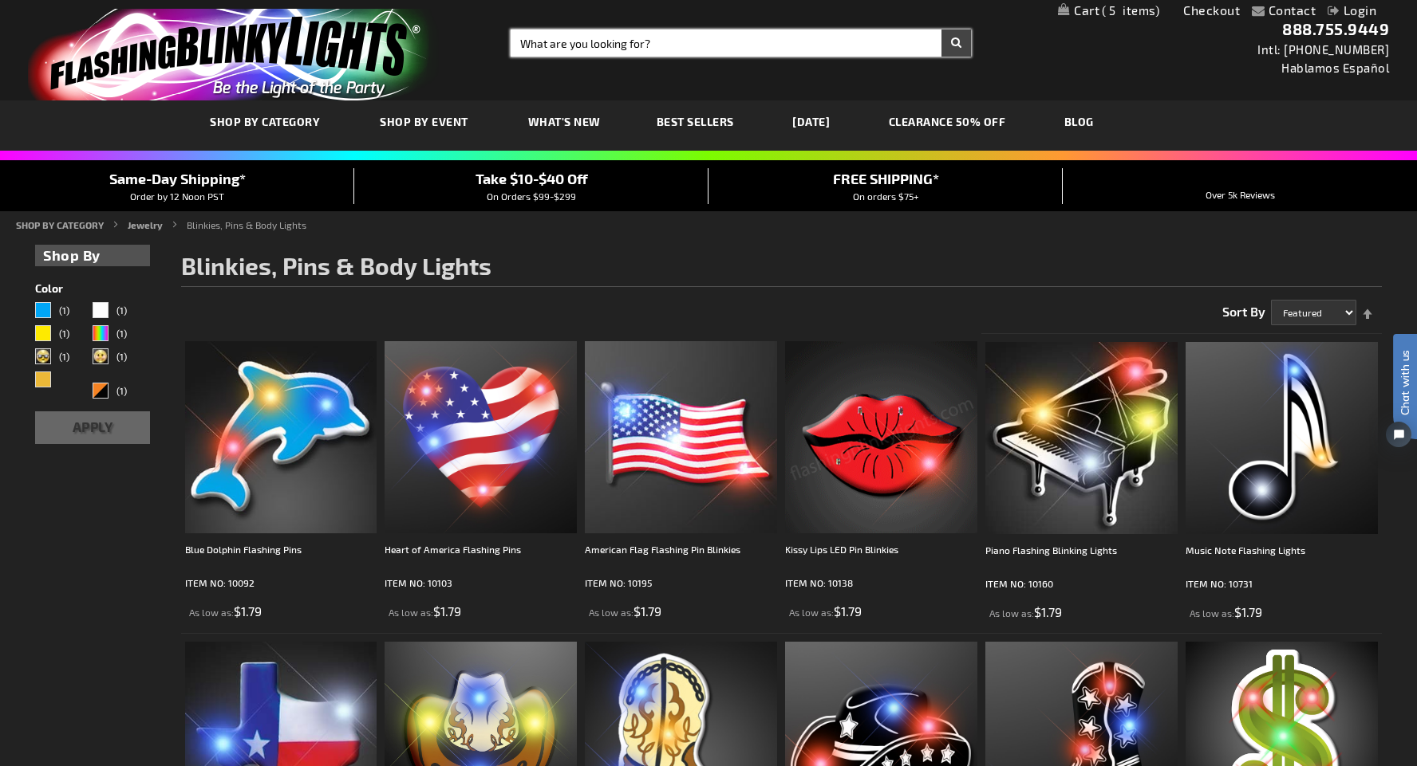
click at [612, 46] on input "Search" at bounding box center [740, 43] width 460 height 27
click at [975, 116] on link "CLEARANCE 50% OFF" at bounding box center [947, 121] width 141 height 53
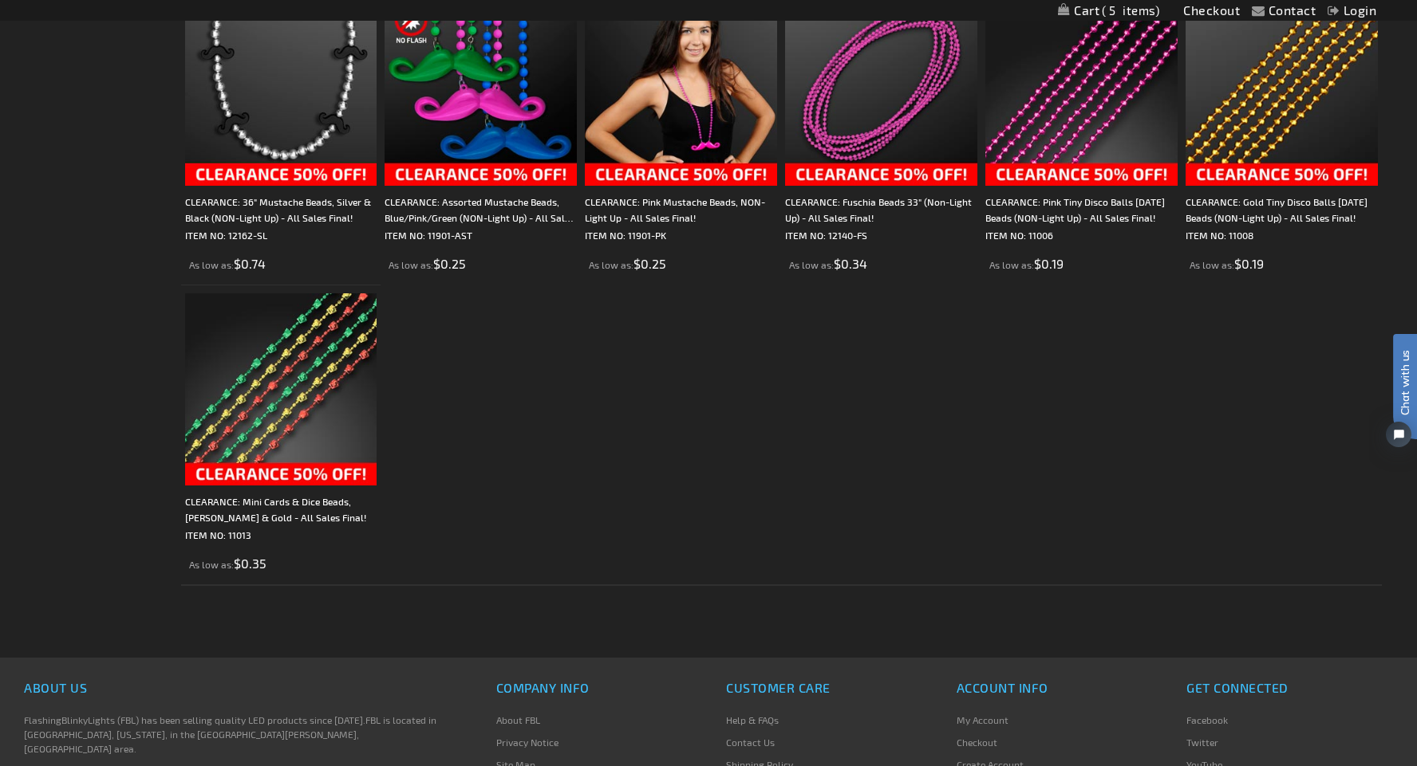
scroll to position [1852, 0]
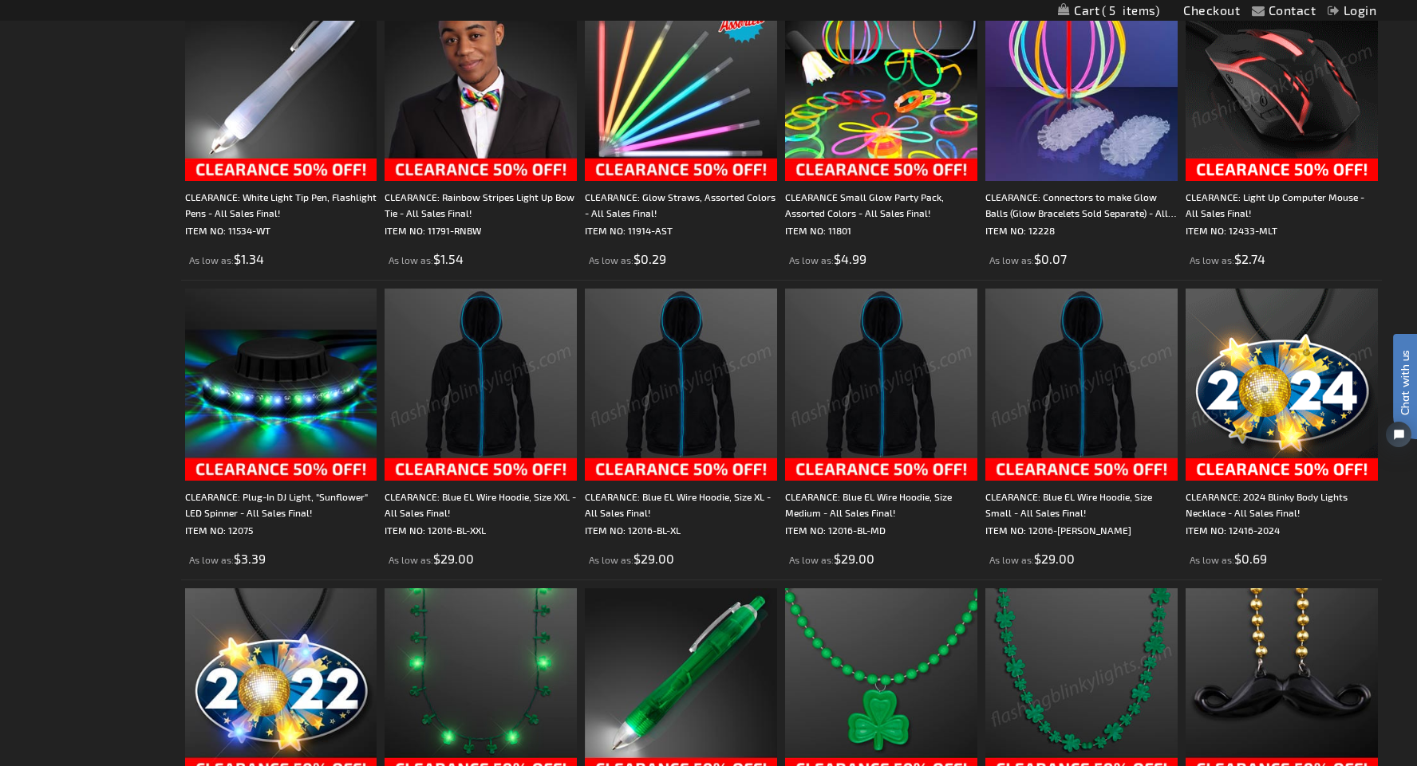
click at [1042, 373] on img at bounding box center [1081, 385] width 192 height 192
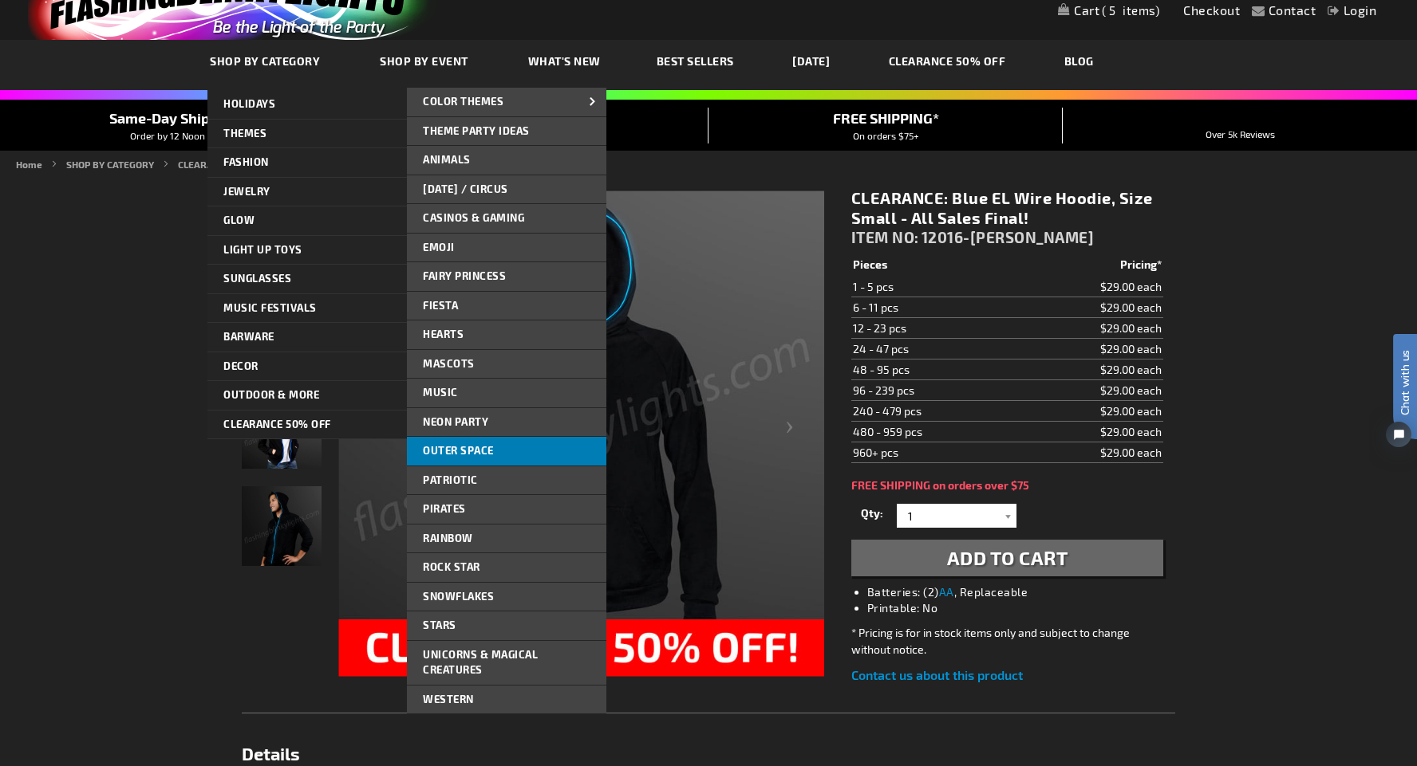
scroll to position [58, 0]
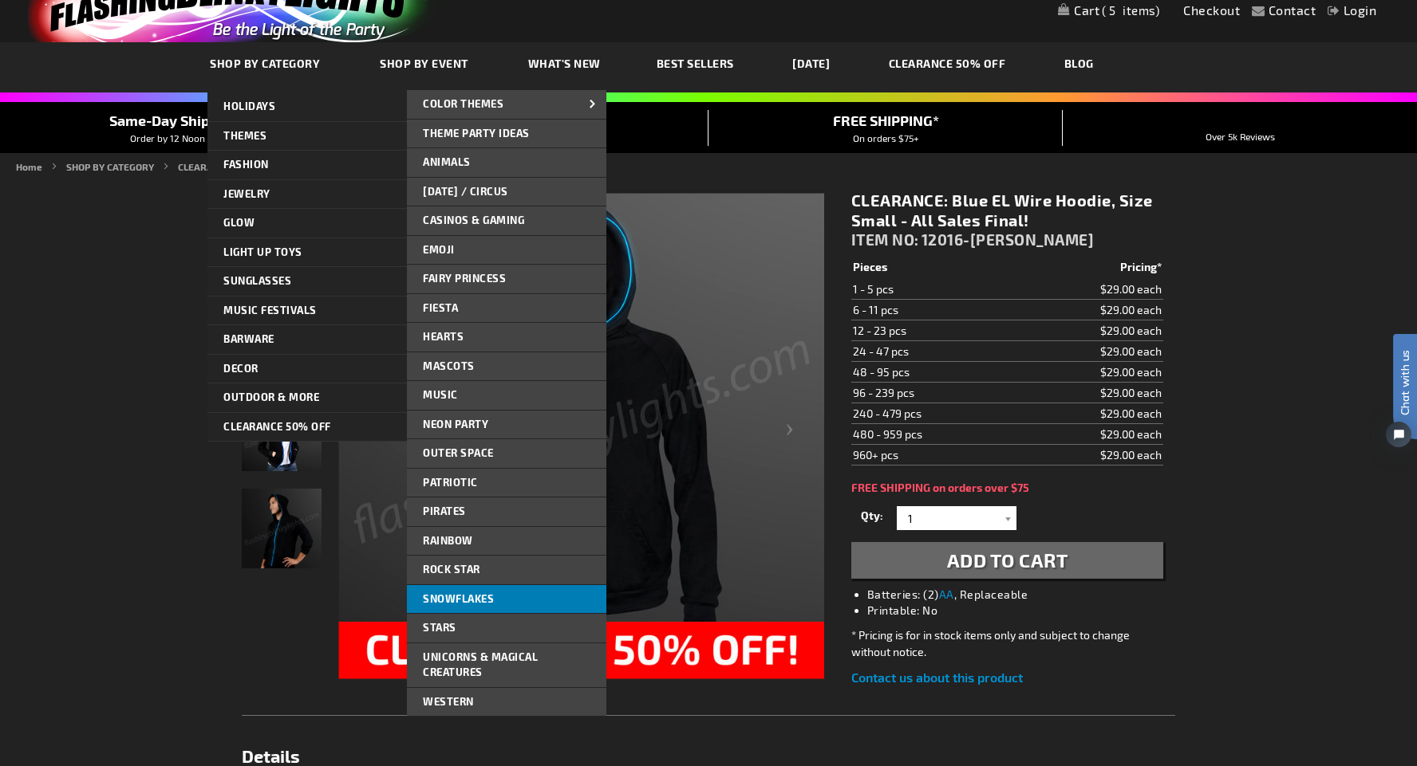
click at [484, 593] on span "Snowflakes" at bounding box center [458, 599] width 71 height 13
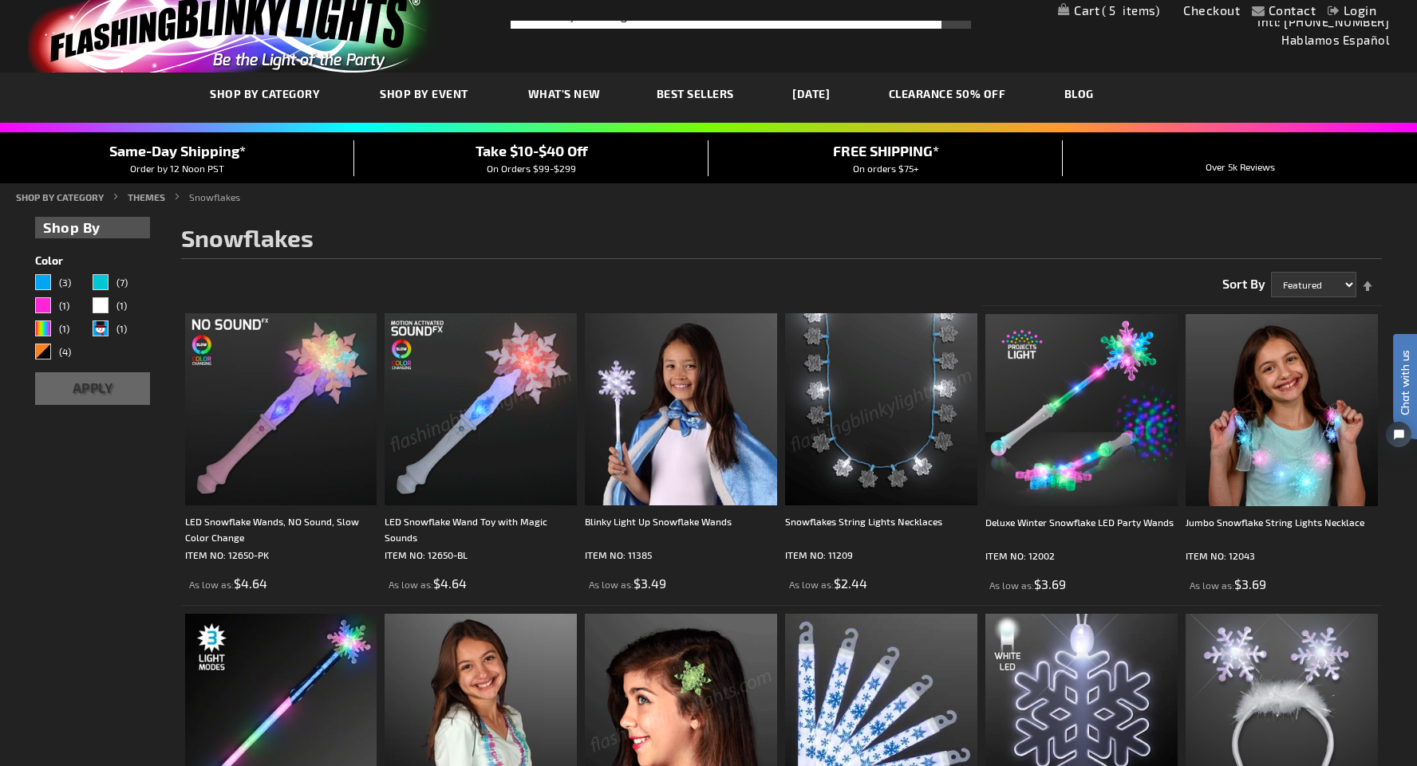
scroll to position [15, 0]
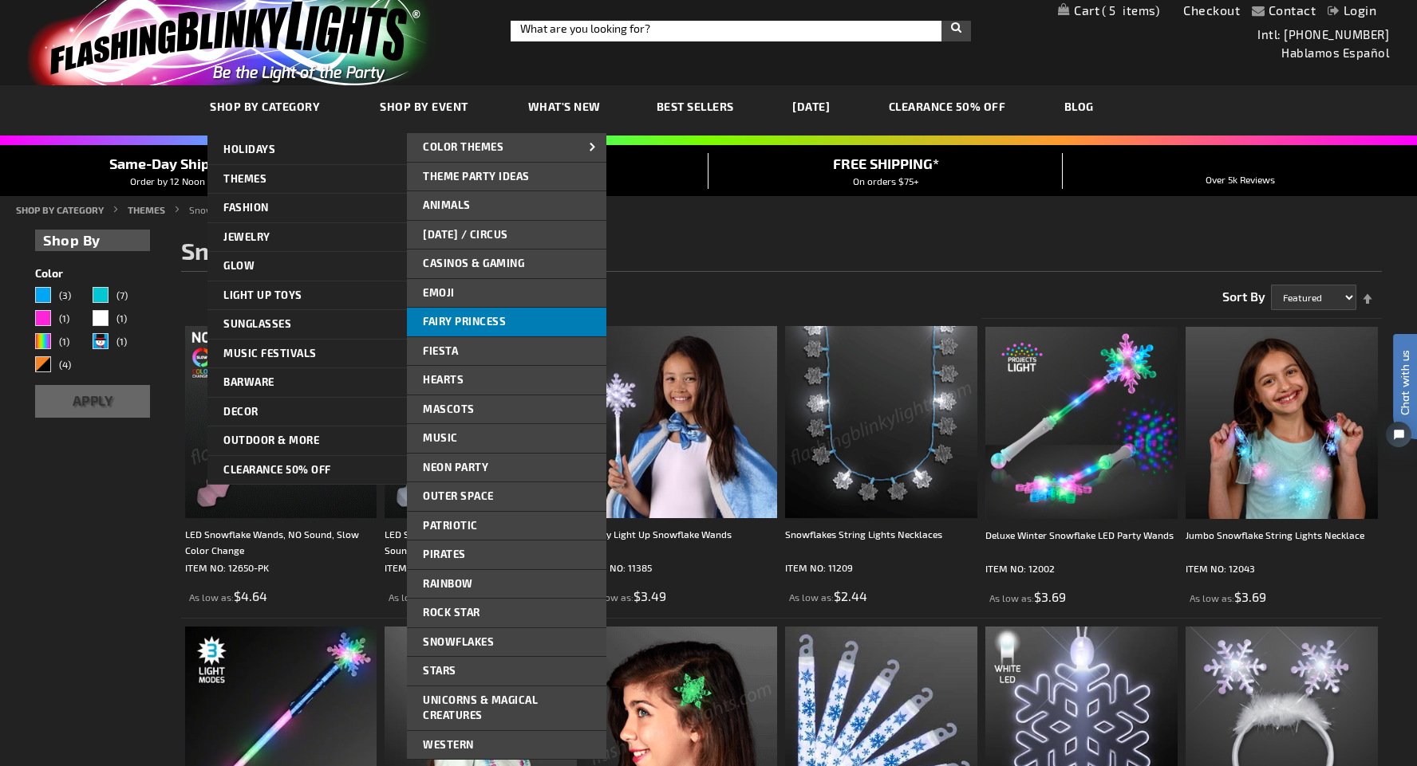
click at [489, 321] on span "Fairy Princess" at bounding box center [464, 321] width 83 height 13
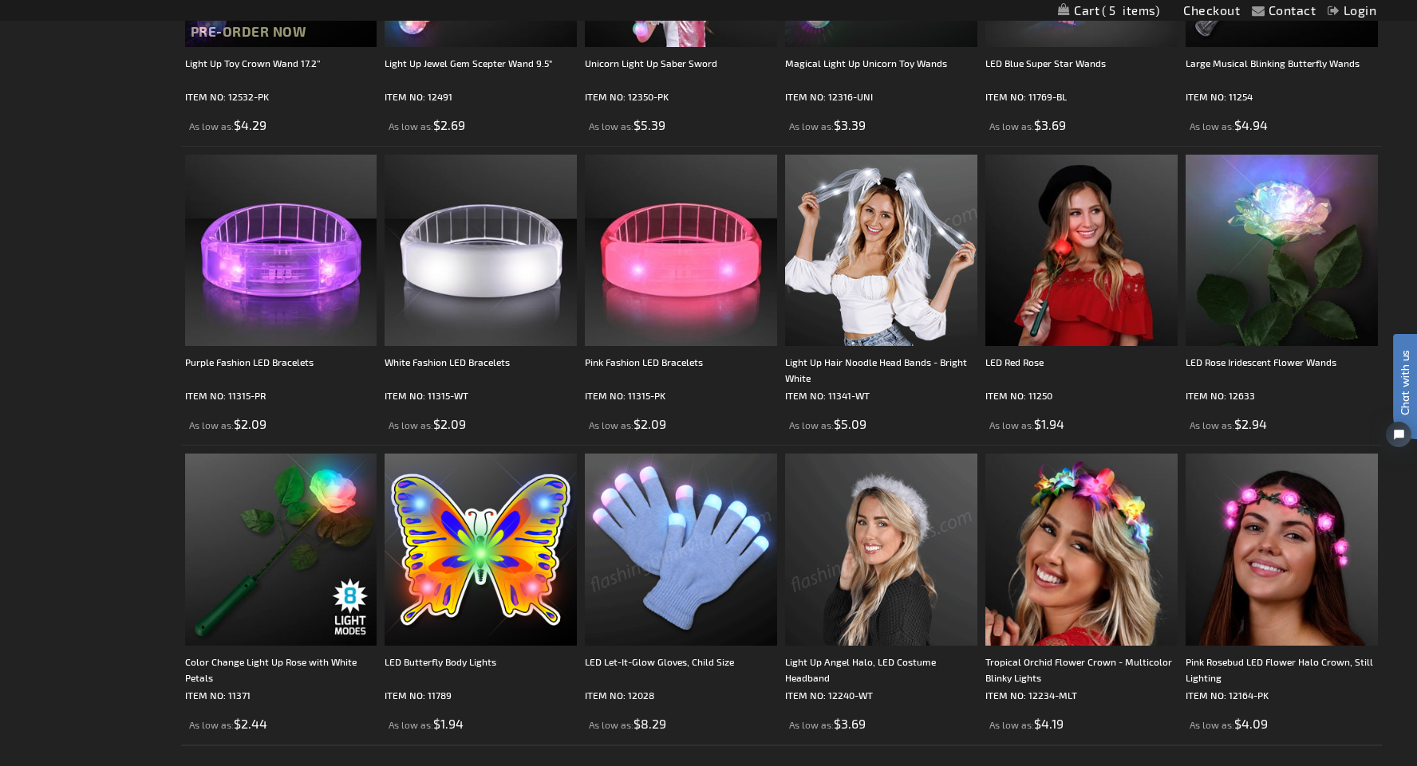
scroll to position [2582, 0]
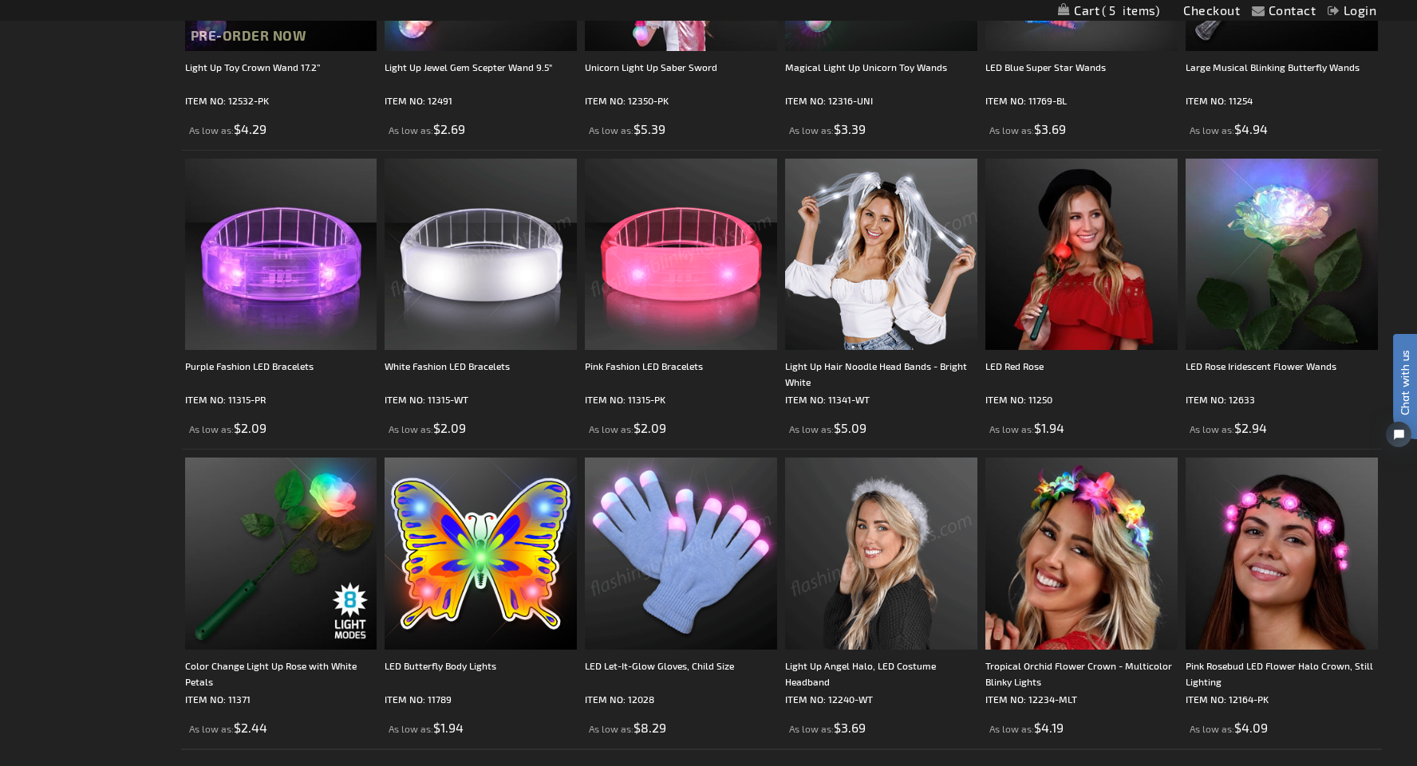
click at [881, 263] on img at bounding box center [881, 255] width 192 height 192
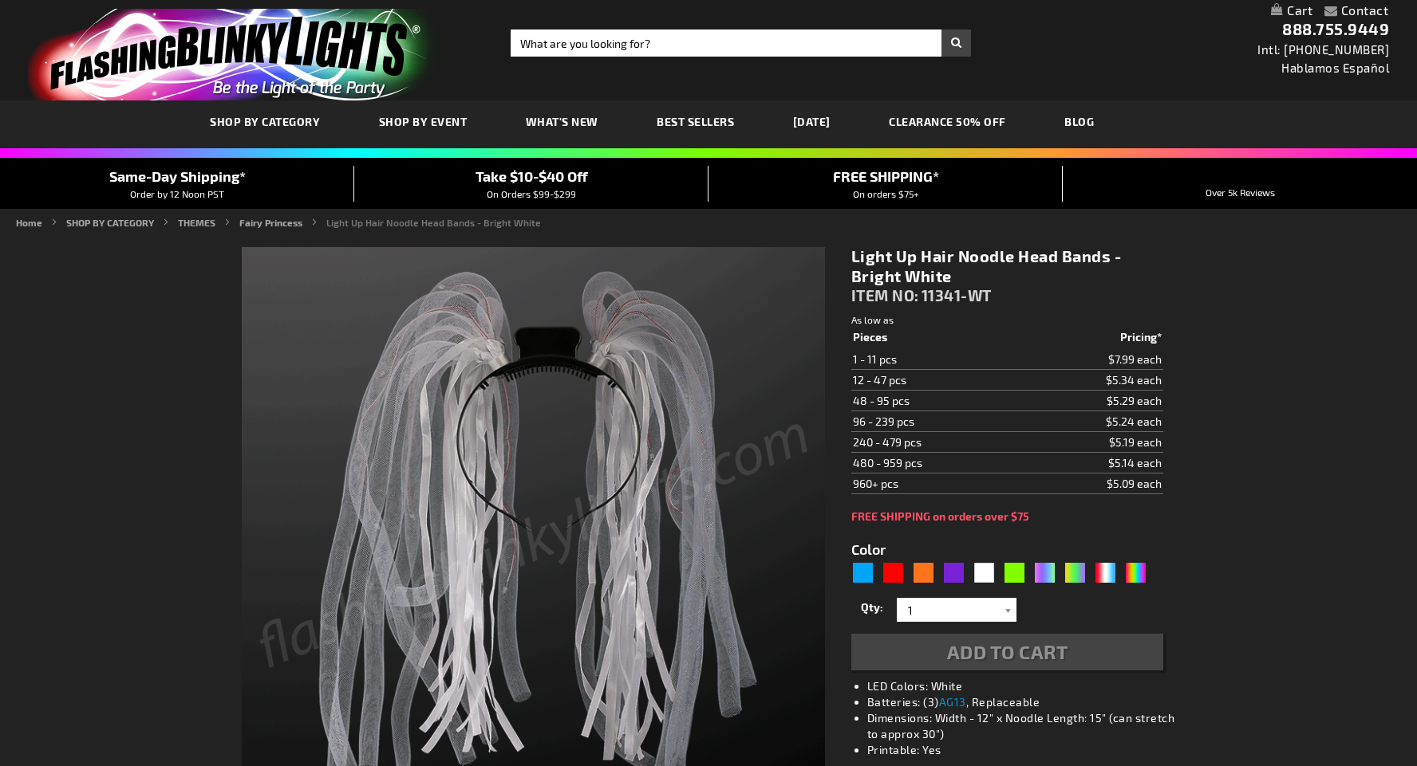
scroll to position [41, 0]
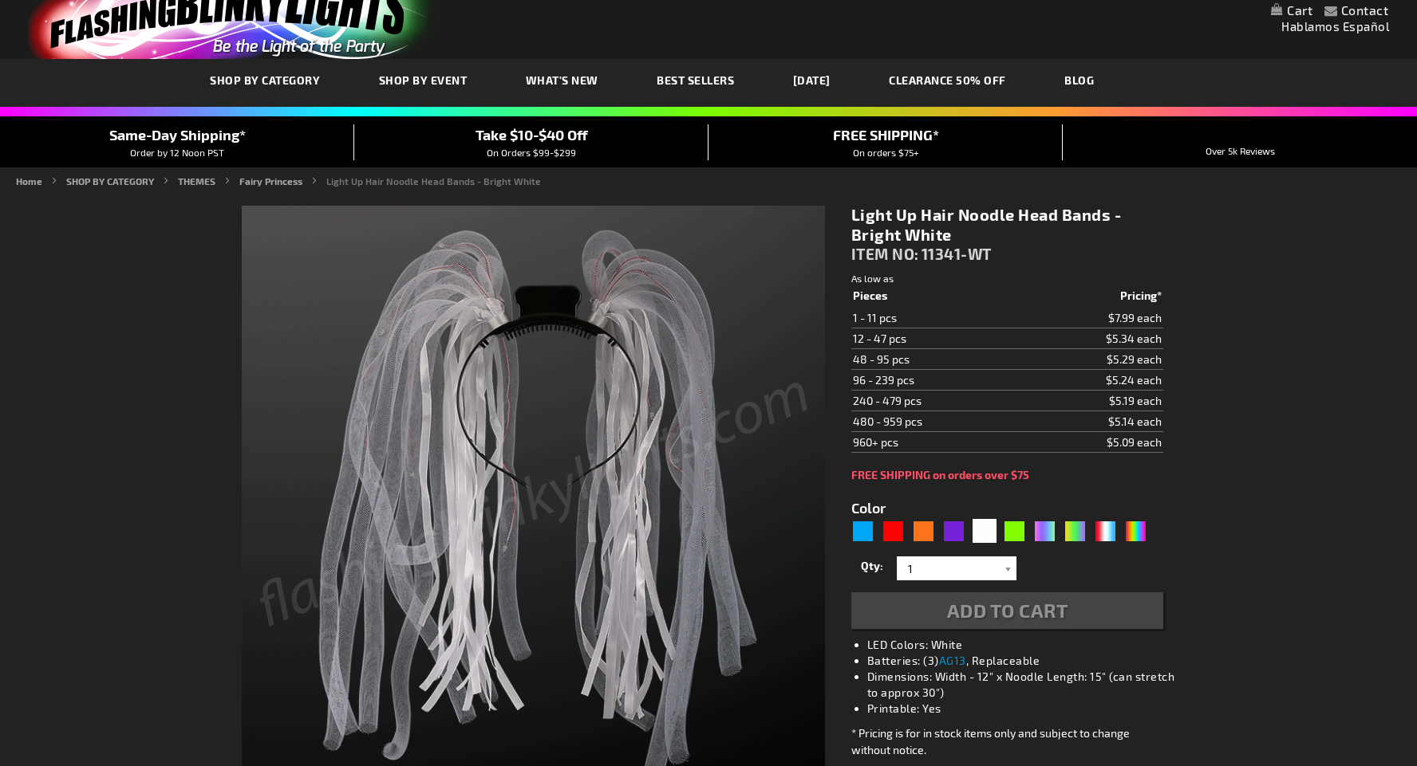
type input "5646"
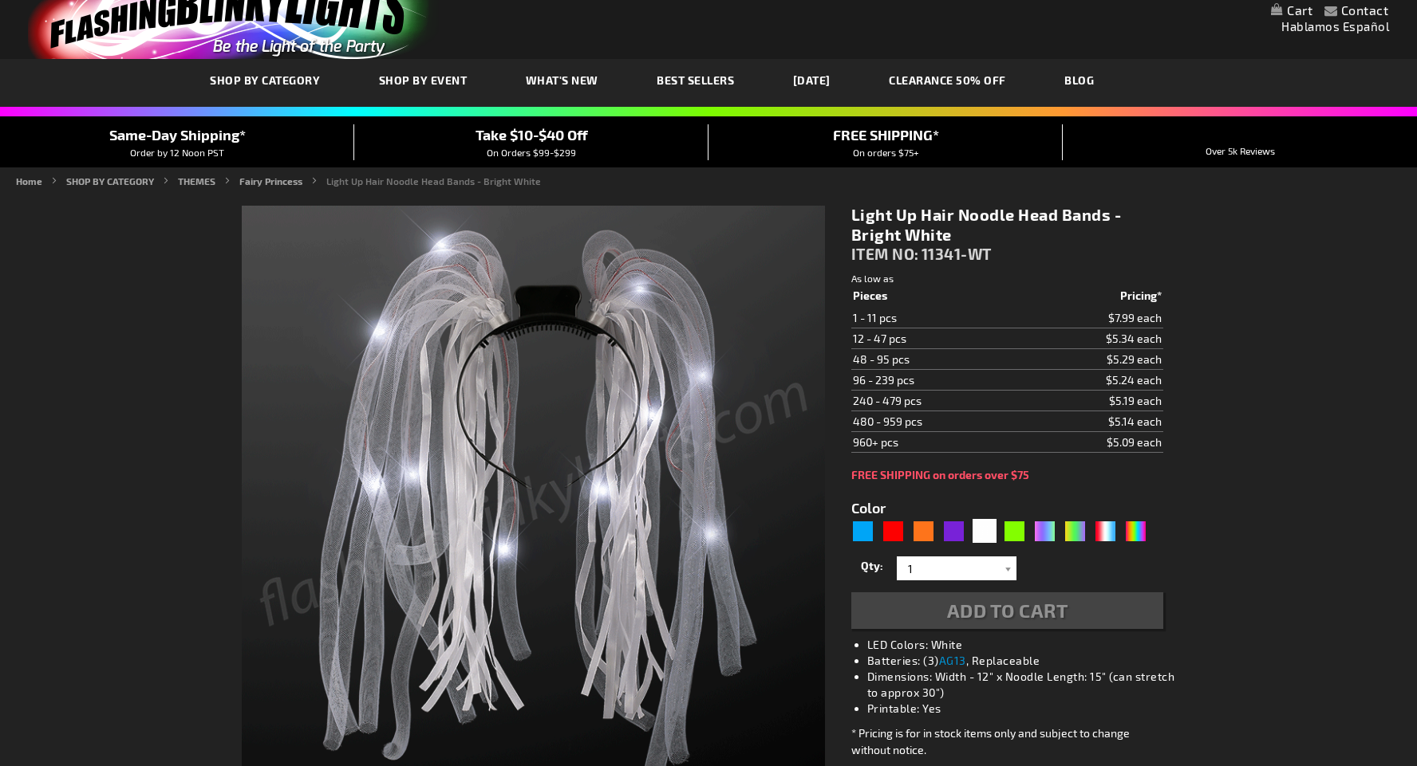
click at [1290, 11] on link "My Cart" at bounding box center [1291, 10] width 41 height 15
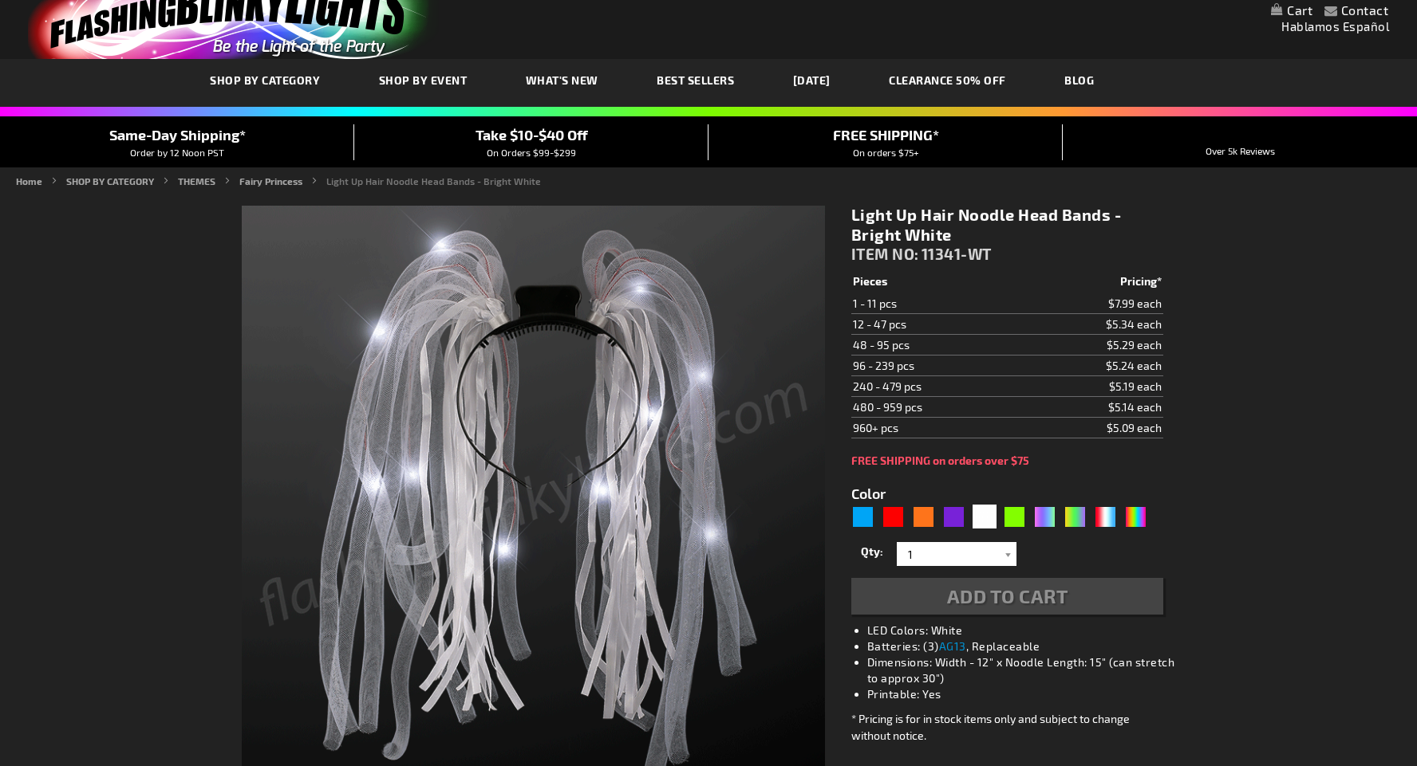
scroll to position [0, 0]
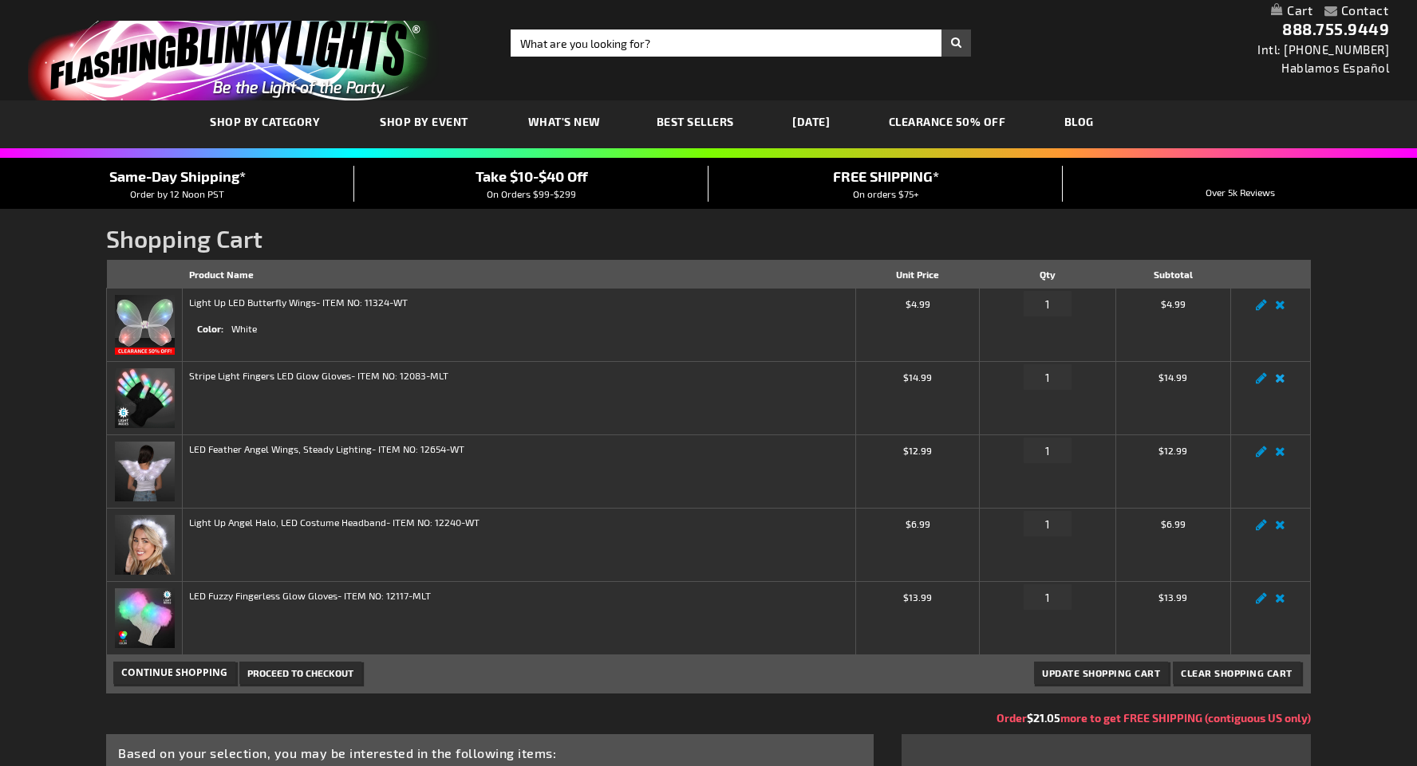
click at [1281, 383] on link "Remove item" at bounding box center [1280, 383] width 18 height 0
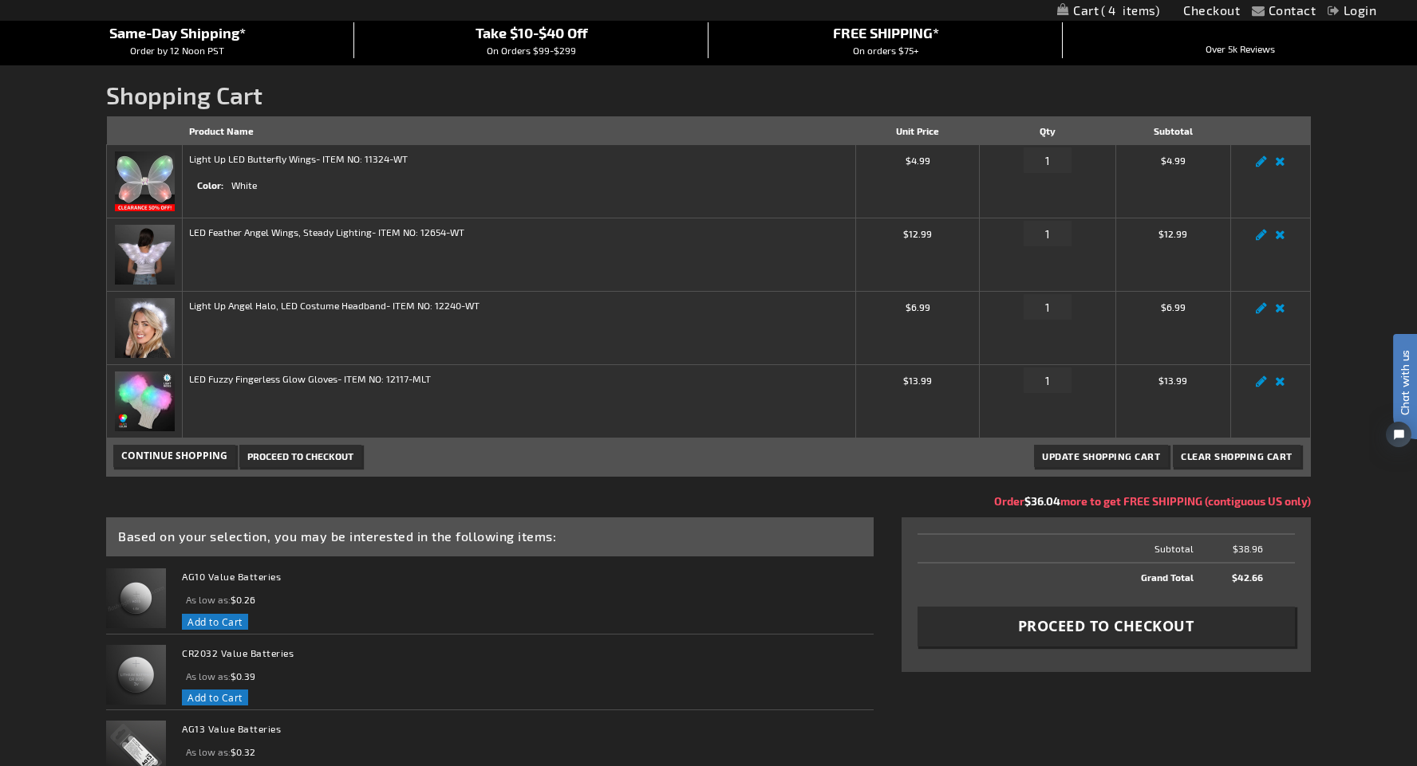
scroll to position [144, 0]
click at [1121, 629] on span "Proceed to Checkout" at bounding box center [1106, 626] width 176 height 20
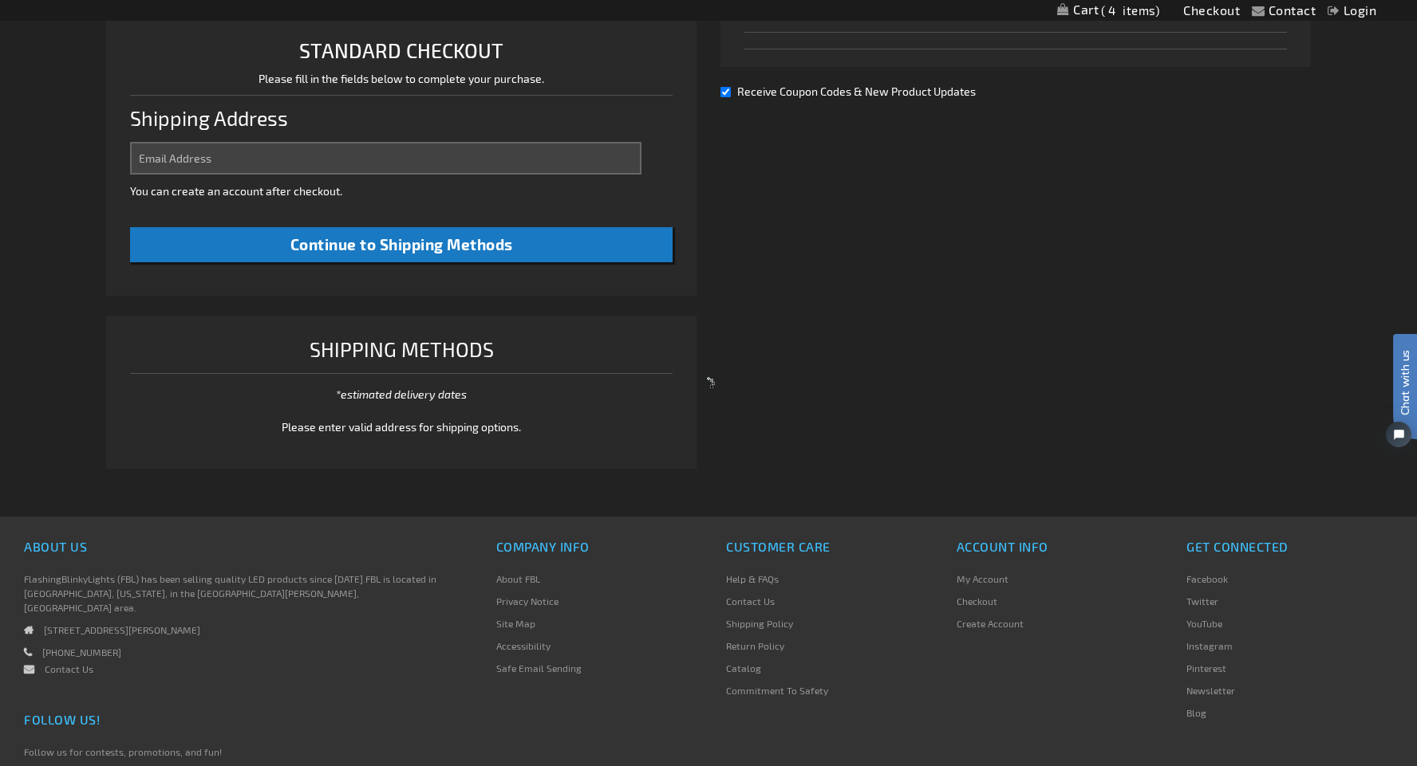
select select "US"
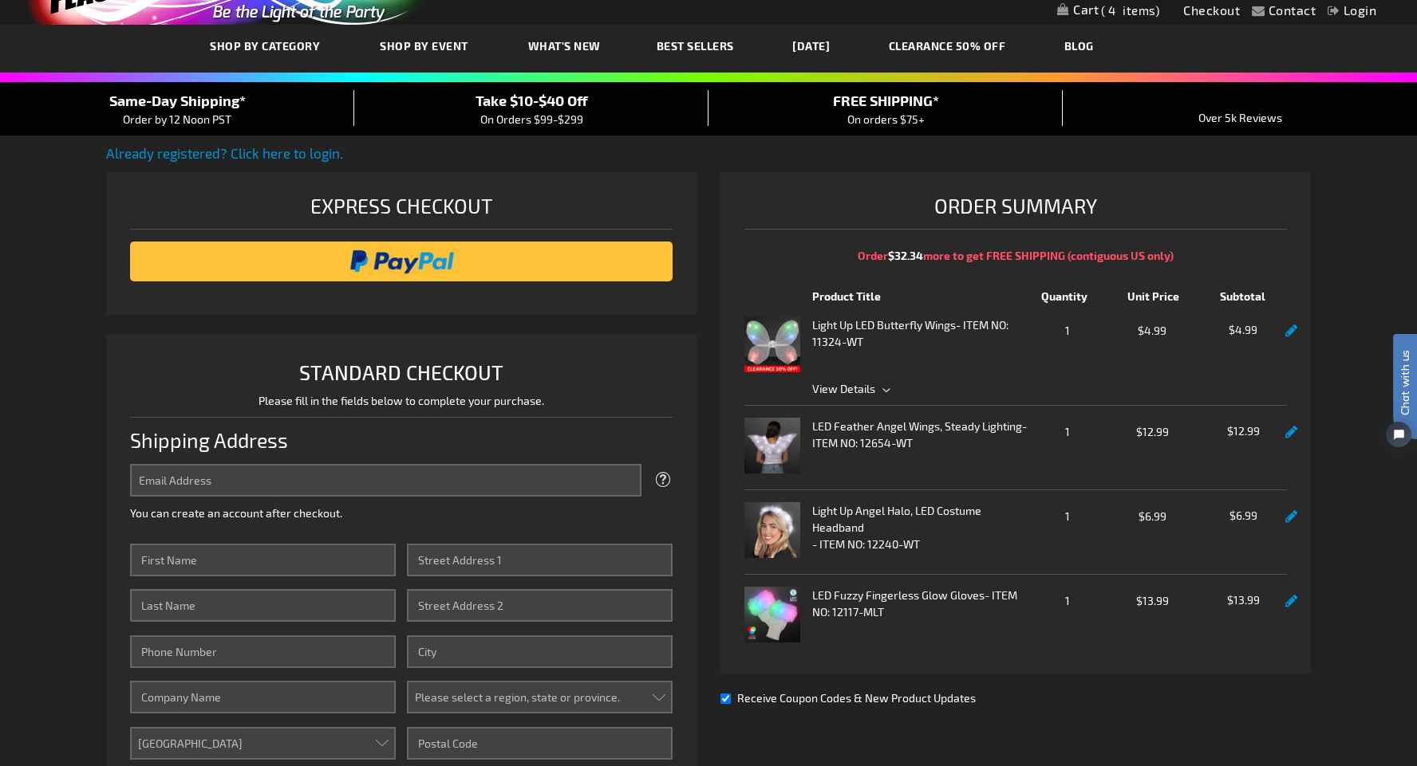
scroll to position [53, 0]
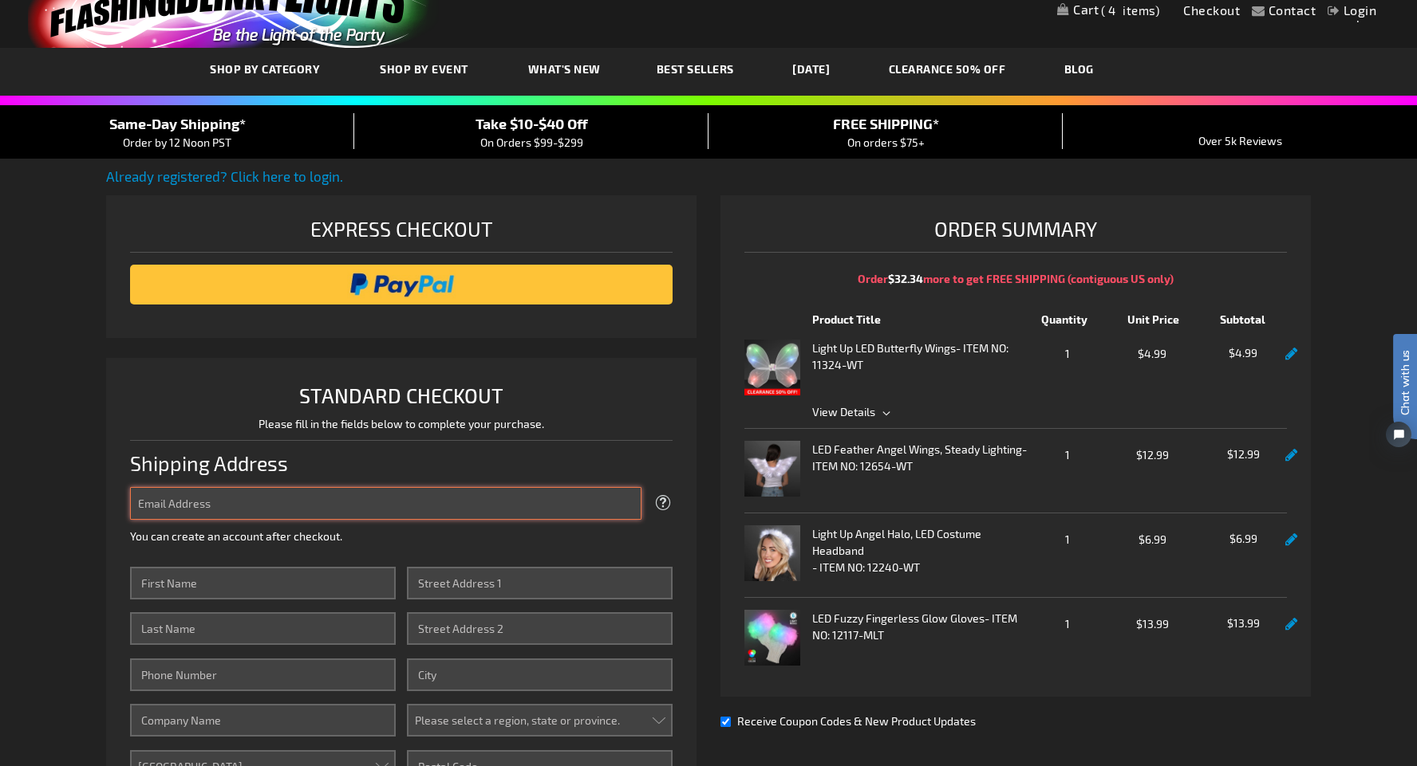
click at [262, 509] on input "Email Address" at bounding box center [385, 503] width 511 height 33
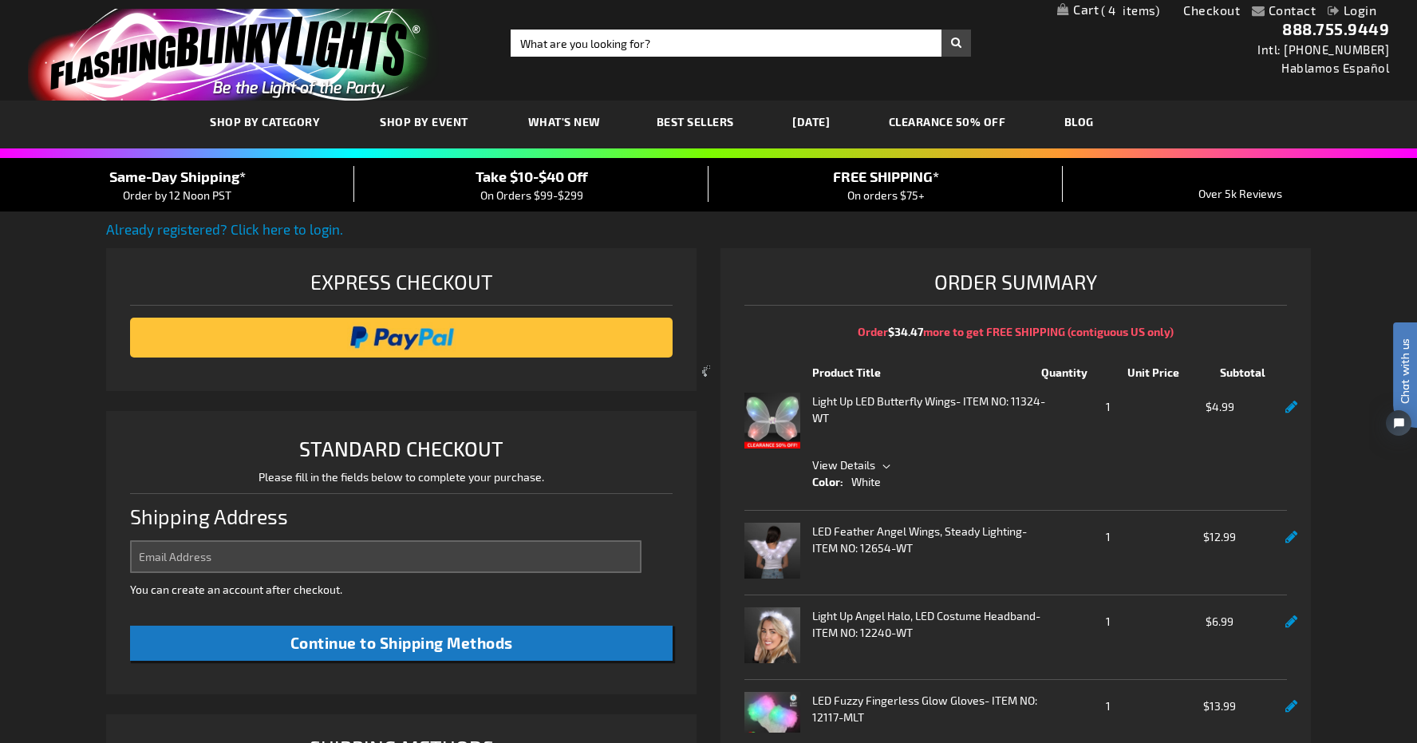
scroll to position [410, 0]
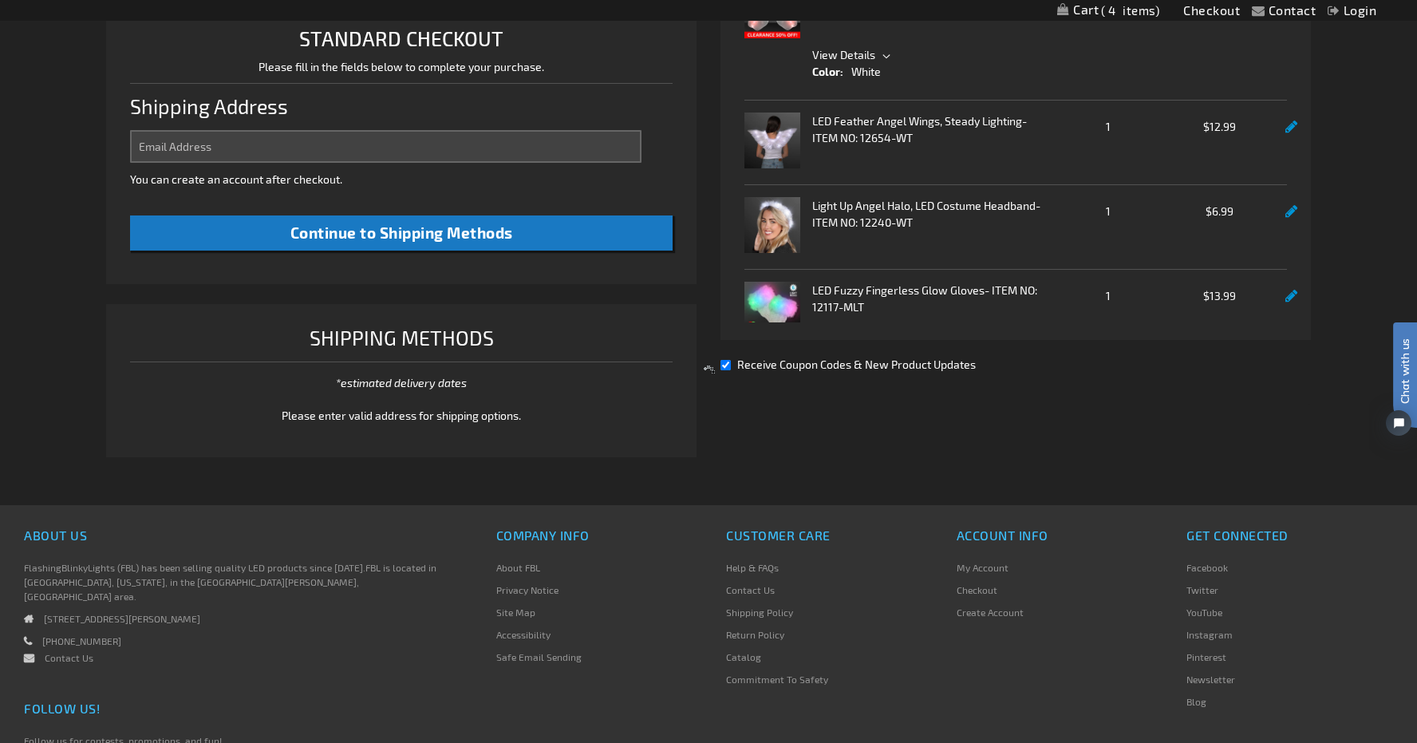
select select "US"
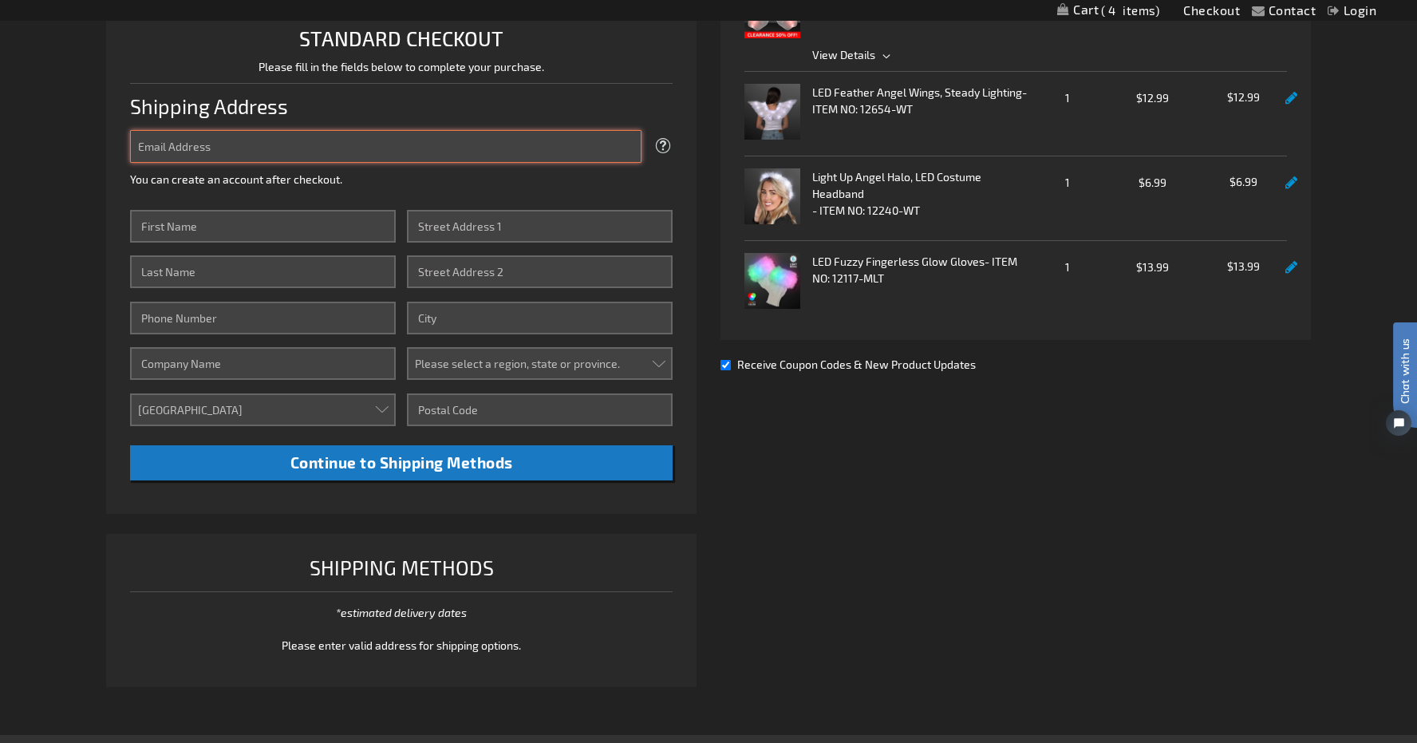
click at [381, 155] on input "Email Address" at bounding box center [385, 146] width 511 height 33
type input "victoria."
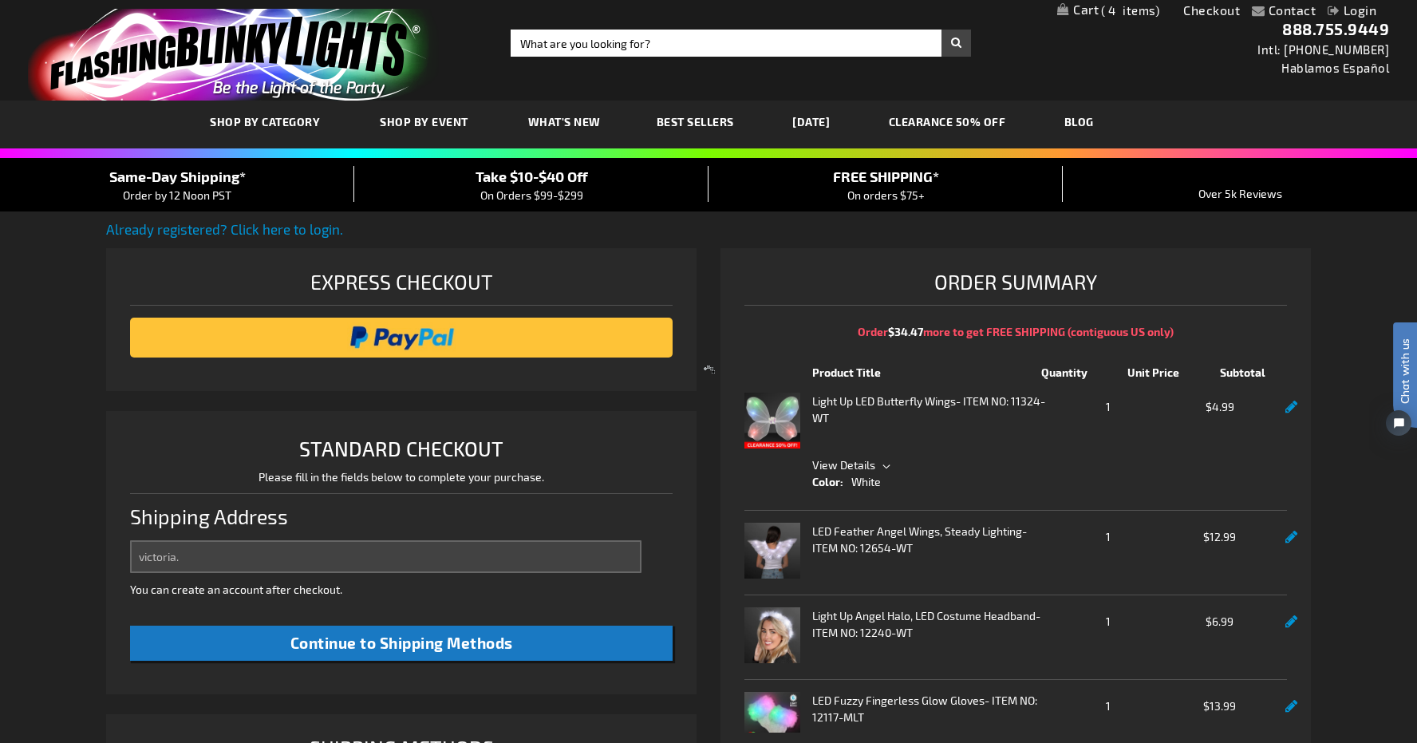
select select "US"
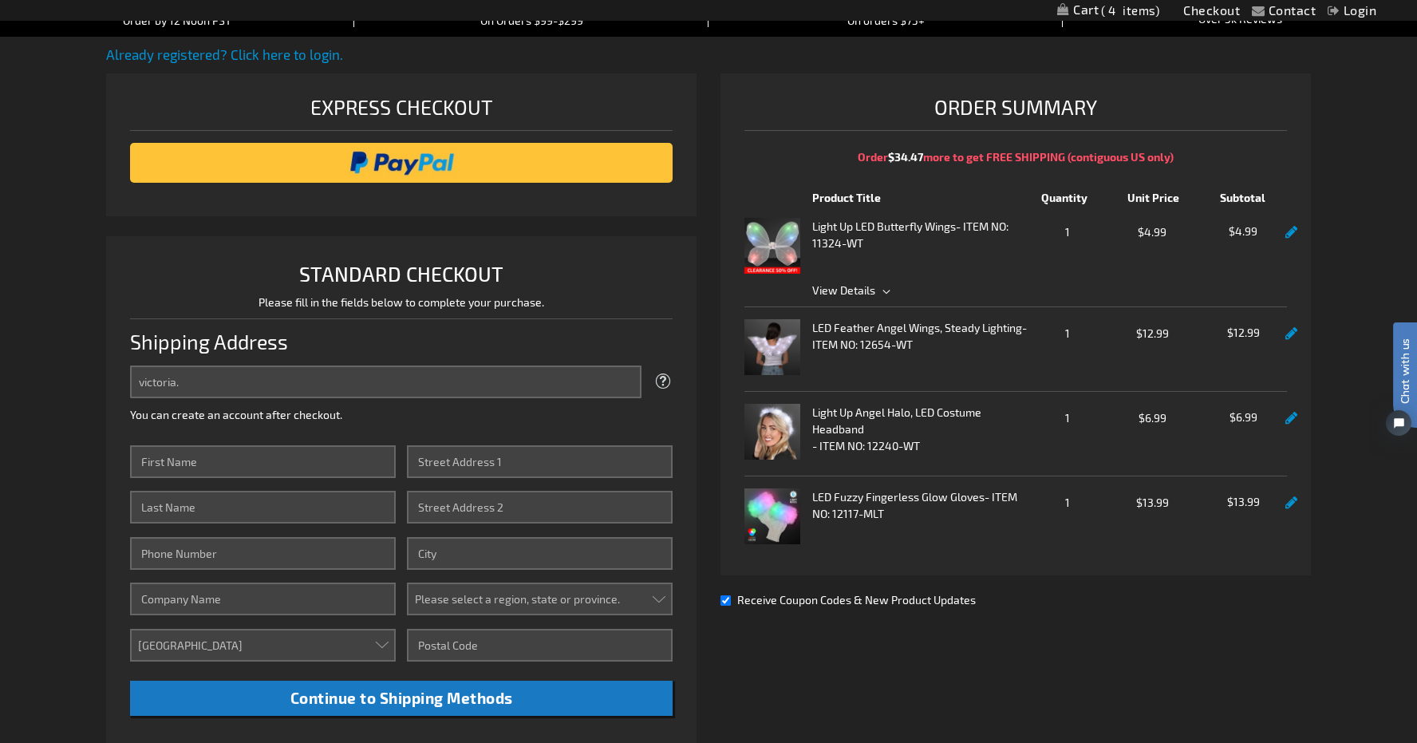
scroll to position [226, 0]
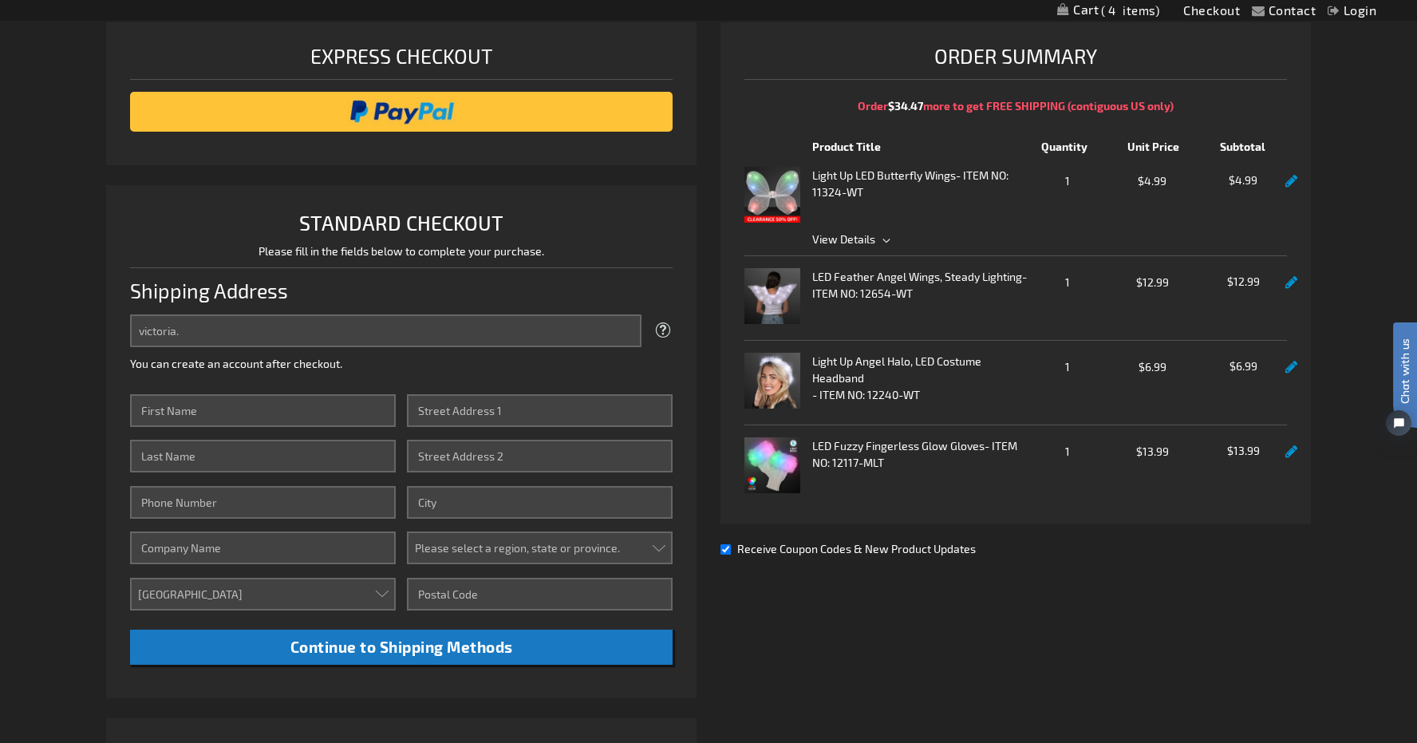
click at [200, 334] on input "victoria." at bounding box center [385, 330] width 511 height 33
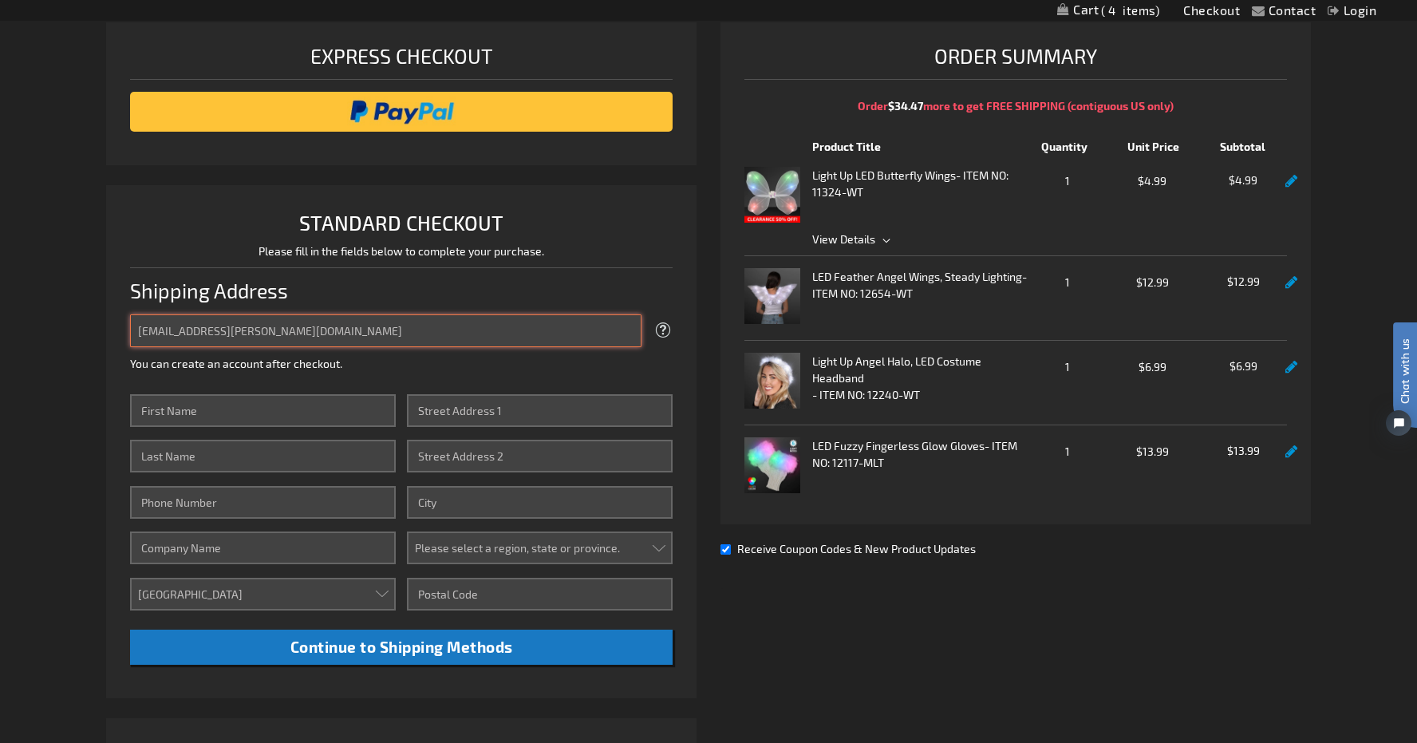
type input "[EMAIL_ADDRESS][PERSON_NAME][DOMAIN_NAME]"
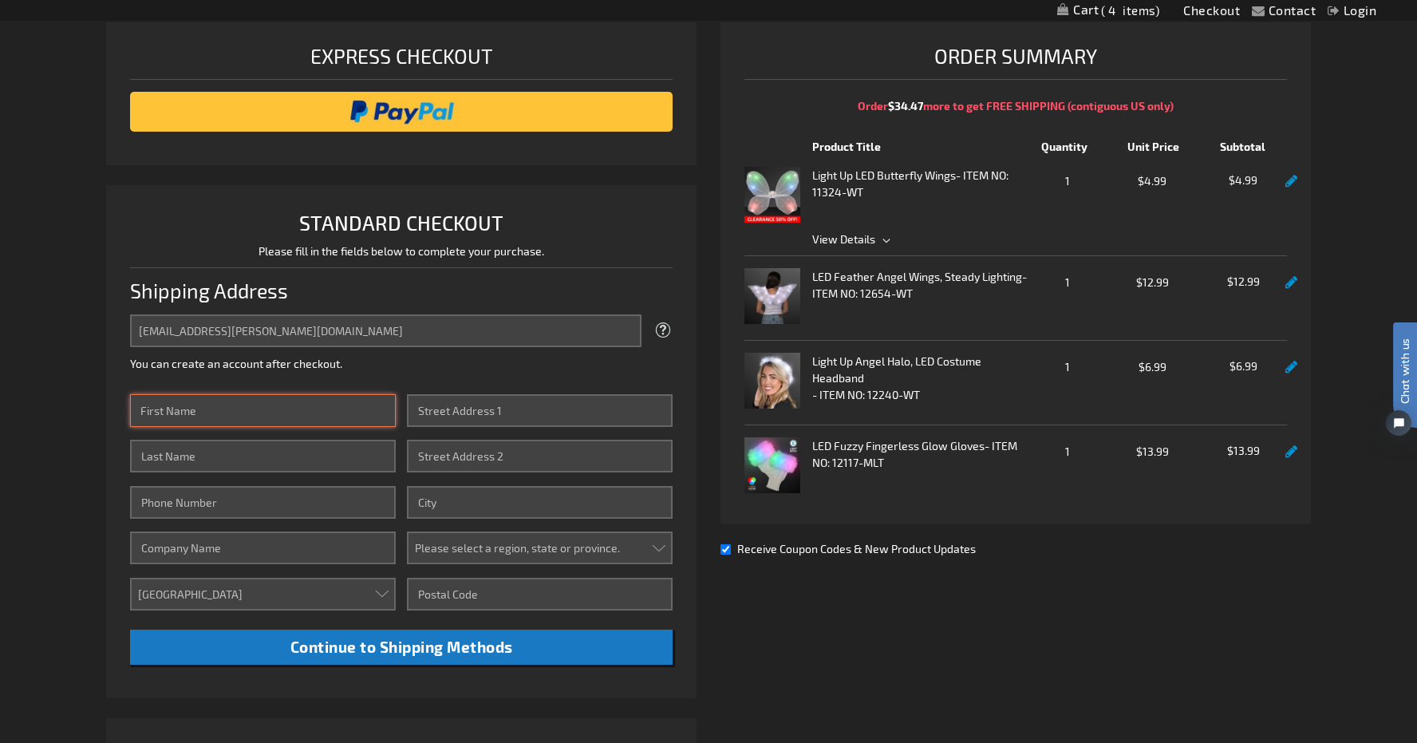
type input "Wiktoria"
click at [187, 455] on input "Last Name" at bounding box center [263, 455] width 266 height 33
type input "Godek"
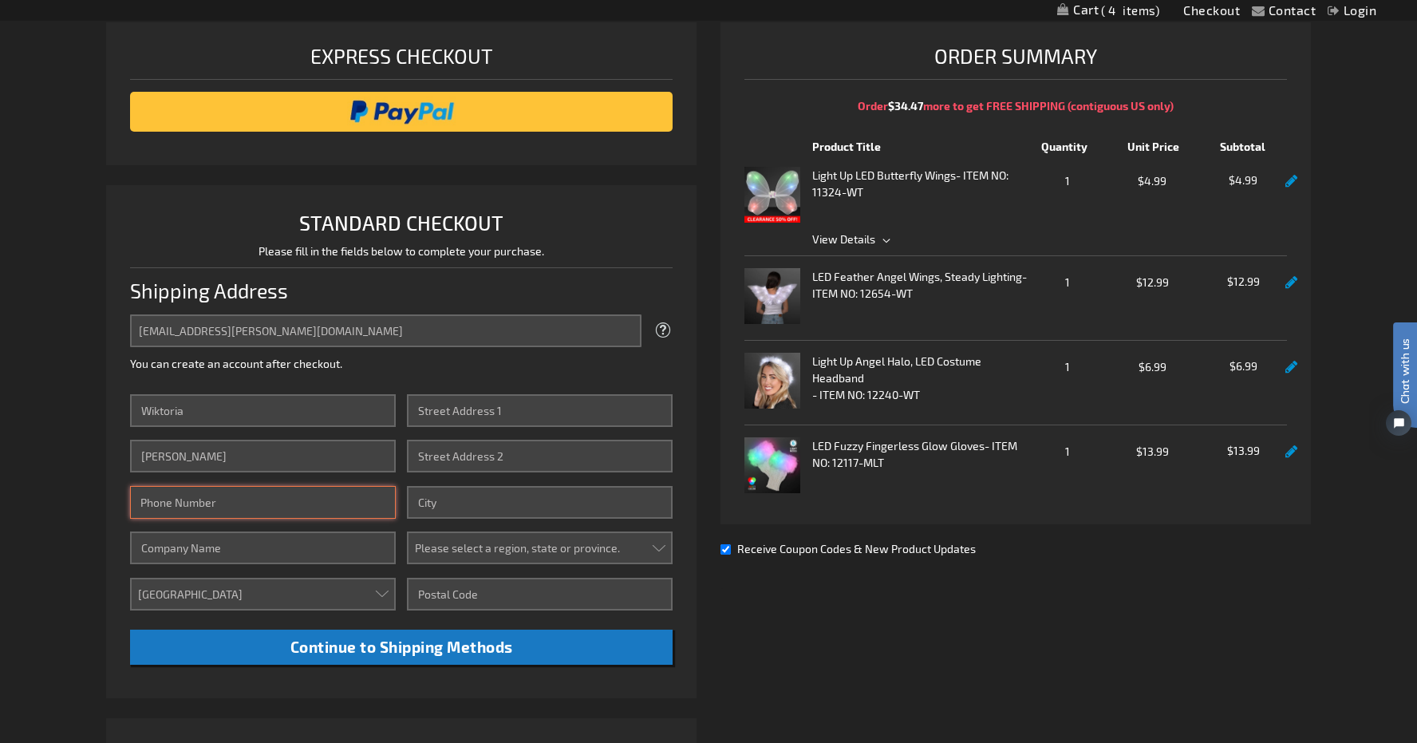
click at [194, 505] on input "Phone Number" at bounding box center [263, 502] width 266 height 33
type input "2673719671"
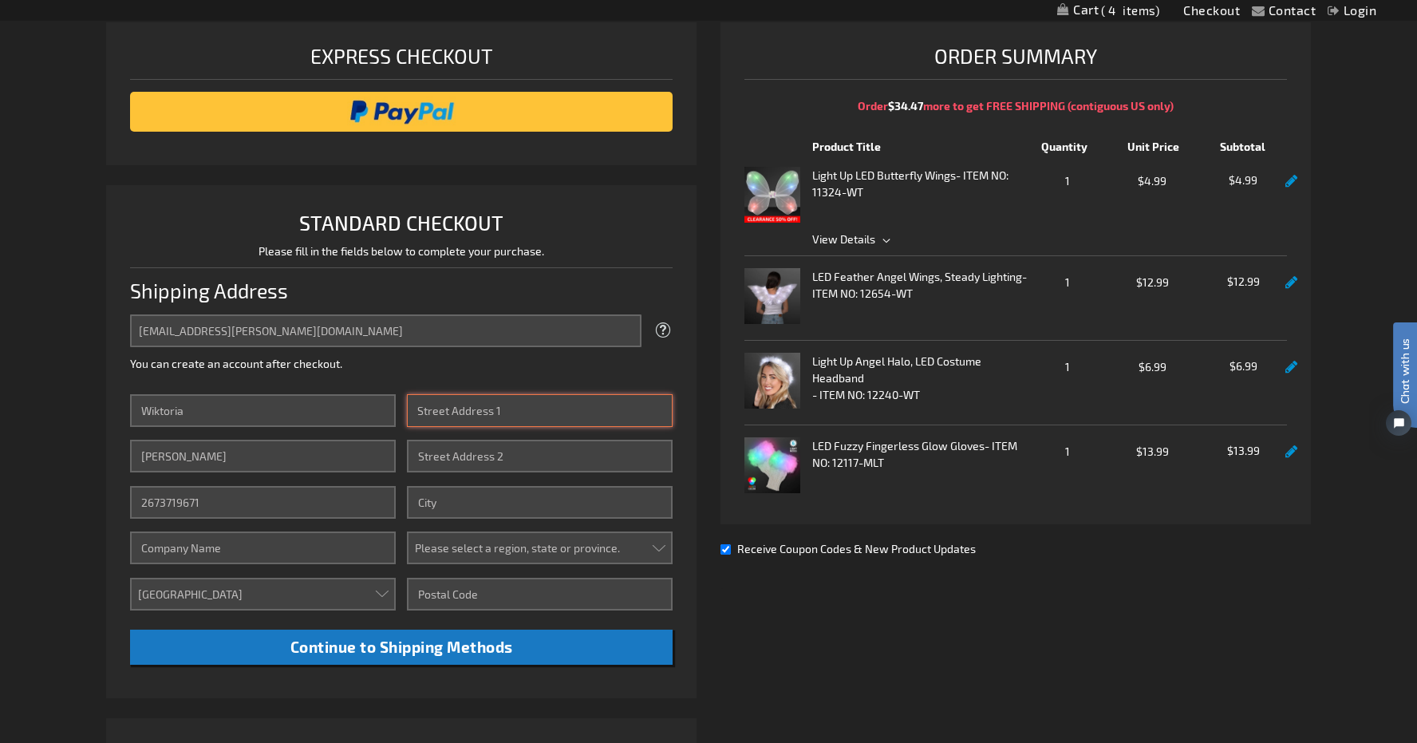
type input "6213 Walker St"
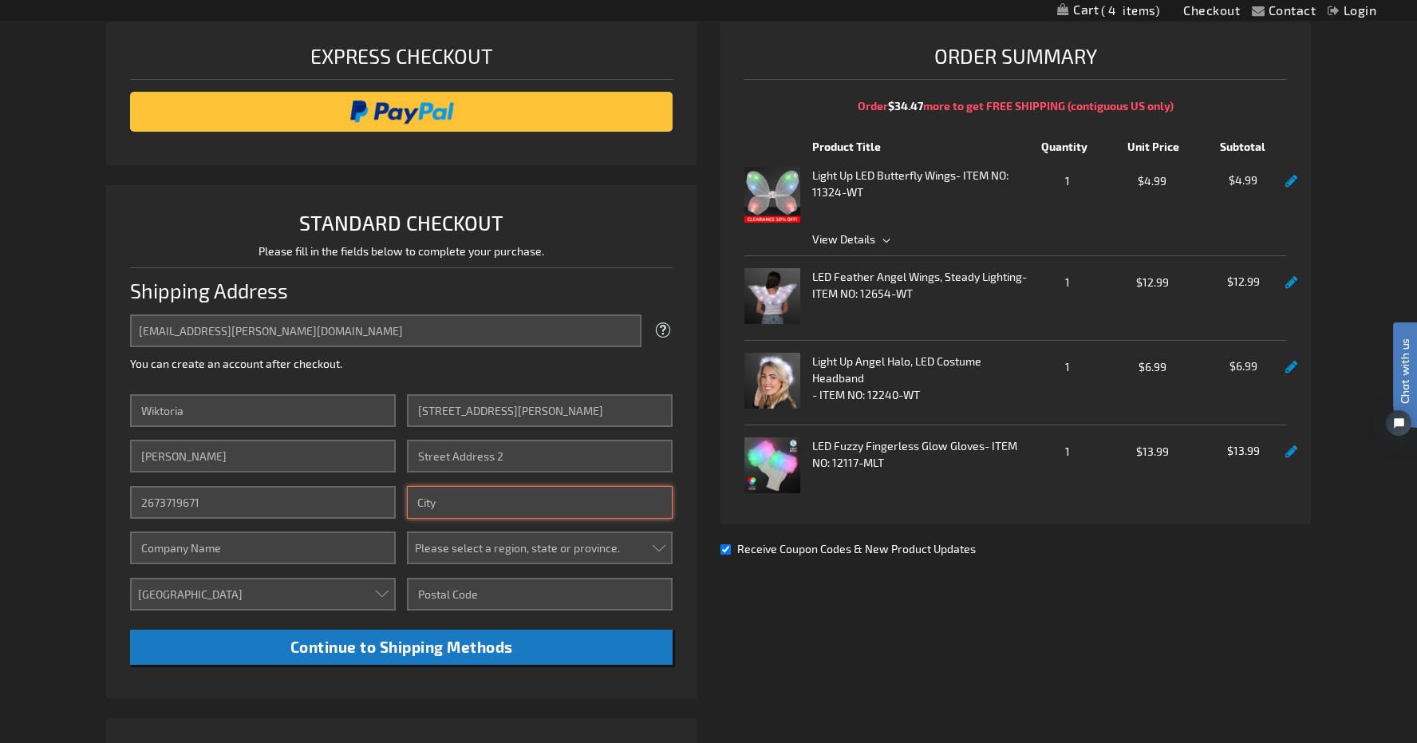
type input "Philadelphia"
select select "51"
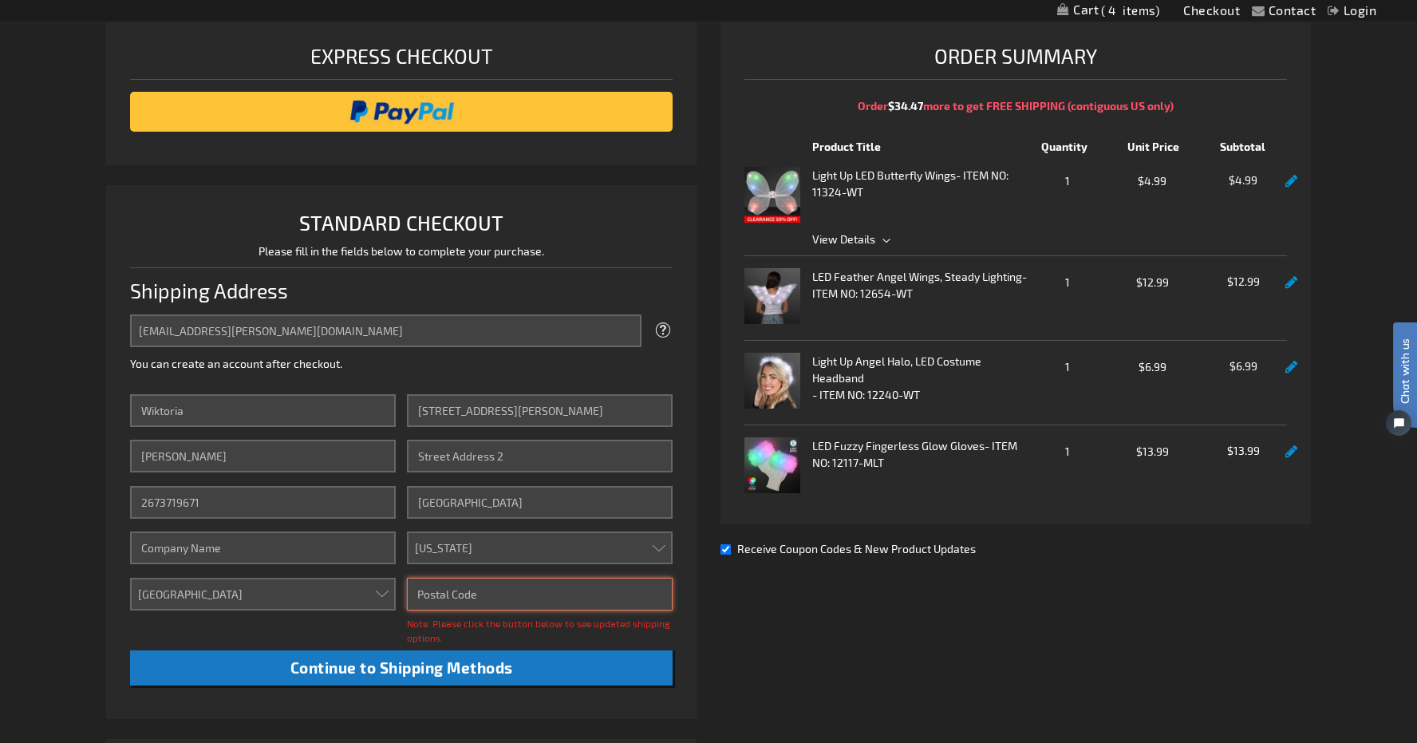
type input "19135"
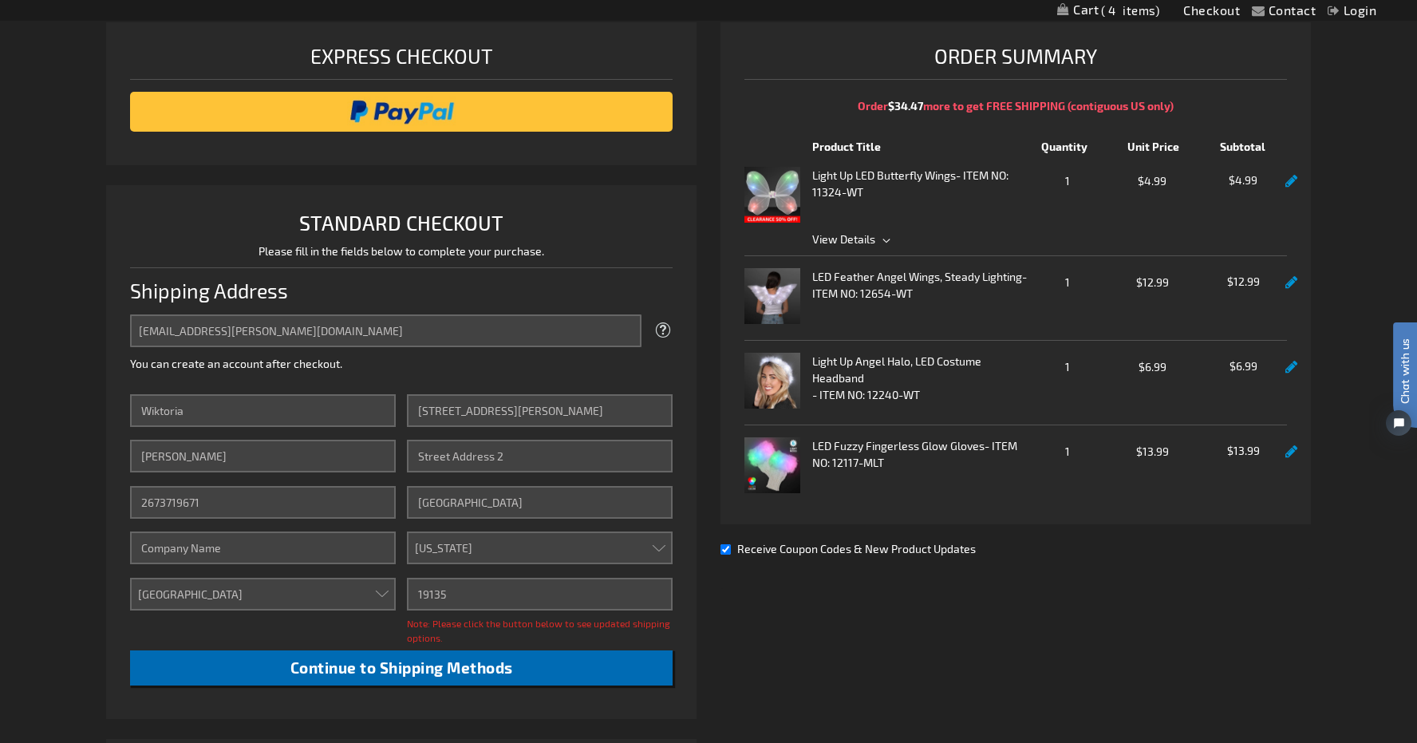
click at [496, 676] on button "Continue to Shipping Methods" at bounding box center [401, 668] width 542 height 36
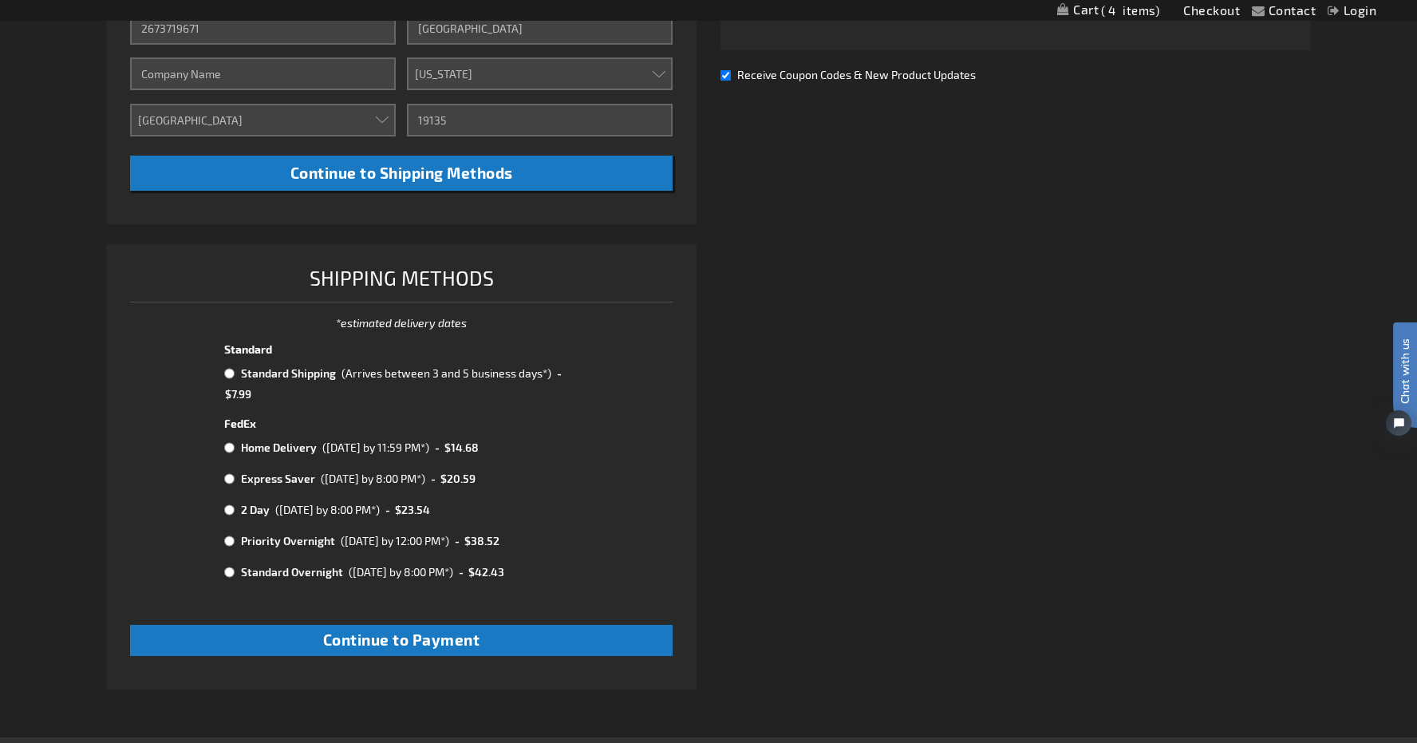
scroll to position [700, 0]
click at [229, 369] on input "radio" at bounding box center [229, 372] width 10 height 13
radio input "true"
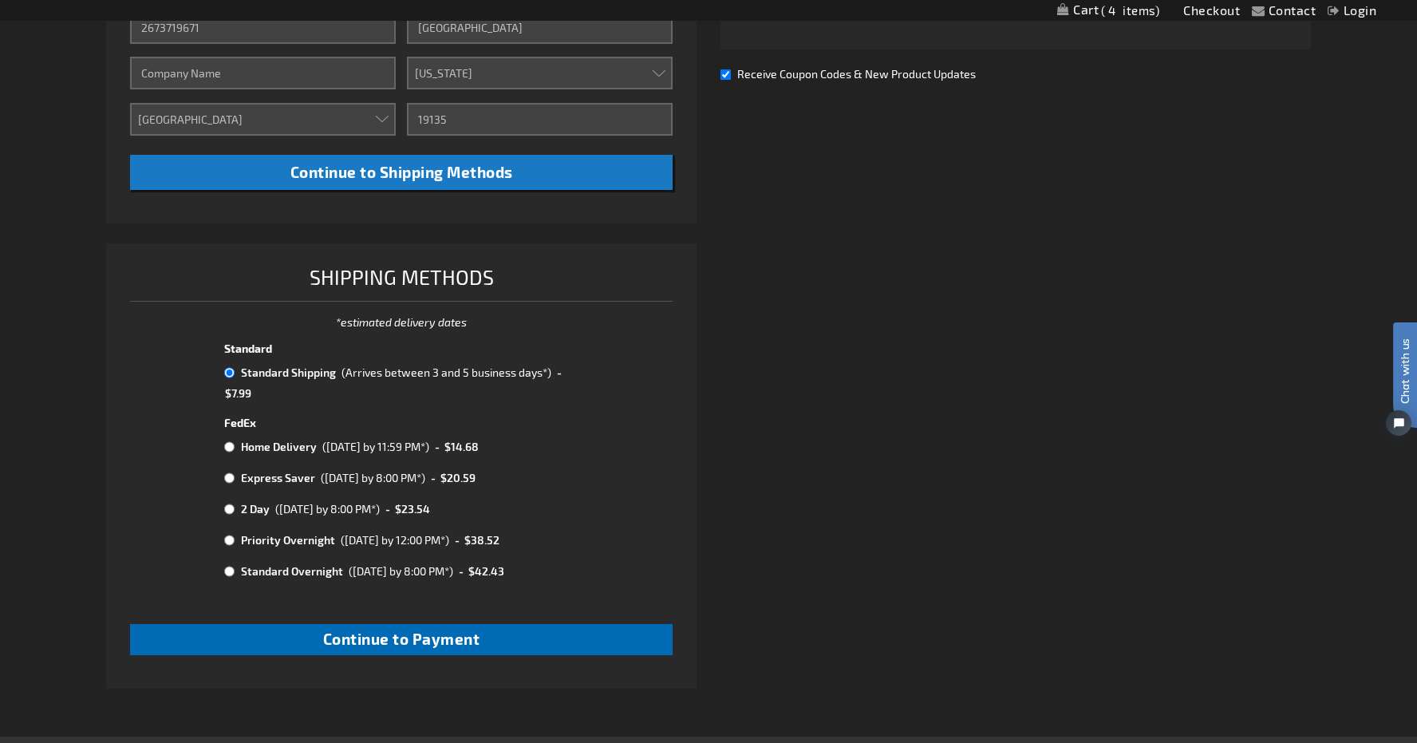
click at [464, 629] on span "Continue to Payment" at bounding box center [401, 638] width 157 height 18
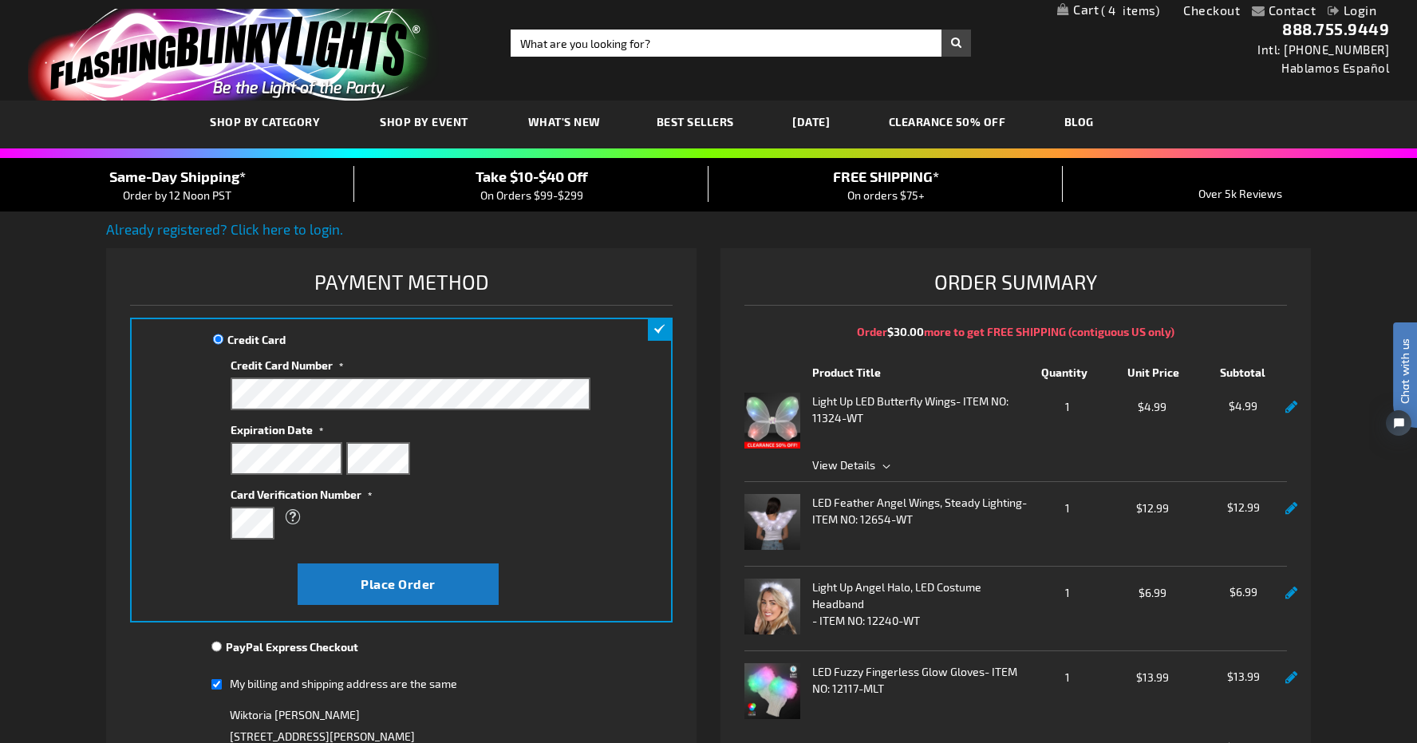
click at [376, 474] on fieldset "Credit Card Information" at bounding box center [411, 457] width 360 height 194
click at [447, 579] on button "Place Order" at bounding box center [399, 583] width 202 height 41
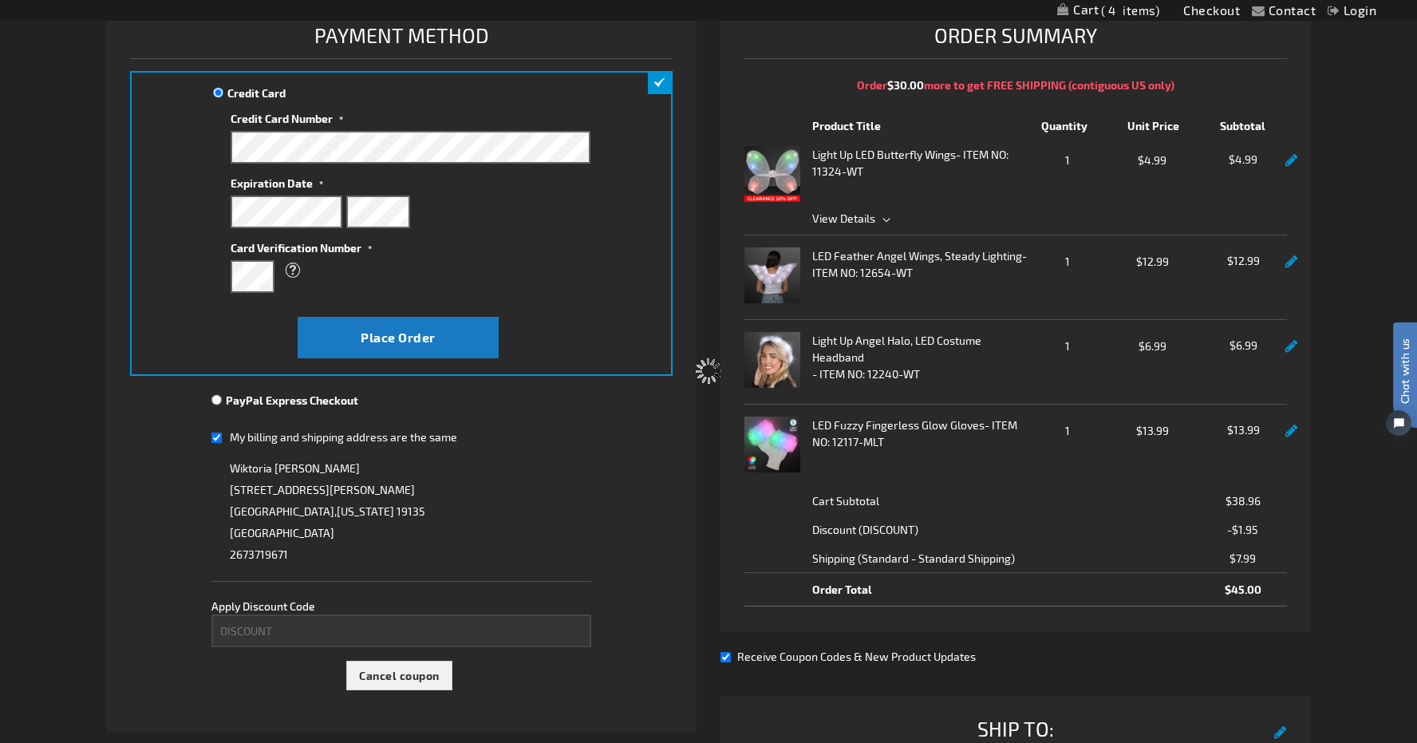
scroll to position [248, 0]
